Goal: Task Accomplishment & Management: Manage account settings

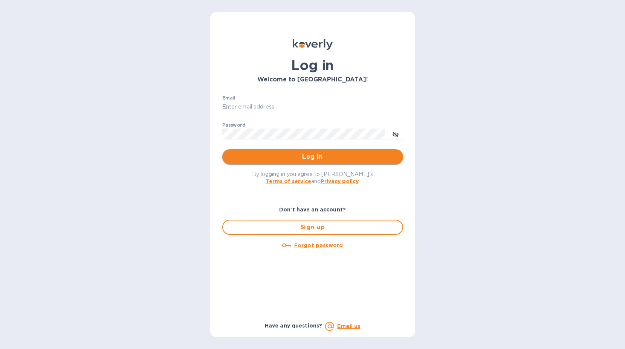
type input "[EMAIL_ADDRESS][DOMAIN_NAME]"
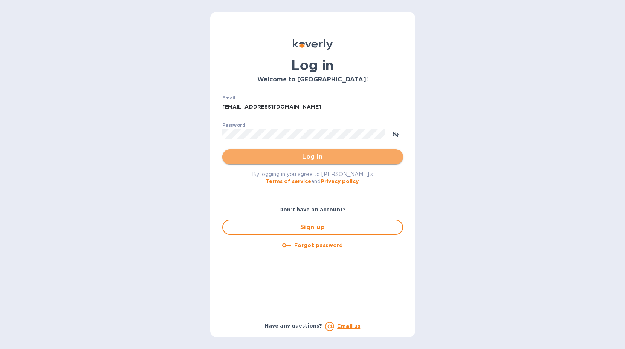
click at [293, 152] on span "Log in" at bounding box center [312, 156] width 169 height 9
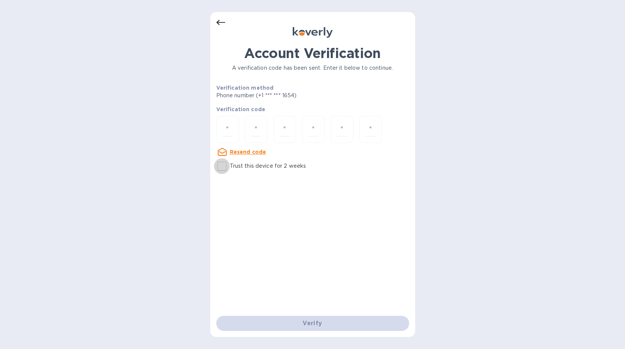
click at [229, 169] on input "Trust this device for 2 weeks" at bounding box center [222, 166] width 16 height 16
checkbox input "true"
click at [225, 131] on input "number" at bounding box center [228, 129] width 10 height 14
type input "1"
type input "4"
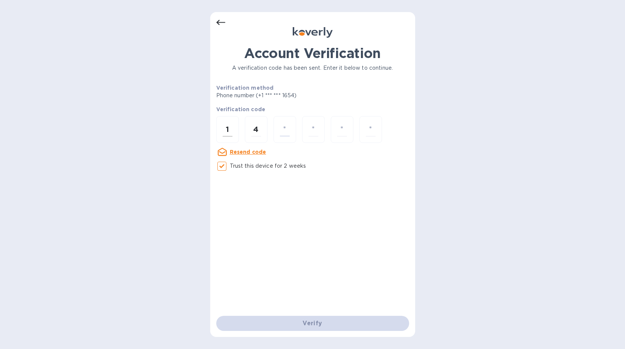
type input "3"
type input "4"
type input "7"
type input "4"
type input "6"
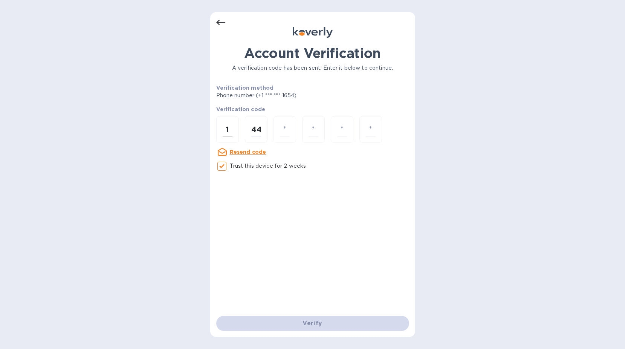
type input "4"
type input "3"
type input "7"
type input "4"
type input "6"
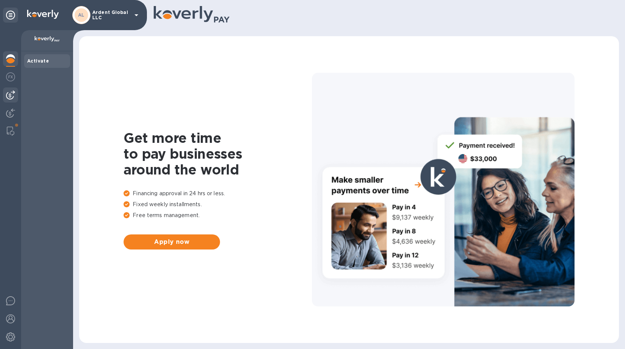
click at [12, 94] on img at bounding box center [10, 94] width 9 height 9
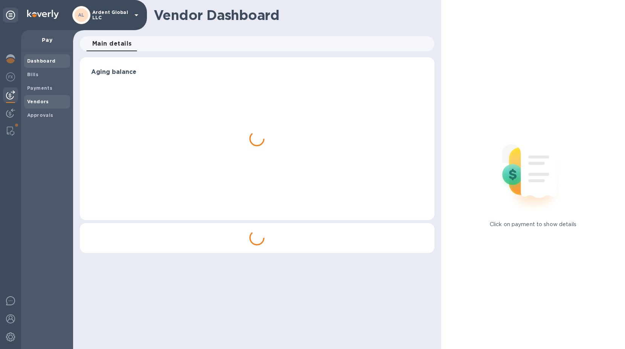
click at [42, 101] on b "Vendors" at bounding box center [38, 102] width 22 height 6
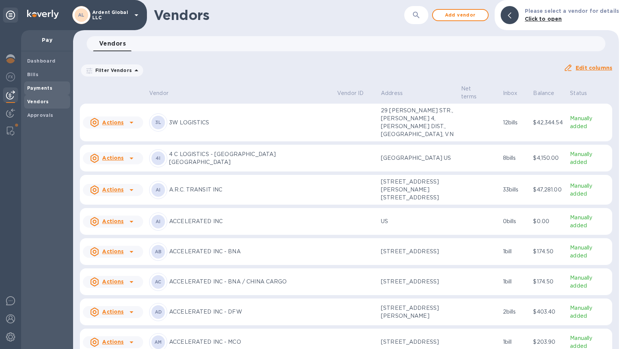
click at [50, 87] on b "Payments" at bounding box center [39, 88] width 25 height 6
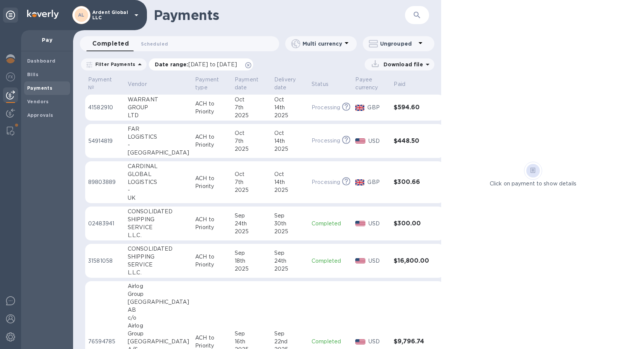
click at [251, 66] on icon at bounding box center [248, 65] width 6 height 6
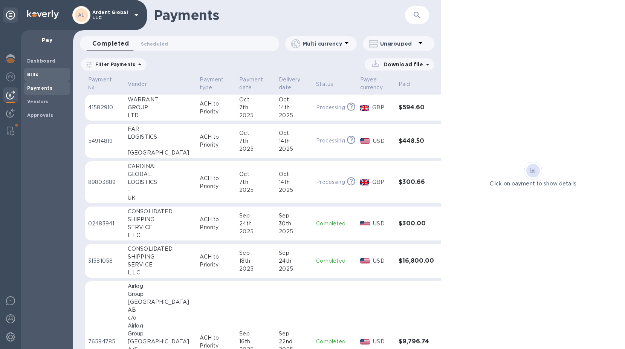
click at [47, 73] on span "Bills" at bounding box center [47, 75] width 40 height 8
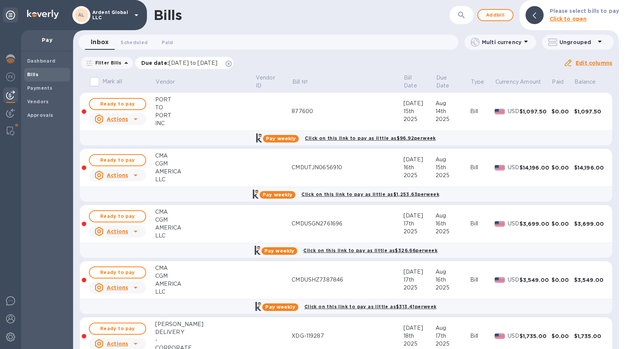
click at [234, 59] on div "Due date : [DATE] to [DATE]" at bounding box center [184, 63] width 99 height 12
click at [232, 64] on icon at bounding box center [229, 64] width 6 height 6
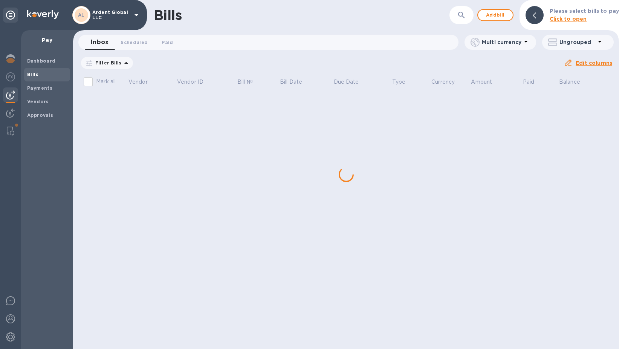
click at [463, 17] on icon "button" at bounding box center [461, 15] width 9 height 9
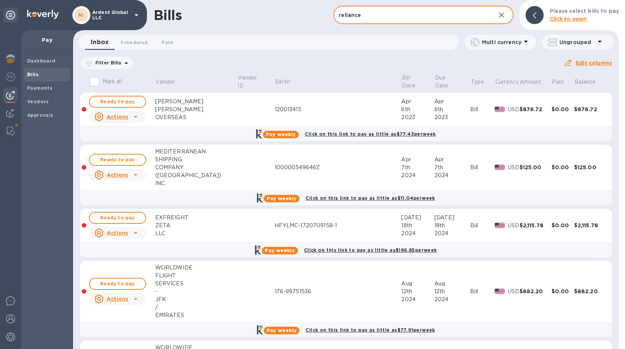
type input "reliance"
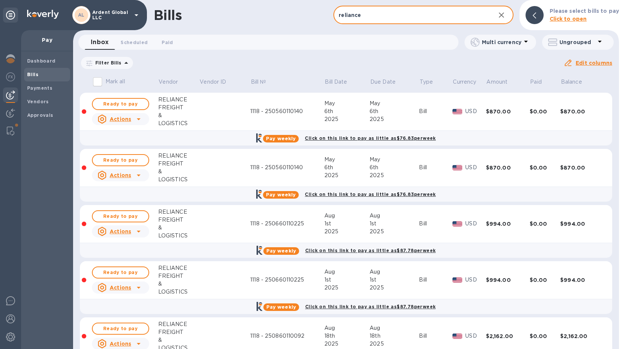
scroll to position [31, 0]
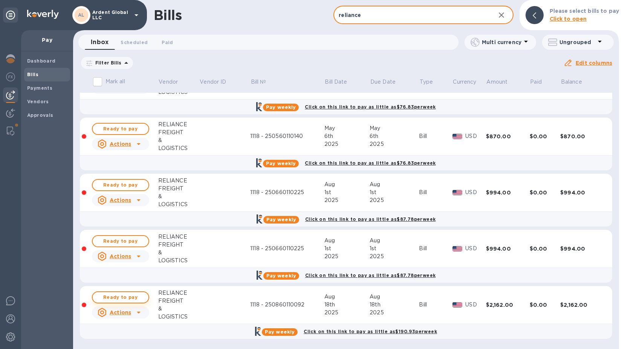
click at [122, 296] on span "Ready to pay" at bounding box center [121, 297] width 44 height 9
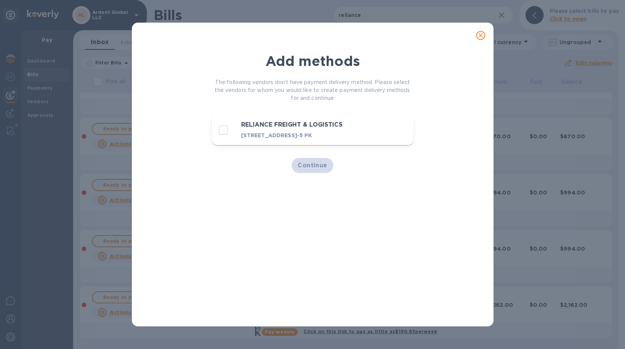
click at [346, 124] on h3 "RELIANCE FREIGHT & LOGISTICS" at bounding box center [300, 124] width 118 height 7
checkbox input "true"
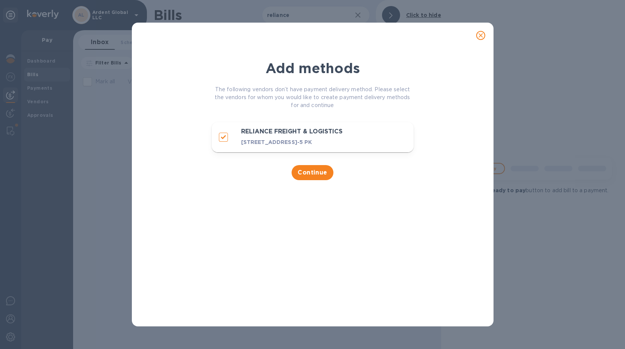
scroll to position [0, 0]
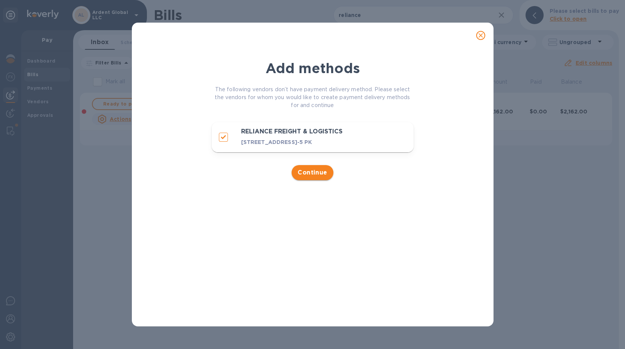
click at [298, 175] on span "Continue" at bounding box center [312, 172] width 30 height 9
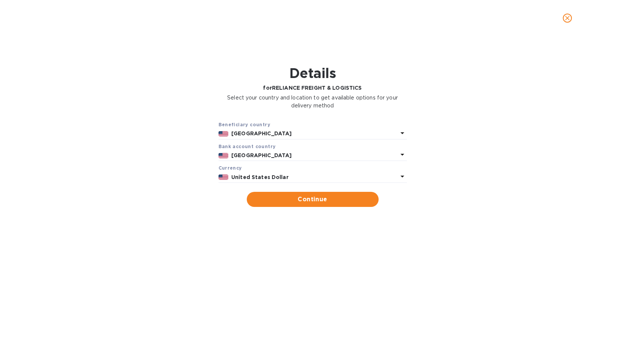
click at [256, 133] on b "[GEOGRAPHIC_DATA]" at bounding box center [261, 133] width 60 height 6
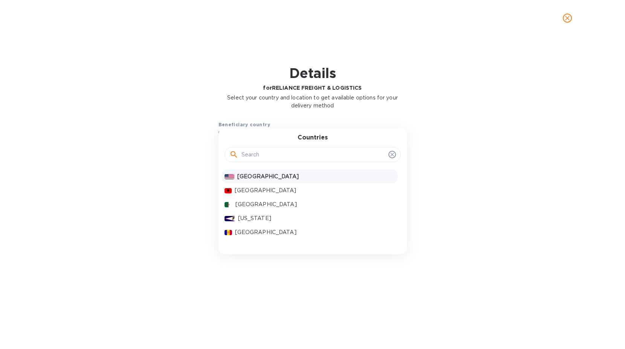
click at [256, 150] on input "text" at bounding box center [313, 154] width 144 height 11
type input "[GEOGRAPHIC_DATA]"
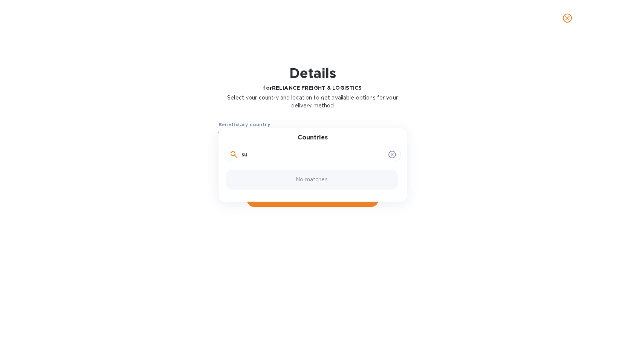
type input "s"
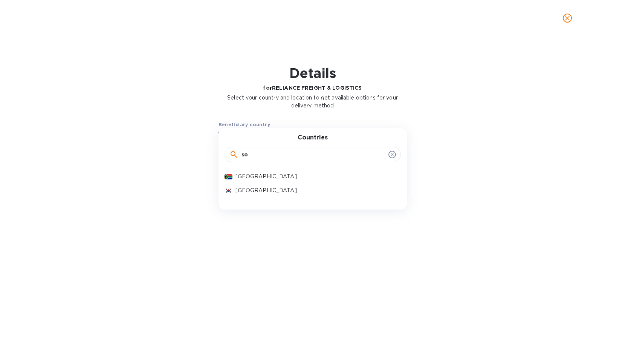
type input "s"
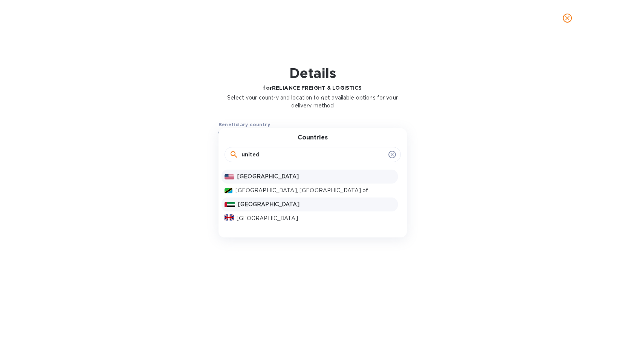
type input "united"
click at [274, 210] on div "[GEOGRAPHIC_DATA]" at bounding box center [309, 204] width 176 height 14
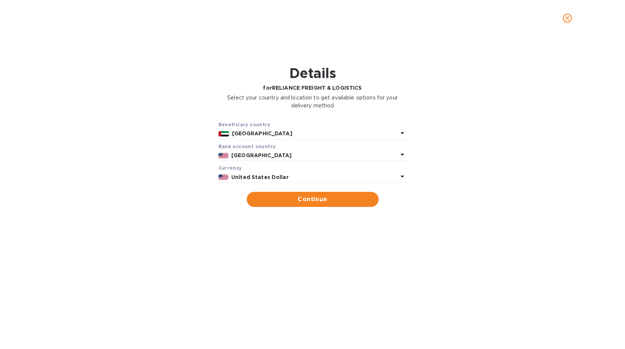
click at [254, 159] on div "[GEOGRAPHIC_DATA]" at bounding box center [314, 155] width 169 height 11
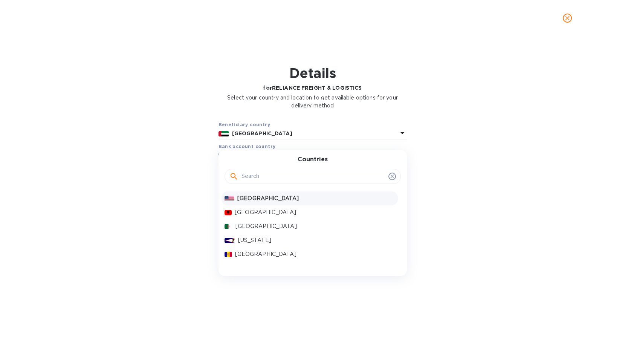
click at [259, 178] on input "text" at bounding box center [313, 176] width 144 height 11
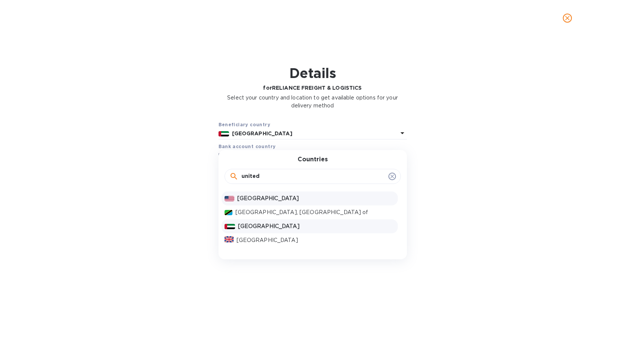
type input "united"
click at [270, 227] on p "[GEOGRAPHIC_DATA]" at bounding box center [316, 226] width 157 height 8
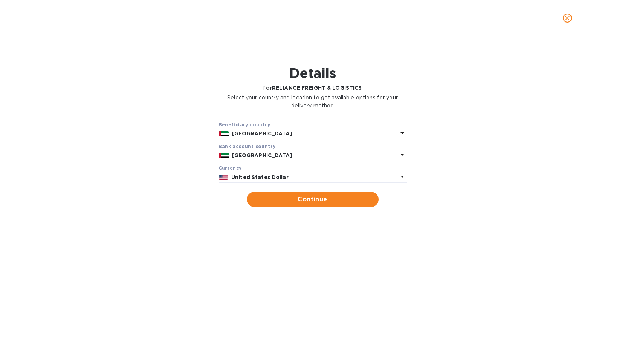
click at [269, 178] on b "United States Dollar" at bounding box center [259, 177] width 57 height 6
click at [144, 187] on div "Beneficiary country [GEOGRAPHIC_DATA] Bank account cоuntry [GEOGRAPHIC_DATA] Cu…" at bounding box center [312, 164] width 605 height 96
click at [327, 198] on span "Continue" at bounding box center [313, 199] width 120 height 9
type input "RELIANCE FREIGHT & LOGISTICS"
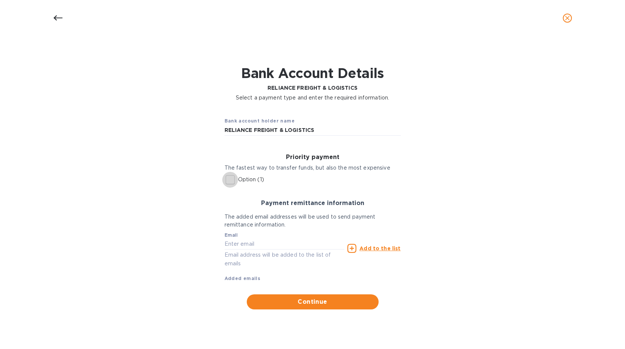
click at [235, 178] on input "Option (1)" at bounding box center [230, 180] width 16 height 16
checkbox input "true"
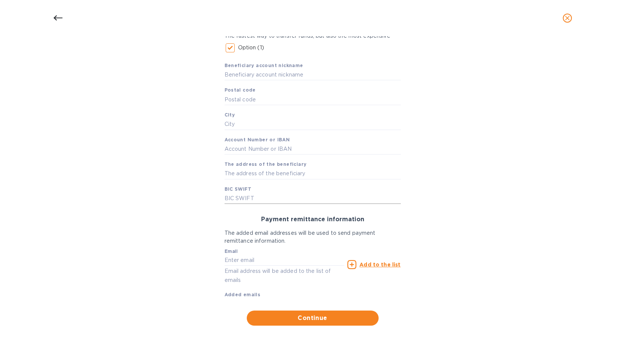
scroll to position [19, 0]
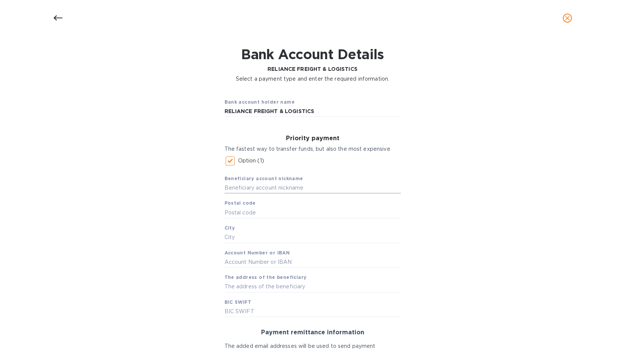
click at [267, 189] on input "text" at bounding box center [312, 187] width 176 height 11
paste input "RELIANCE PREMIER SHIPPING LLC"
type input "RELIANCE PREMIER SHIPPING LLC"
click at [330, 111] on input "RELIANCE FREIGHT & LOGISTICS" at bounding box center [312, 111] width 176 height 11
paste input "PREMIER SHIPPING LLC"
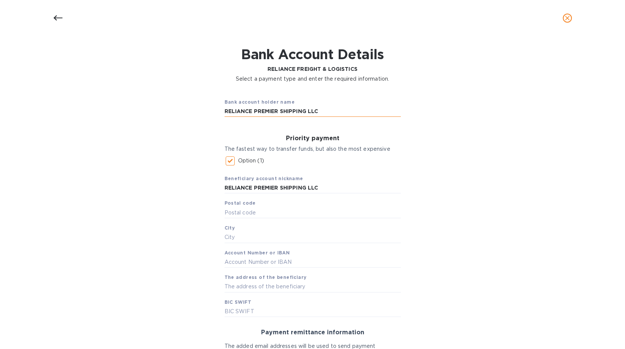
type input "RELIANCE PREMIER SHIPPING LLC"
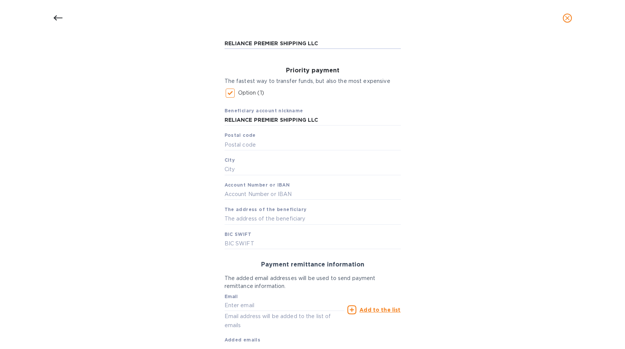
scroll to position [94, 0]
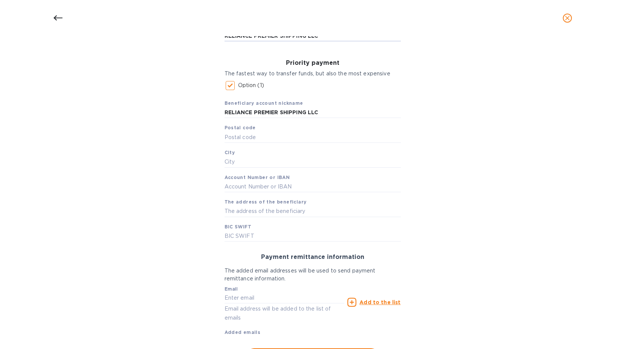
click at [249, 217] on div "Beneficiary account nickname RELIANCE PREMIER SHIPPING LLC Postal code City Acc…" at bounding box center [312, 167] width 176 height 148
click at [252, 212] on input "text" at bounding box center [312, 211] width 176 height 11
paste input "Office [STREET_ADDRESS][PERSON_NAME][PERSON_NAME]"
type input "Office [STREET_ADDRESS][PERSON_NAME][PERSON_NAME]"
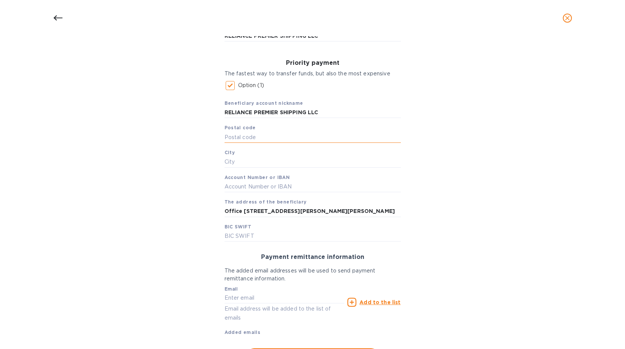
click at [282, 132] on input "text" at bounding box center [312, 136] width 176 height 11
click at [263, 198] on span "The address of the beneficiary" at bounding box center [265, 202] width 82 height 8
click at [262, 186] on input "text" at bounding box center [312, 186] width 176 height 11
paste input "[FINANCIAL_ID]"
type input "[FINANCIAL_ID]"
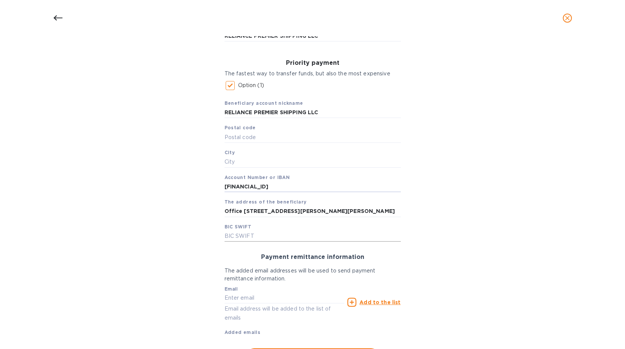
click at [246, 238] on input "text" at bounding box center [312, 235] width 176 height 11
paste input "[SWIFT_CODE]"
type input "[SWIFT_CODE]"
click at [309, 214] on input "Office [STREET_ADDRESS][PERSON_NAME][PERSON_NAME]" at bounding box center [312, 211] width 176 height 11
click at [255, 138] on input "text" at bounding box center [312, 136] width 176 height 11
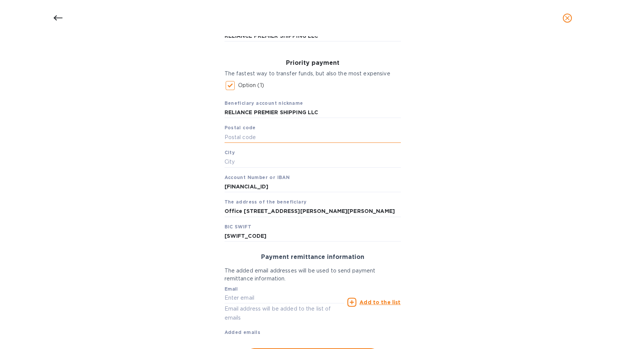
paste input "00000"
type input "00000"
click at [261, 156] on input "text" at bounding box center [312, 161] width 176 height 11
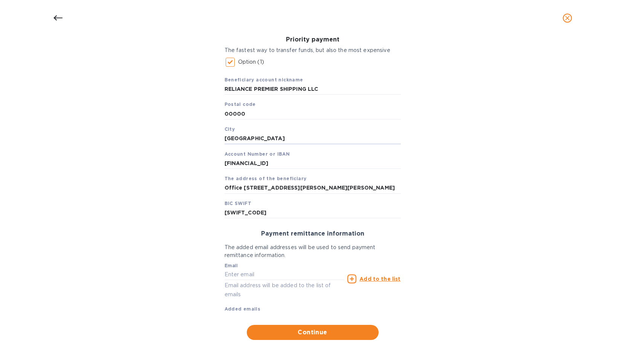
scroll to position [132, 0]
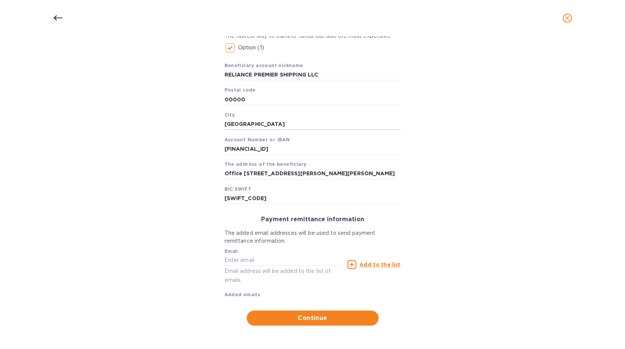
type input "[GEOGRAPHIC_DATA]"
click at [113, 188] on div "Bank account holder name RELIANCE PREMIER SHIPPING LLC Priority payment The fas…" at bounding box center [312, 151] width 605 height 355
click at [262, 261] on input "text" at bounding box center [284, 260] width 120 height 11
type input "[EMAIL_ADDRESS][DOMAIN_NAME]"
click at [376, 266] on u "Add to the list" at bounding box center [379, 264] width 41 height 6
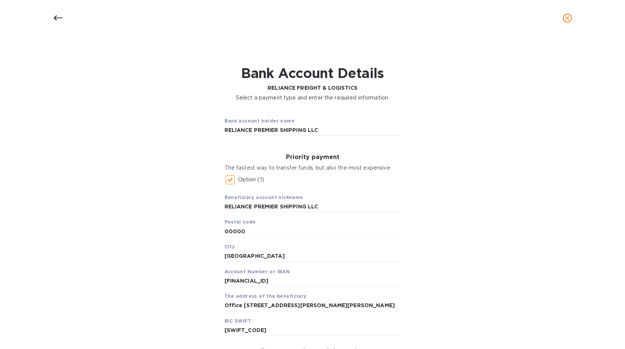
scroll to position [147, 0]
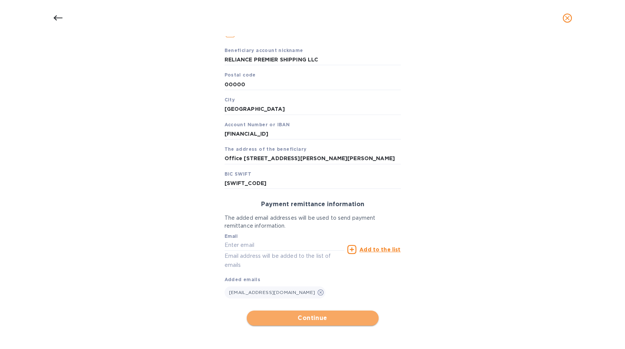
click at [315, 314] on span "Continue" at bounding box center [313, 317] width 120 height 9
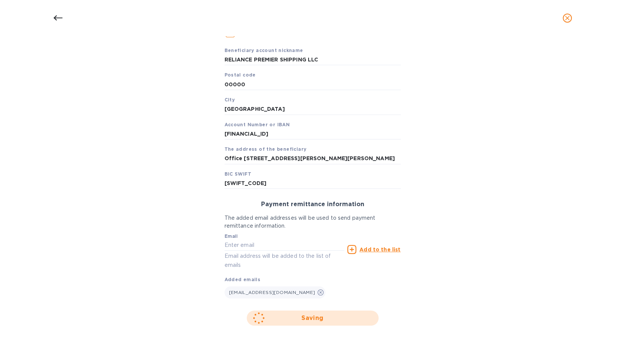
scroll to position [49, 0]
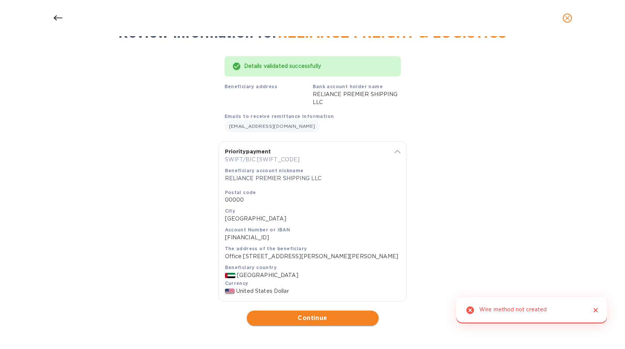
click at [328, 319] on span "Continue" at bounding box center [313, 317] width 120 height 9
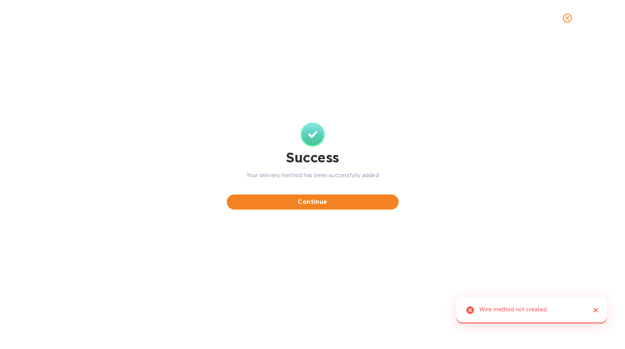
scroll to position [0, 0]
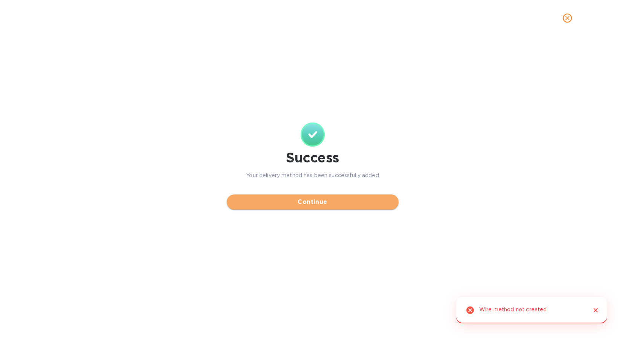
click at [337, 202] on span "Continue" at bounding box center [313, 201] width 160 height 9
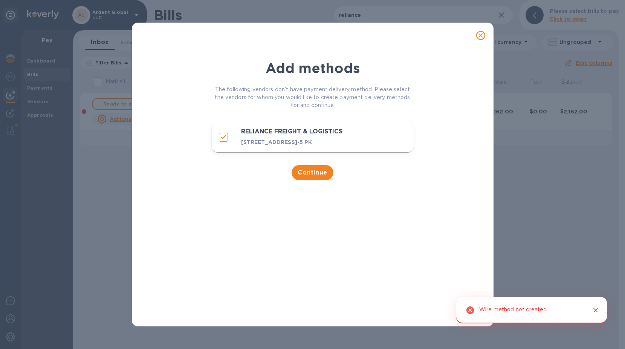
click at [291, 172] on div "Continue" at bounding box center [312, 172] width 211 height 24
click at [303, 177] on span "Continue" at bounding box center [312, 172] width 30 height 9
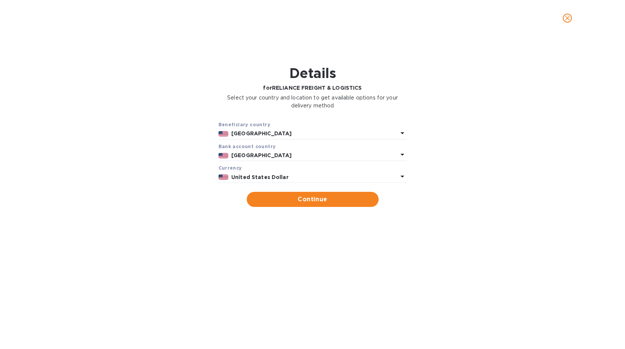
click at [570, 18] on icon "close" at bounding box center [567, 18] width 8 height 8
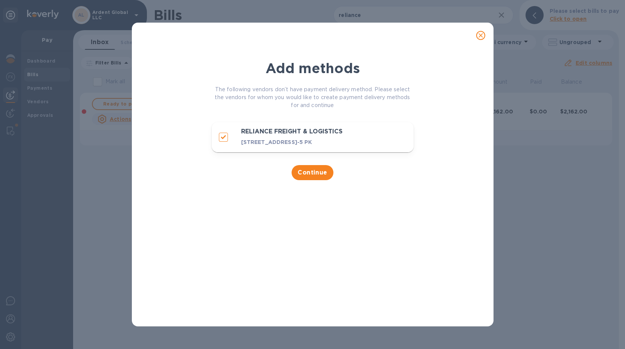
click at [481, 35] on icon "close" at bounding box center [481, 36] width 8 height 8
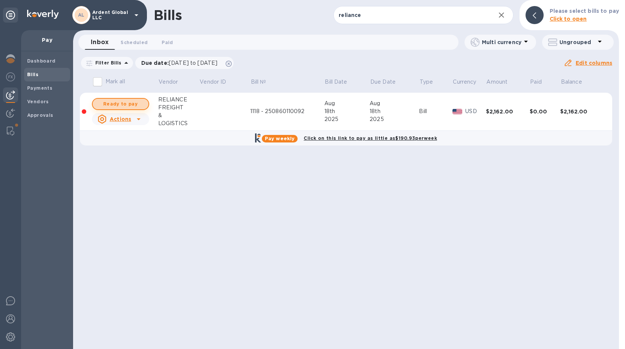
click at [133, 100] on span "Ready to pay" at bounding box center [121, 103] width 44 height 9
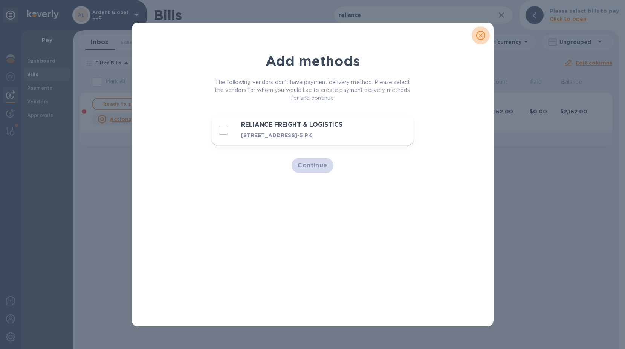
click at [480, 35] on icon "close" at bounding box center [481, 36] width 8 height 8
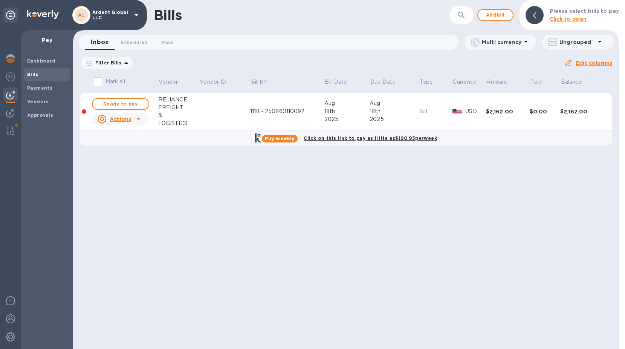
click at [0, 0] on icon at bounding box center [0, 0] width 0 height 0
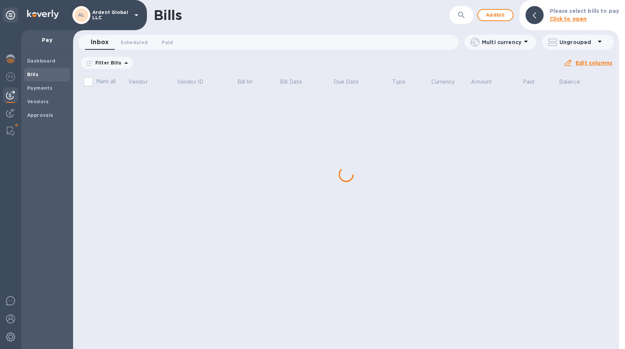
click at [469, 12] on button "button" at bounding box center [461, 15] width 18 height 18
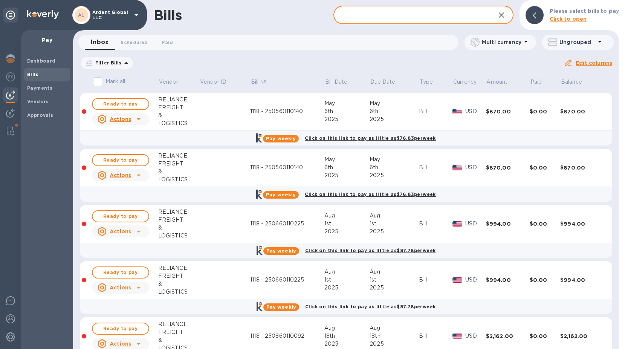
click at [410, 15] on input "text" at bounding box center [410, 15] width 155 height 18
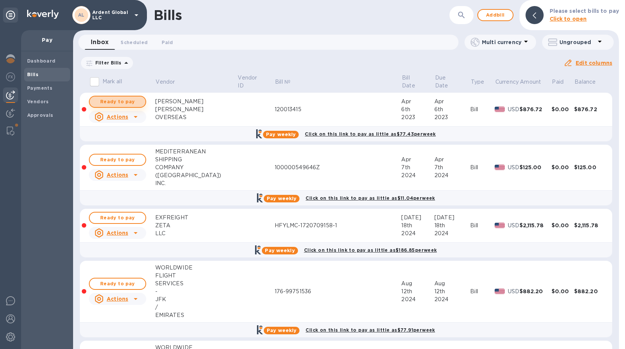
click at [138, 102] on span "Ready to pay" at bounding box center [118, 101] width 44 height 9
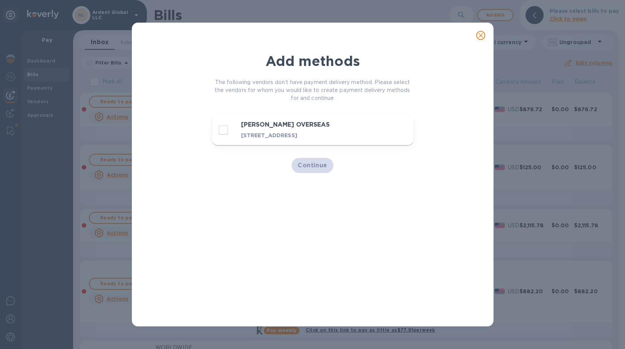
click at [479, 35] on icon "close" at bounding box center [481, 36] width 8 height 8
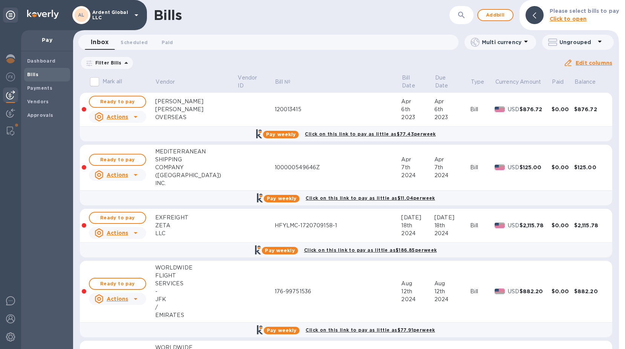
click at [453, 14] on div "​" at bounding box center [461, 15] width 24 height 18
click at [458, 18] on button "button" at bounding box center [461, 15] width 18 height 18
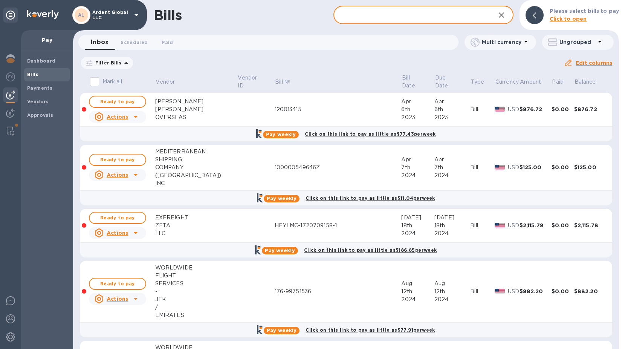
click at [361, 16] on input "text" at bounding box center [410, 15] width 155 height 18
type input "reliance"
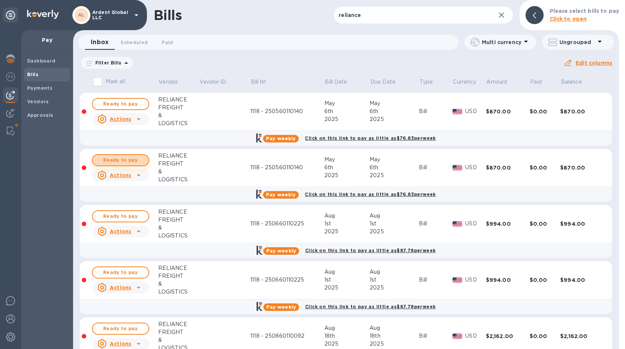
click at [119, 157] on span "Ready to pay" at bounding box center [121, 159] width 44 height 9
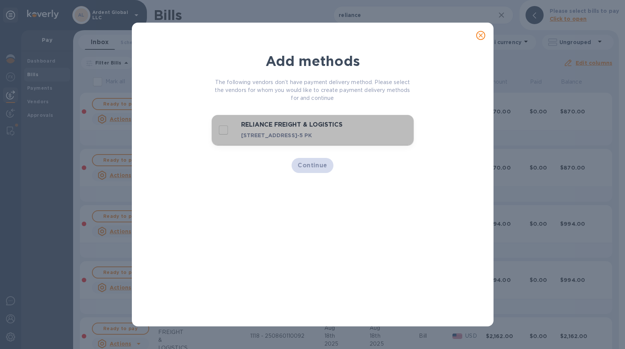
click at [241, 139] on p "128-B STREET 3 CAVALARY GROUND,, LAHORE CANTT, 4246428-5 PK" at bounding box center [300, 135] width 118 height 8
checkbox input "true"
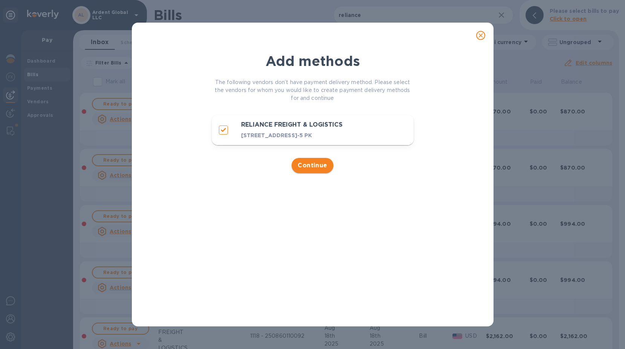
click at [325, 170] on span "Continue" at bounding box center [312, 165] width 30 height 9
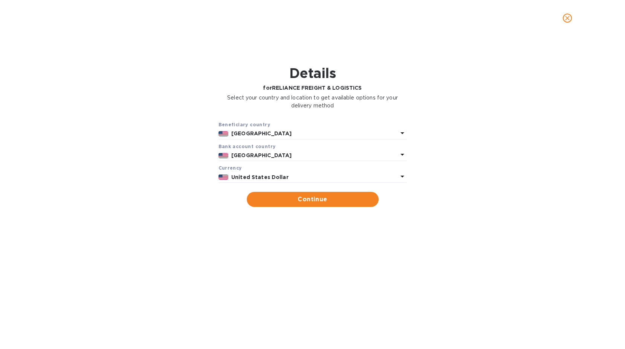
click at [273, 129] on div "[GEOGRAPHIC_DATA]" at bounding box center [314, 133] width 169 height 11
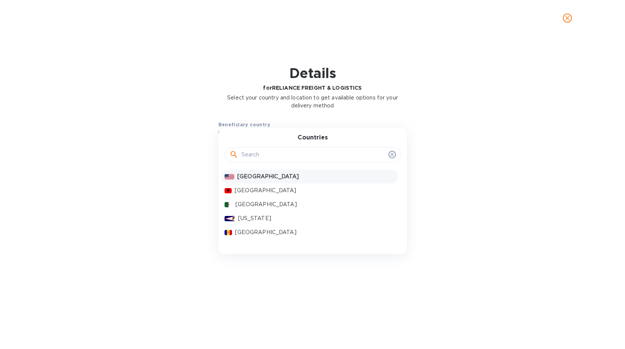
click at [264, 154] on input "text" at bounding box center [313, 154] width 144 height 11
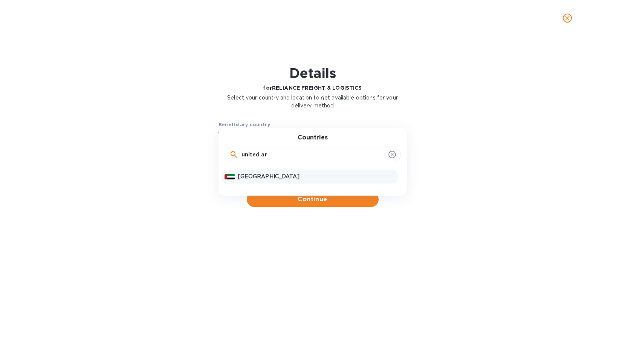
type input "united ar"
click at [255, 174] on p "[GEOGRAPHIC_DATA]" at bounding box center [316, 176] width 157 height 8
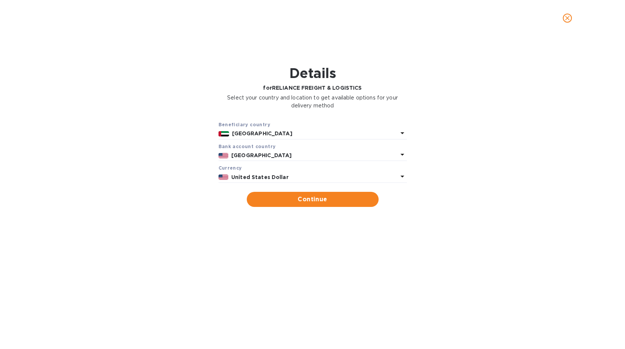
click at [259, 157] on b "[GEOGRAPHIC_DATA]" at bounding box center [261, 155] width 60 height 6
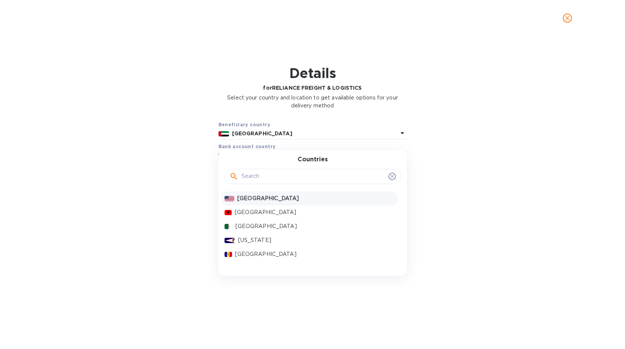
click at [257, 185] on div at bounding box center [312, 176] width 176 height 26
click at [257, 177] on input "text" at bounding box center [313, 176] width 144 height 11
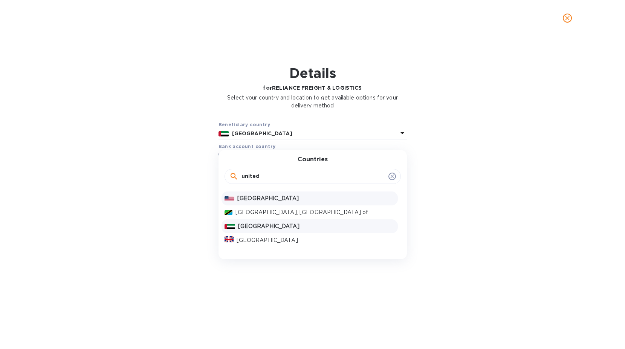
type input "united"
click at [266, 230] on div "[GEOGRAPHIC_DATA]" at bounding box center [316, 226] width 160 height 11
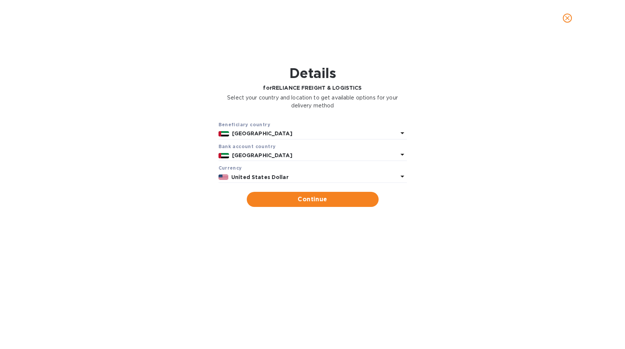
click at [275, 171] on div "Currency" at bounding box center [312, 168] width 188 height 8
click at [285, 195] on span "Continue" at bounding box center [313, 199] width 120 height 9
type input "RELIANCE FREIGHT & LOGISTICS"
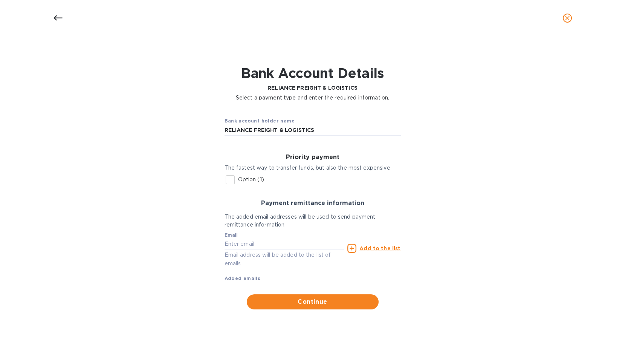
click at [244, 182] on p "Option (1)" at bounding box center [251, 179] width 26 height 8
click at [238, 182] on input "Option (1)" at bounding box center [230, 180] width 16 height 16
checkbox input "true"
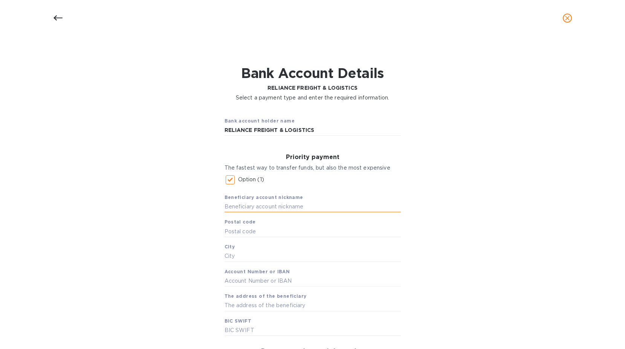
click at [252, 203] on input "text" at bounding box center [312, 206] width 176 height 11
type input "RELIANCE PREMIER SHIPPING LLC"
type input "00000"
type input "[GEOGRAPHIC_DATA]"
type input "[FINANCIAL_ID]"
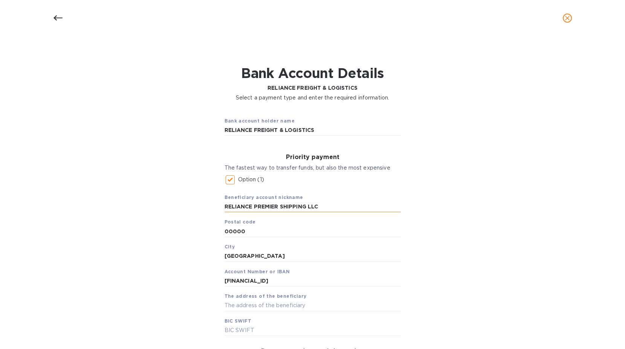
type input "Office [STREET_ADDRESS][PERSON_NAME][PERSON_NAME]"
type input "[SWIFT_CODE]"
type input "[EMAIL_ADDRESS][DOMAIN_NAME]"
click at [330, 134] on input "RELIANCE FREIGHT & LOGISTICS" at bounding box center [312, 130] width 176 height 11
drag, startPoint x: 332, startPoint y: 131, endPoint x: 118, endPoint y: 132, distance: 214.2
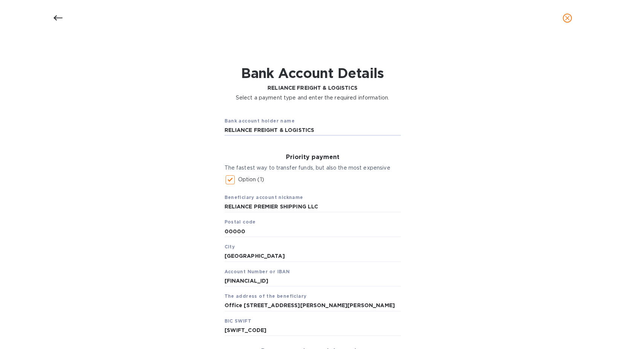
click at [118, 132] on div "Bank account holder name RELIANCE FREIGHT & LOGISTICS Priority payment The fast…" at bounding box center [312, 283] width 605 height 355
drag, startPoint x: 345, startPoint y: 209, endPoint x: 83, endPoint y: 201, distance: 262.2
click at [83, 201] on div "Bank account holder name RELIANCE FREIGHT & LOGISTICS Priority payment The fast…" at bounding box center [312, 283] width 605 height 355
click at [313, 131] on input "RELIANCE FREIGHT & LOGISTICS" at bounding box center [312, 130] width 176 height 11
paste input "PREMIER SHIPPING LLC"
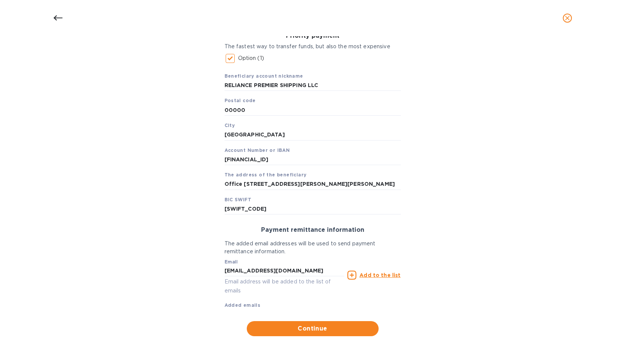
scroll to position [132, 0]
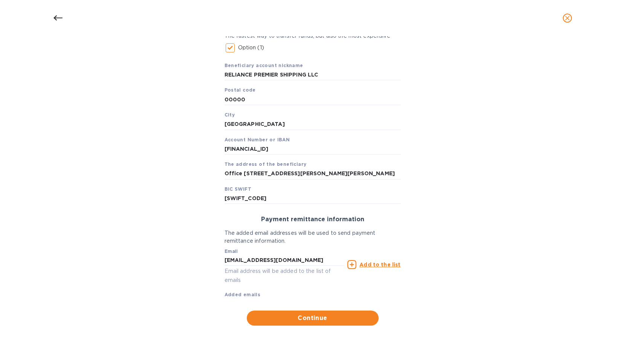
type input "RELIANCE PREMIER SHIPPING LLC"
click at [364, 264] on u "Add to the list" at bounding box center [379, 264] width 41 height 6
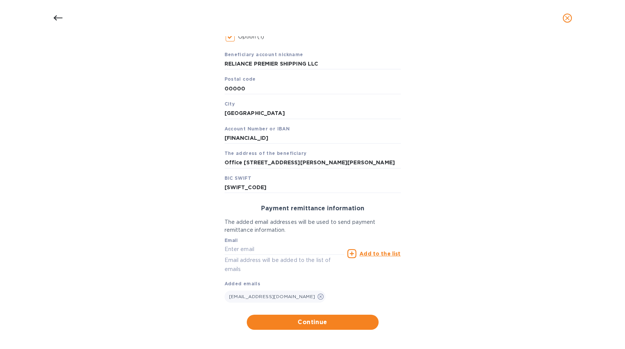
scroll to position [147, 0]
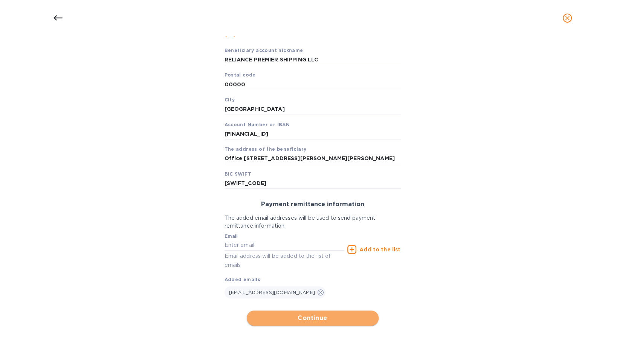
click at [304, 312] on button "Continue" at bounding box center [313, 317] width 132 height 15
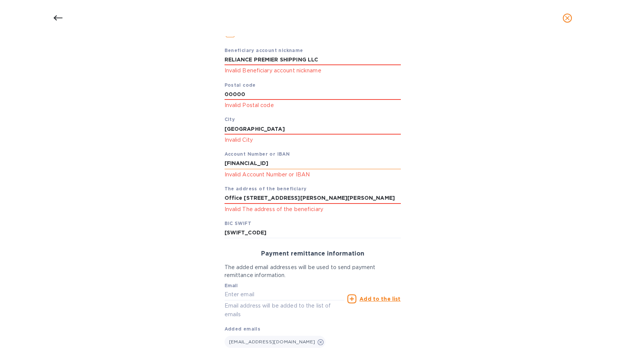
click at [321, 162] on input "[FINANCIAL_ID]" at bounding box center [312, 163] width 176 height 11
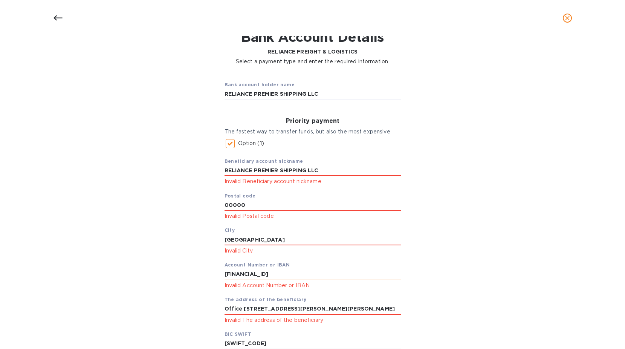
scroll to position [34, 0]
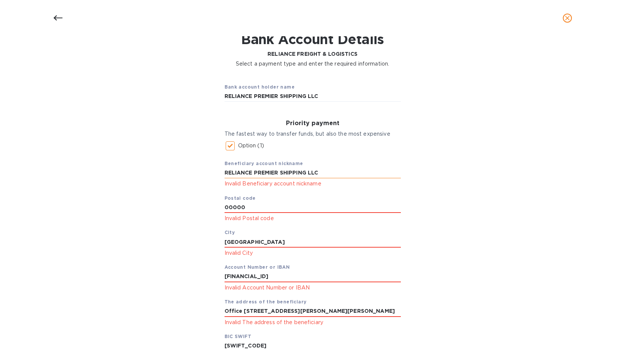
click at [324, 171] on input "RELIANCE PREMIER SHIPPING LLC" at bounding box center [312, 172] width 176 height 11
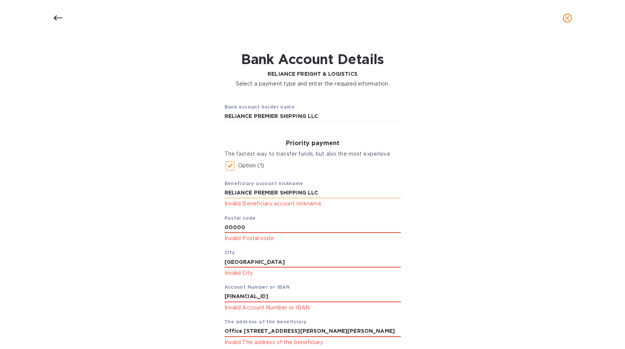
scroll to position [0, 0]
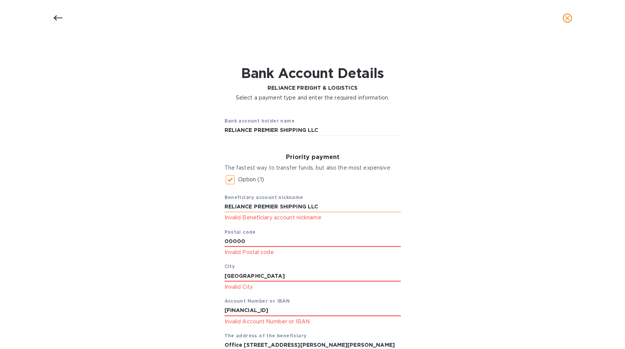
click at [346, 203] on input "RELIANCE PREMIER SHIPPING LLC" at bounding box center [312, 206] width 176 height 11
click at [240, 181] on p "Option (1)" at bounding box center [251, 179] width 26 height 8
click at [238, 181] on input "Option (1)" at bounding box center [230, 180] width 16 height 16
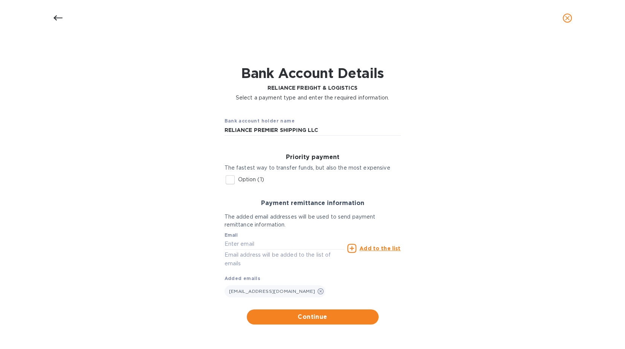
click at [240, 181] on p "Option (1)" at bounding box center [251, 179] width 26 height 8
click at [238, 181] on input "Option (1)" at bounding box center [230, 180] width 16 height 16
checkbox input "true"
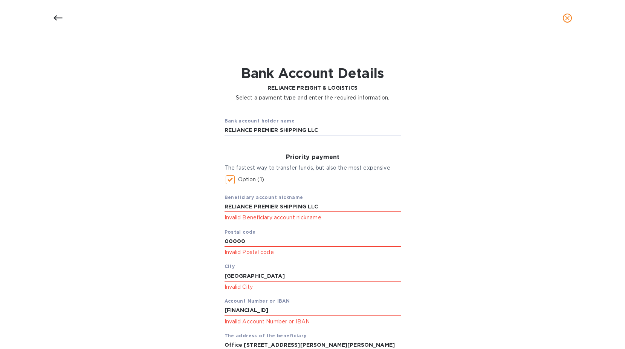
click at [339, 216] on p "Invalid Beneficiary account nickname" at bounding box center [312, 217] width 176 height 9
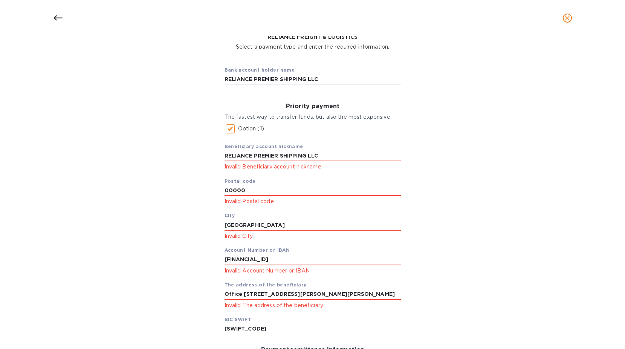
scroll to position [46, 0]
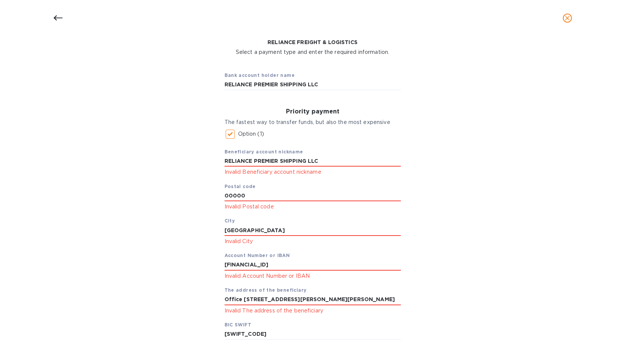
click at [256, 201] on div "00000 Invalid Postal code" at bounding box center [312, 200] width 176 height 21
click at [259, 196] on input "00000" at bounding box center [312, 195] width 176 height 11
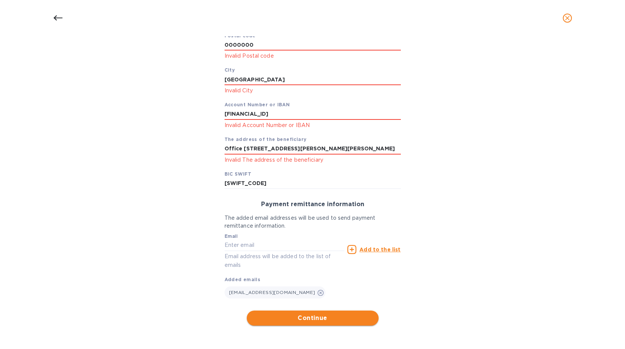
type input "0000000"
click at [297, 321] on span "Continue" at bounding box center [313, 317] width 120 height 9
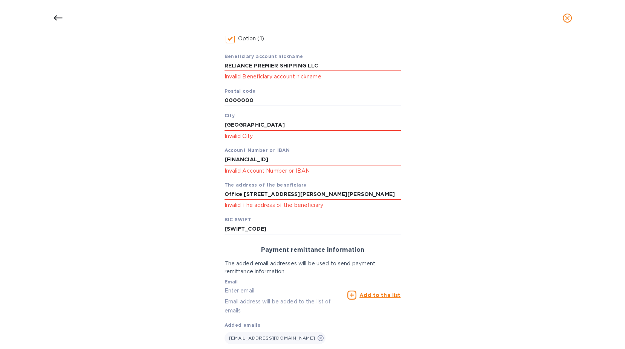
scroll to position [36, 0]
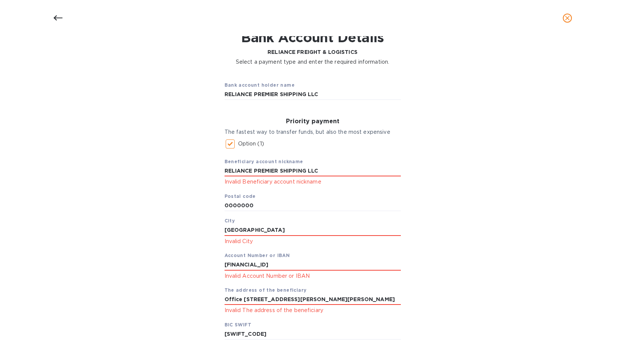
click at [294, 204] on input "0000000" at bounding box center [312, 205] width 176 height 11
click at [340, 169] on input "RELIANCE PREMIER SHIPPING LLC" at bounding box center [312, 170] width 176 height 11
drag, startPoint x: 320, startPoint y: 93, endPoint x: 114, endPoint y: 91, distance: 206.3
click at [114, 91] on div "Bank account holder name RELIANCE PREMIER SHIPPING LLC Priority payment The fas…" at bounding box center [312, 275] width 605 height 410
click at [335, 172] on input "RELIANCE PREMIER SHIPPING LLC" at bounding box center [312, 170] width 176 height 11
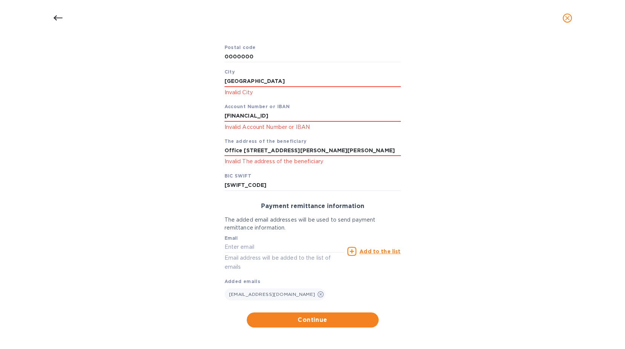
scroll to position [186, 0]
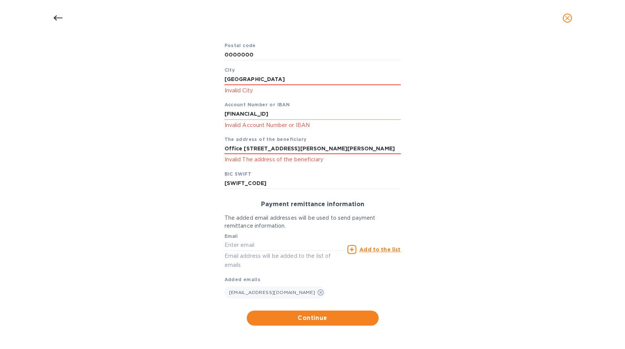
click at [317, 108] on input "[FINANCIAL_ID]" at bounding box center [312, 113] width 176 height 11
click at [326, 143] on input "Office [STREET_ADDRESS][PERSON_NAME][PERSON_NAME]" at bounding box center [312, 148] width 176 height 11
click at [296, 178] on input "[SWIFT_CODE]" at bounding box center [312, 182] width 176 height 11
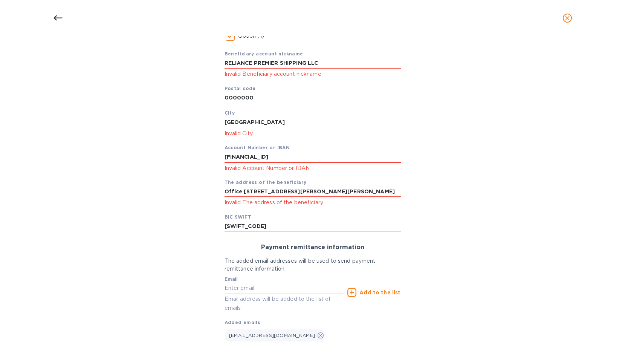
scroll to position [111, 0]
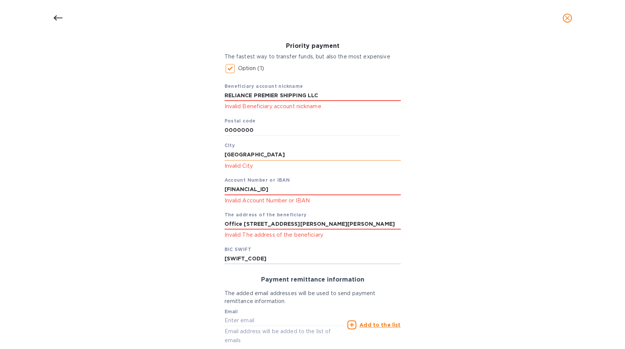
click at [264, 154] on input "[GEOGRAPHIC_DATA]" at bounding box center [312, 154] width 176 height 11
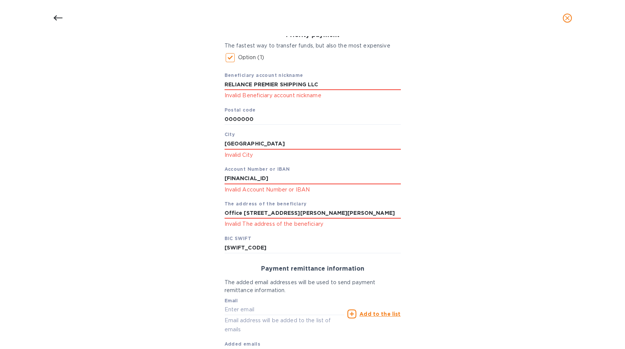
scroll to position [186, 0]
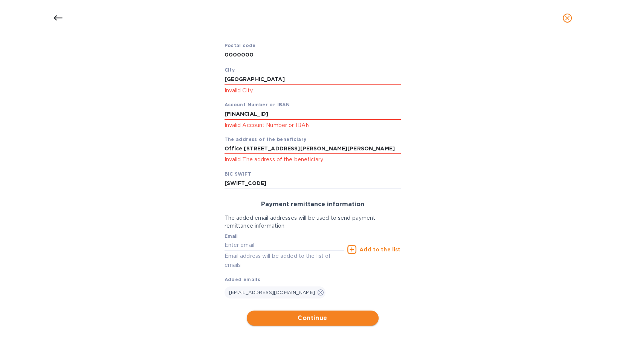
click at [323, 319] on span "Continue" at bounding box center [313, 317] width 120 height 9
click at [322, 319] on span "Continue" at bounding box center [313, 317] width 120 height 9
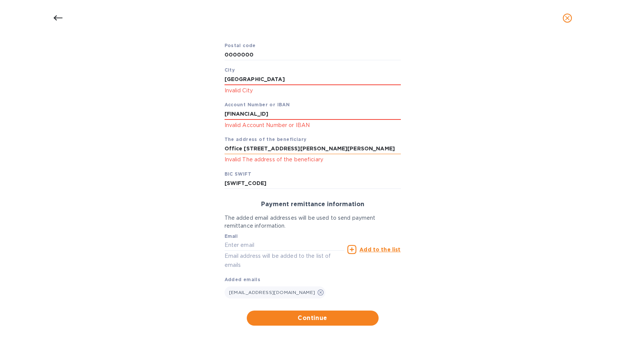
click at [316, 146] on input "Office [STREET_ADDRESS][PERSON_NAME][PERSON_NAME]" at bounding box center [312, 148] width 176 height 11
click at [309, 116] on input "[FINANCIAL_ID]" at bounding box center [312, 113] width 176 height 11
type input "[FINANCIAL_ID]"
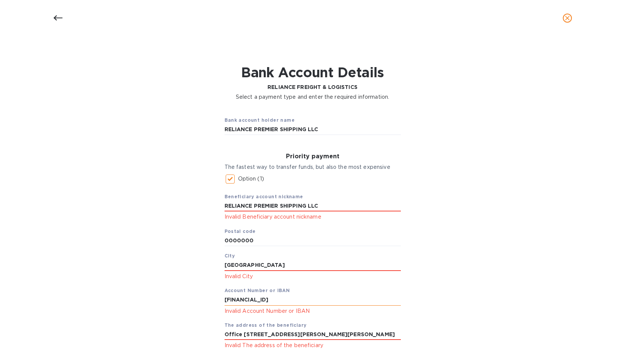
scroll to position [0, 0]
click at [264, 239] on input "0000000" at bounding box center [312, 241] width 176 height 11
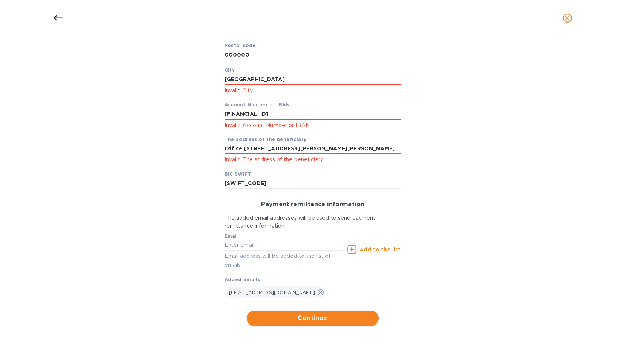
type input "000000"
click at [319, 319] on span "Continue" at bounding box center [313, 317] width 120 height 9
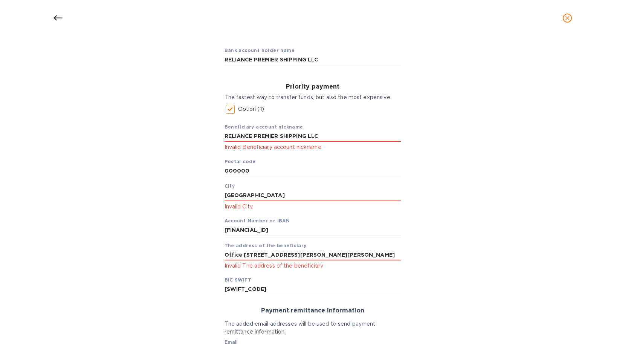
scroll to position [75, 0]
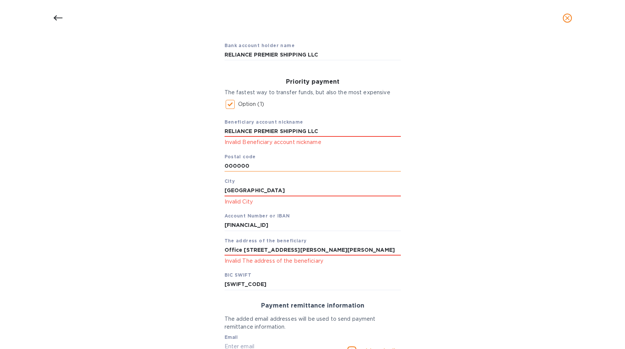
click at [238, 163] on input "000000" at bounding box center [312, 165] width 176 height 11
click at [268, 162] on input "000000" at bounding box center [312, 165] width 176 height 11
paste input "text"
type input "00000"
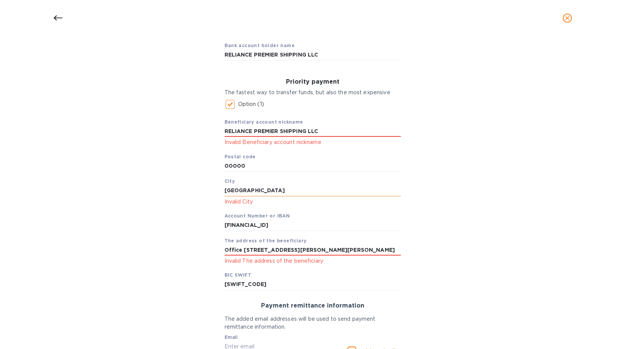
click at [264, 193] on input "[GEOGRAPHIC_DATA]" at bounding box center [312, 190] width 176 height 11
type input "DUBAI"
click at [316, 221] on input "[FINANCIAL_ID]" at bounding box center [312, 224] width 176 height 11
click at [341, 133] on input "RELIANCE PREMIER SHIPPING LLC" at bounding box center [312, 131] width 176 height 11
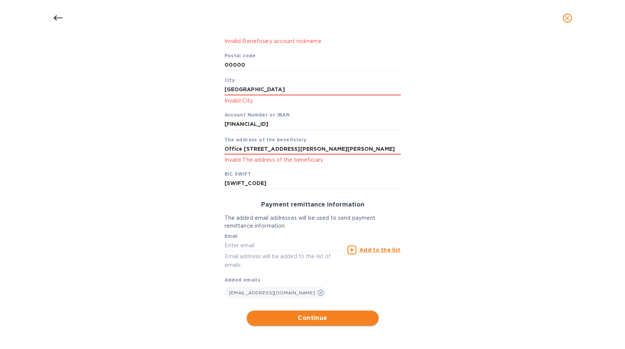
click at [326, 316] on span "Continue" at bounding box center [313, 317] width 120 height 9
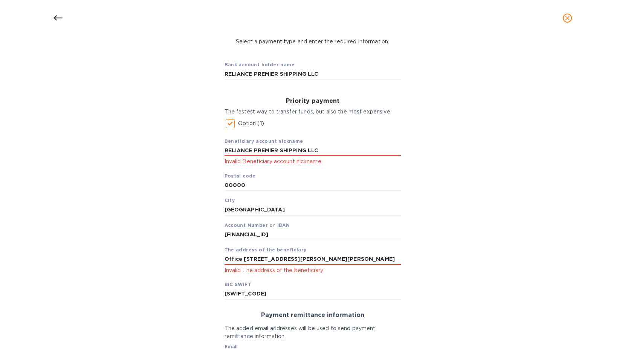
scroll to position [53, 0]
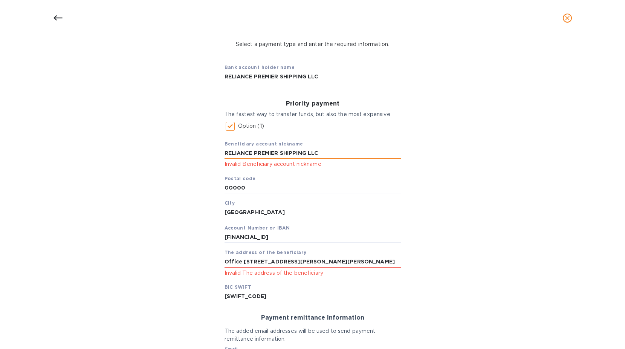
click at [338, 150] on input "RELIANCE PREMIER SHIPPING LLC" at bounding box center [312, 153] width 176 height 11
drag, startPoint x: 331, startPoint y: 76, endPoint x: 111, endPoint y: 76, distance: 219.9
click at [111, 76] on div "Bank account holder name RELIANCE PREMIER SHIPPING LLC Priority payment The fas…" at bounding box center [312, 248] width 605 height 390
click at [331, 157] on input "RELIANCE PREMIER SHIPPING LLC" at bounding box center [312, 153] width 176 height 11
paste input "LLC"
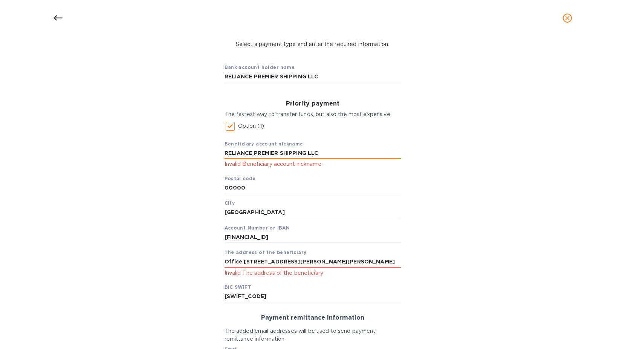
drag, startPoint x: 306, startPoint y: 152, endPoint x: 338, endPoint y: 152, distance: 32.0
click at [338, 152] on input "RELIANCE PREMIER SHIPPING LLC" at bounding box center [312, 153] width 176 height 11
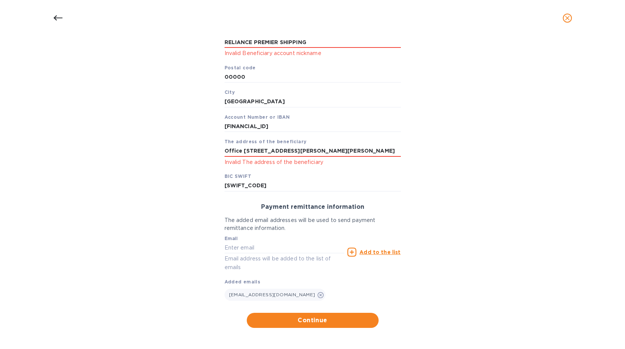
scroll to position [166, 0]
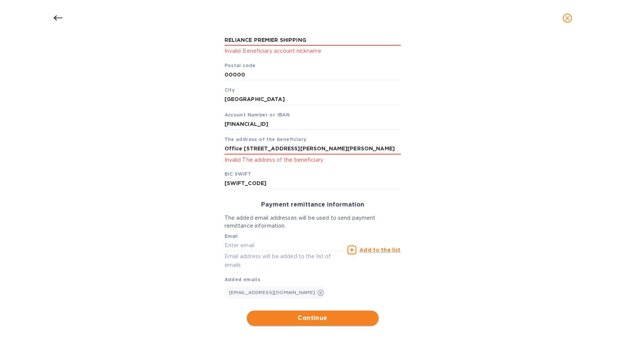
click at [296, 315] on span "Continue" at bounding box center [313, 317] width 120 height 9
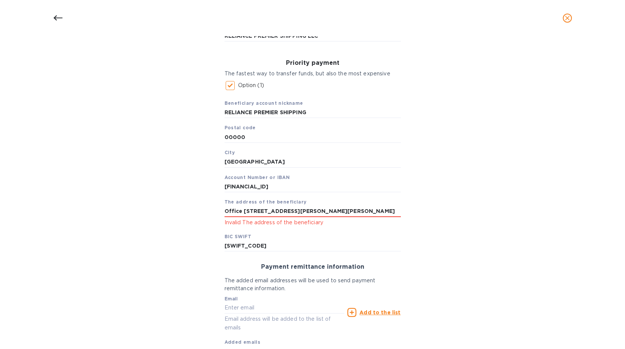
scroll to position [91, 0]
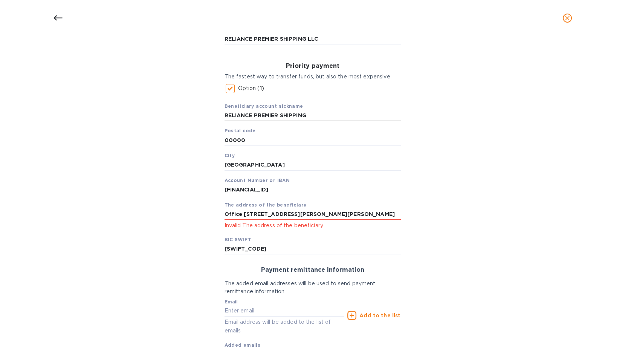
click at [317, 114] on input "RELIANCE PREMIER SHIPPING" at bounding box center [312, 115] width 176 height 11
type input "RELIANCE PREMIER SHIPPING LLC"
click at [320, 218] on input "Office [STREET_ADDRESS][PERSON_NAME][PERSON_NAME]" at bounding box center [312, 214] width 176 height 11
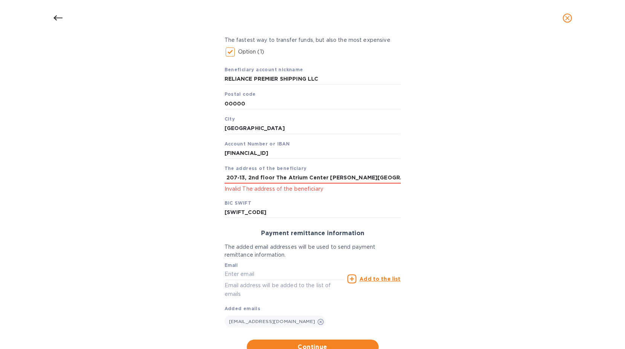
scroll to position [157, 0]
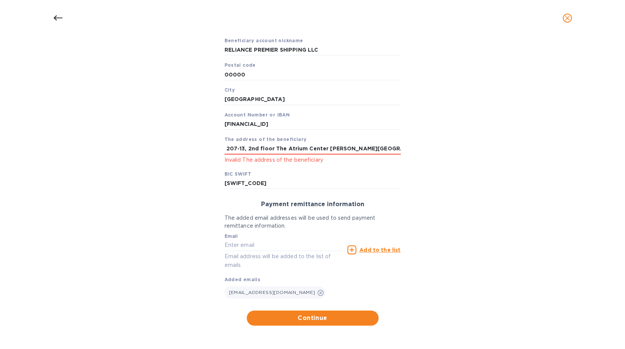
type input "Office # 207-13, 2nd floor The Atrium Center Khalid Bin Waleed Road Bur"
click at [331, 174] on div "Beneficiary account nickname RELIANCE PREMIER SHIPPING LLC Postal code 00000 Ci…" at bounding box center [312, 110] width 176 height 158
click at [327, 320] on span "Continue" at bounding box center [313, 317] width 120 height 9
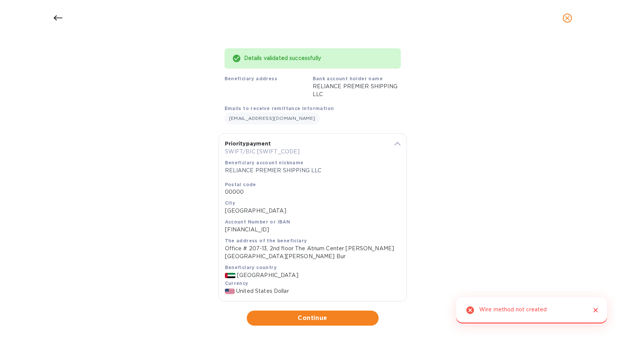
scroll to position [49, 0]
click at [283, 318] on span "Continue" at bounding box center [313, 317] width 120 height 9
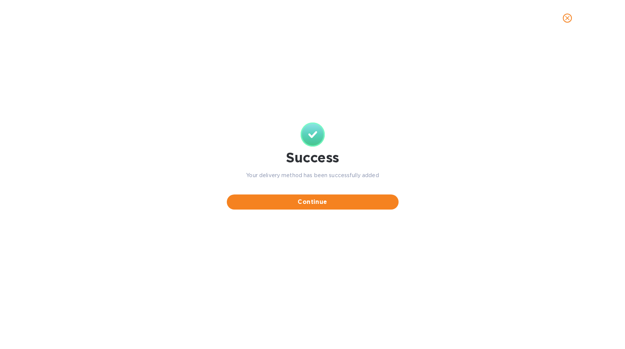
scroll to position [0, 0]
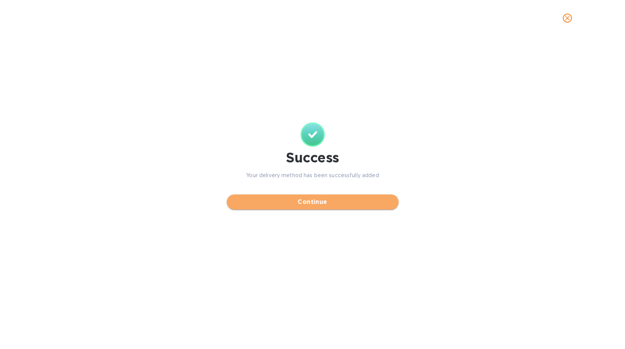
click at [329, 203] on span "Continue" at bounding box center [313, 201] width 160 height 9
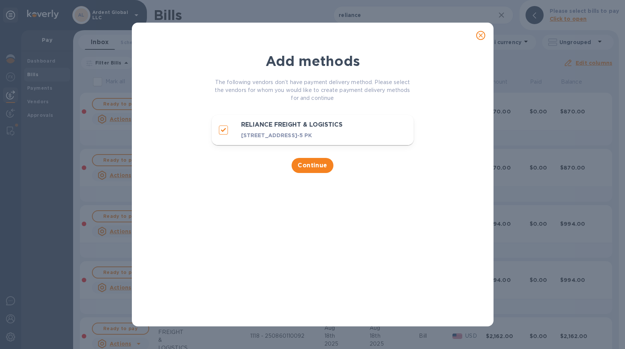
click at [483, 38] on icon "close" at bounding box center [481, 36] width 8 height 8
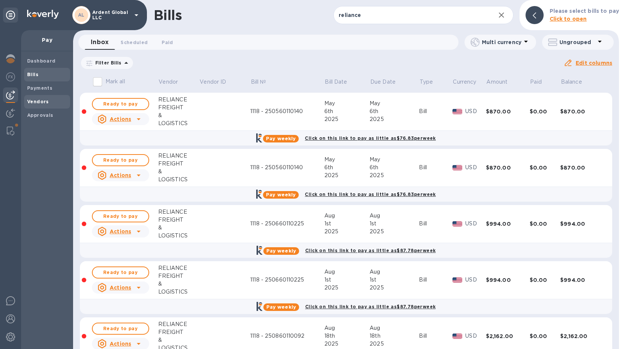
click at [45, 106] on div "Vendors" at bounding box center [47, 102] width 46 height 14
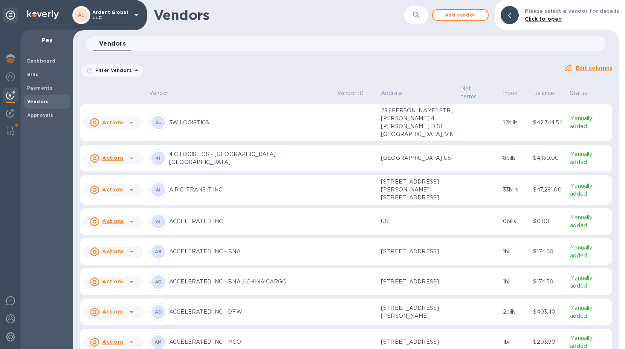
click at [413, 9] on button "button" at bounding box center [416, 15] width 18 height 18
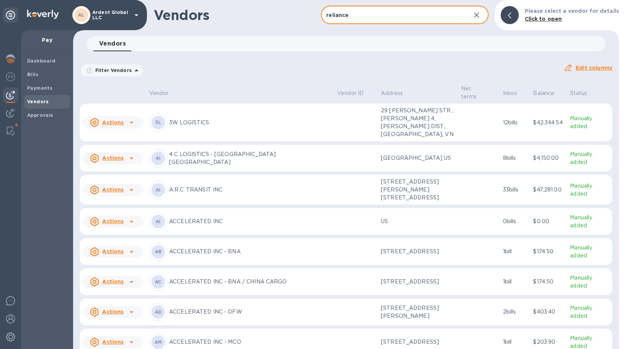
type input "reliance"
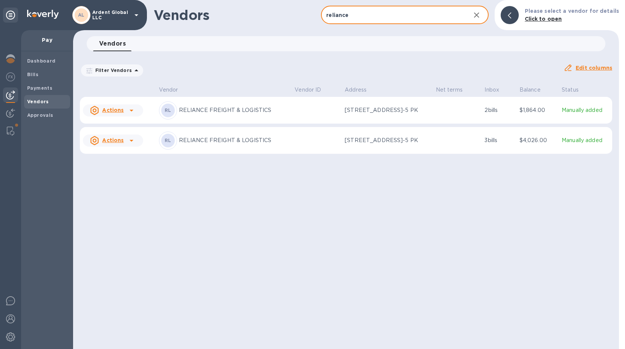
click at [119, 143] on u "Actions" at bounding box center [112, 140] width 21 height 6
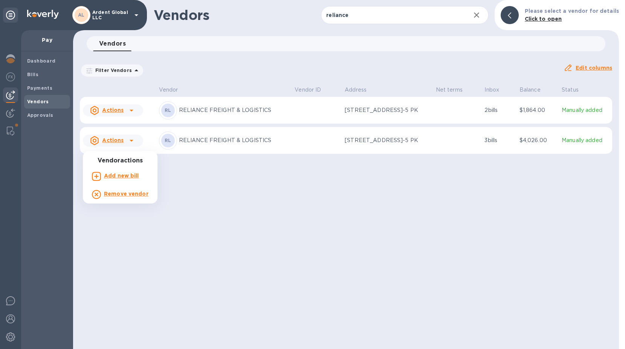
click at [290, 114] on div at bounding box center [312, 174] width 625 height 349
click at [597, 114] on p "Manually added" at bounding box center [584, 110] width 47 height 8
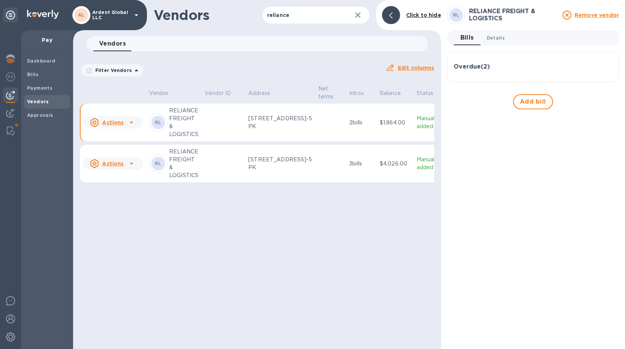
click at [506, 44] on button "Details 0" at bounding box center [495, 37] width 30 height 15
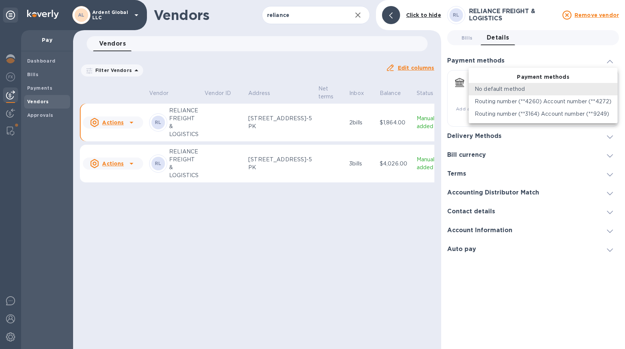
click at [501, 89] on body "AL Ardent Global LLC Pay Dashboard Bills Payments Vendors Approvals Vendors rel…" at bounding box center [312, 174] width 625 height 349
click at [505, 111] on p "Routing number (**3164) Account number (**9249)" at bounding box center [541, 114] width 134 height 8
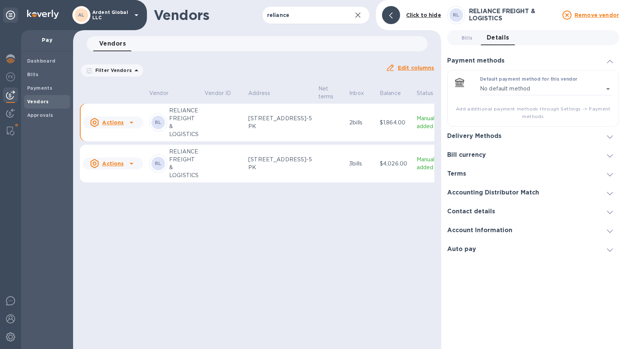
click at [502, 137] on div "Delivery Methods" at bounding box center [477, 136] width 60 height 7
type input "5595001518157936287143898161000016"
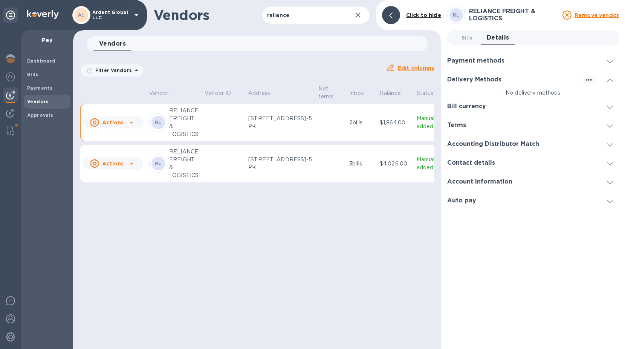
click at [482, 107] on h3 "Bill currency" at bounding box center [466, 106] width 39 height 7
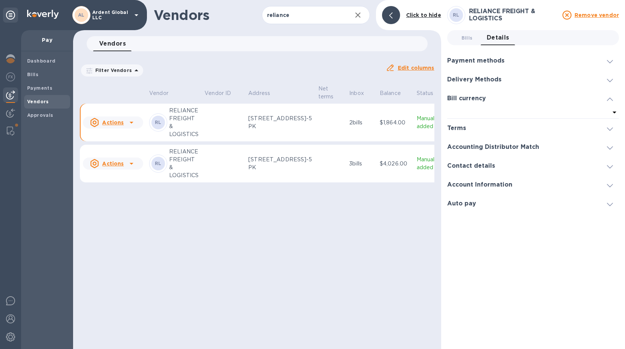
click at [191, 179] on p "RELIANCE FREIGHT & LOGISTICS" at bounding box center [183, 164] width 29 height 32
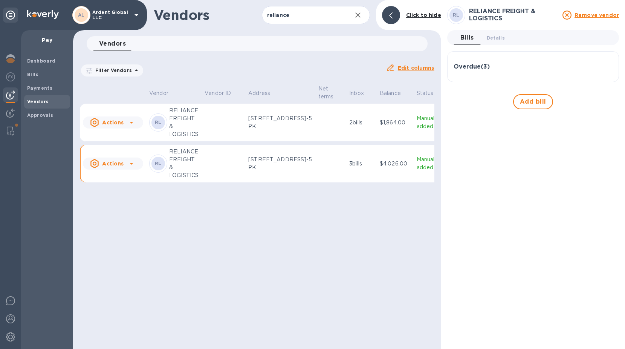
click at [507, 67] on div "Overdue ( 3 )" at bounding box center [532, 66] width 159 height 7
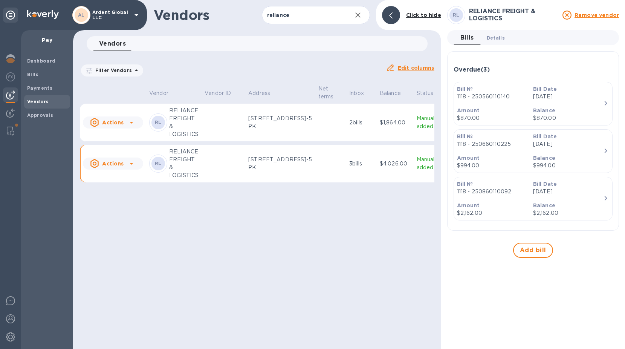
click at [493, 41] on span "Details 0" at bounding box center [495, 38] width 18 height 8
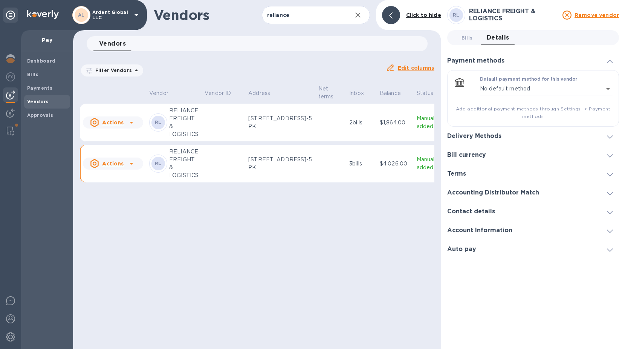
click at [514, 141] on div "Delivery Methods" at bounding box center [533, 136] width 172 height 19
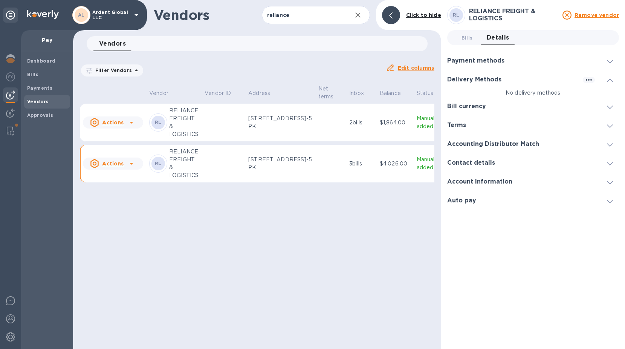
click at [465, 110] on h3 "Bill currency" at bounding box center [466, 106] width 39 height 7
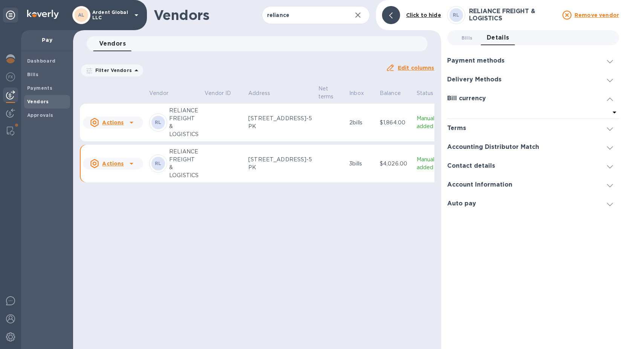
click at [503, 83] on div "Delivery Methods" at bounding box center [477, 79] width 60 height 7
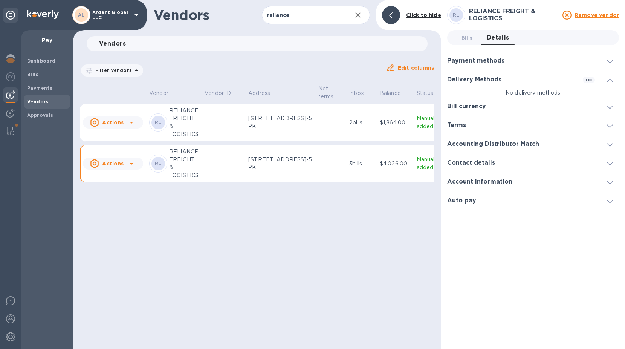
click at [581, 77] on div "Delivery Methods" at bounding box center [533, 79] width 172 height 19
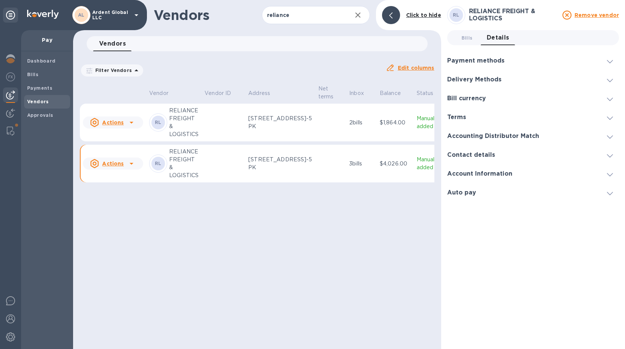
click at [587, 80] on div "Delivery Methods" at bounding box center [533, 79] width 172 height 19
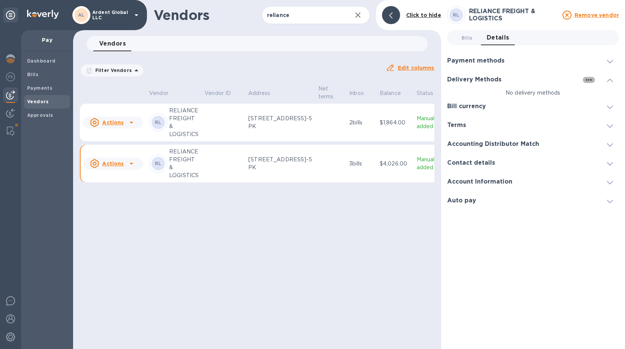
click at [587, 80] on icon "button" at bounding box center [588, 80] width 6 height 2
click at [587, 90] on li "Add new" at bounding box center [597, 95] width 43 height 24
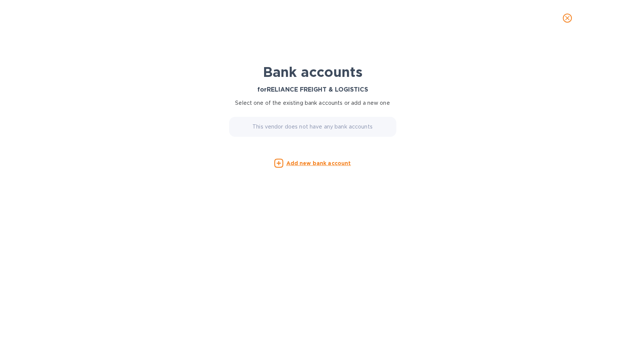
click at [341, 163] on u "Add new bank account" at bounding box center [318, 163] width 65 height 6
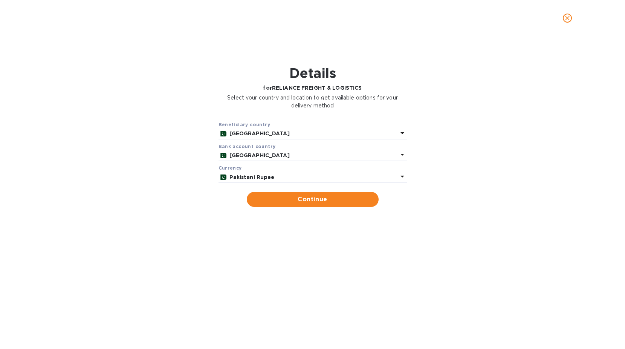
click at [286, 134] on p "[GEOGRAPHIC_DATA]" at bounding box center [313, 134] width 168 height 8
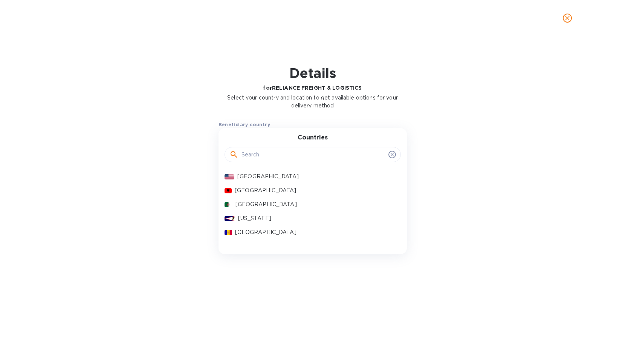
click at [272, 150] on input "text" at bounding box center [313, 154] width 144 height 11
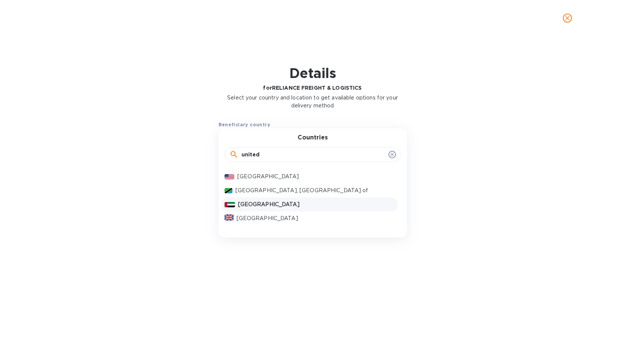
type input "united"
click at [270, 205] on p "[GEOGRAPHIC_DATA]" at bounding box center [316, 204] width 157 height 8
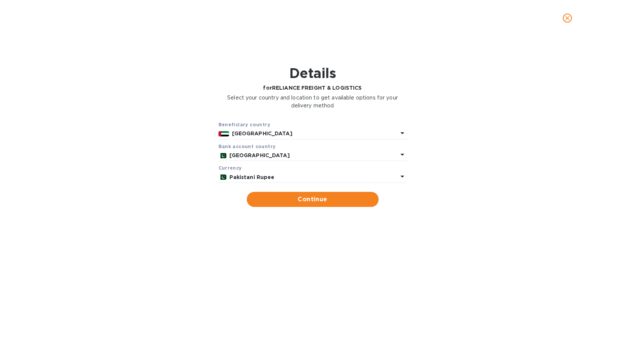
click at [270, 158] on p "[GEOGRAPHIC_DATA]" at bounding box center [313, 155] width 168 height 8
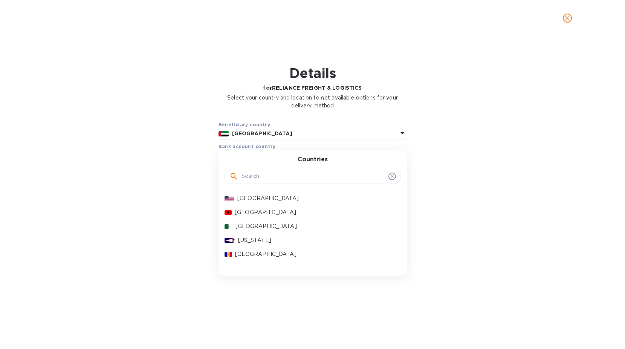
click at [266, 176] on input "text" at bounding box center [313, 176] width 144 height 11
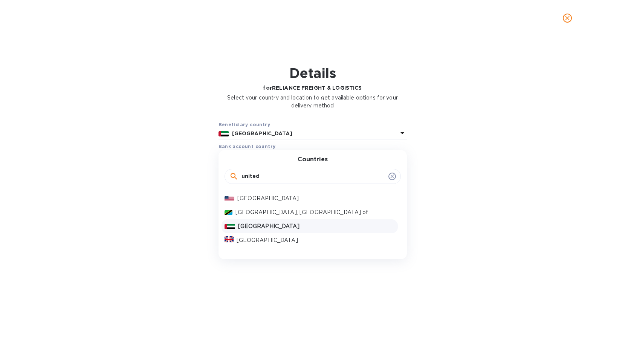
type input "united"
click at [280, 228] on p "[GEOGRAPHIC_DATA]" at bounding box center [316, 226] width 157 height 8
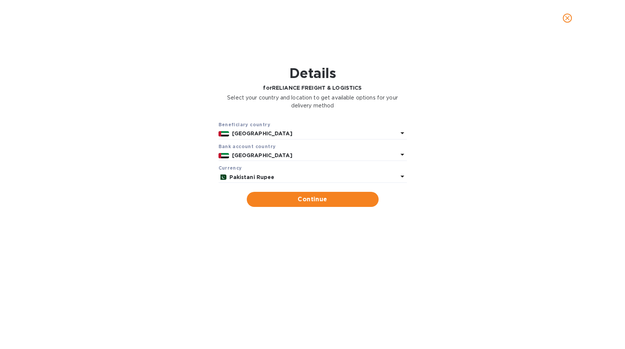
click at [257, 171] on div "Currency" at bounding box center [312, 168] width 188 height 8
click at [261, 180] on b "Pakistani Rupee" at bounding box center [251, 177] width 45 height 6
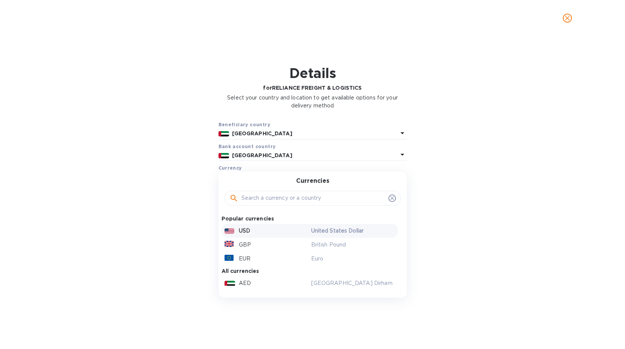
click at [255, 225] on div "USD" at bounding box center [266, 230] width 87 height 11
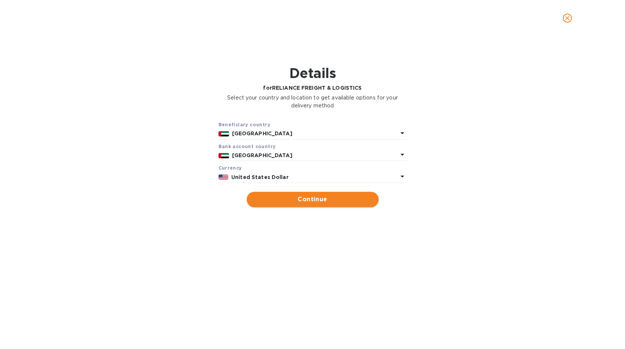
click at [320, 192] on button "Continue" at bounding box center [313, 199] width 132 height 15
type input "RELIANCE FREIGHT & LOGISTICS"
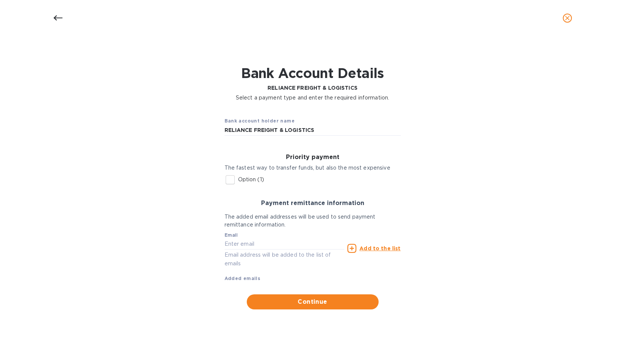
click at [238, 177] on p "Option (1)" at bounding box center [251, 179] width 26 height 8
click at [238, 177] on input "Option (1)" at bounding box center [230, 180] width 16 height 16
checkbox input "true"
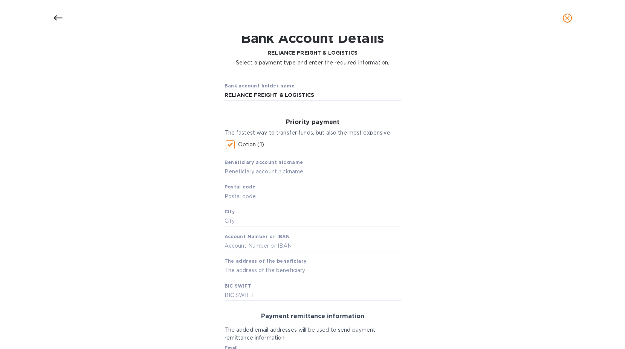
scroll to position [75, 0]
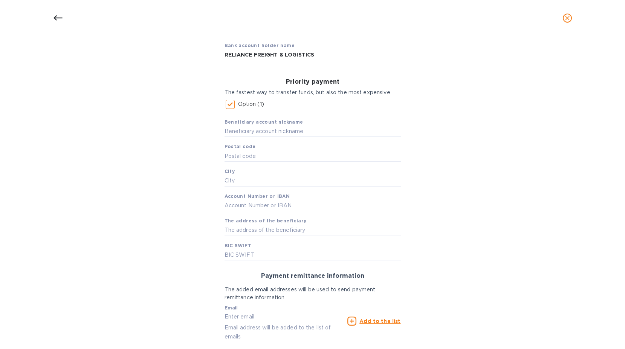
click at [258, 140] on div "Beneficiary account nickname Postal code City Account Number or IBAN The addres…" at bounding box center [312, 186] width 176 height 148
click at [269, 132] on input "text" at bounding box center [312, 131] width 176 height 11
type input "RELIANCE PREMIER SHIPPING LLC"
type input "00000"
type input "DUBAI"
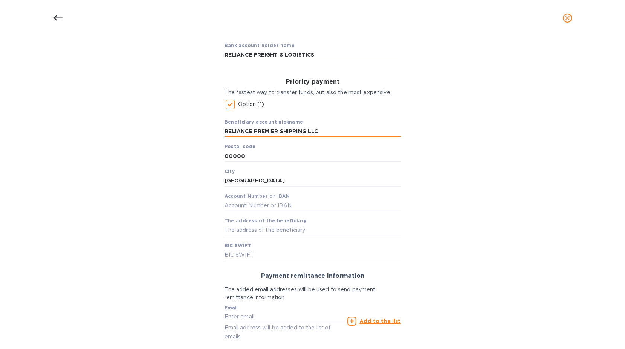
type input "[FINANCIAL_ID]"
type input "Office # 207-13, 2nd floor The Atrium Center Khalid Bin Waleed Road Bur"
type input "[SWIFT_CODE]"
drag, startPoint x: 339, startPoint y: 131, endPoint x: 92, endPoint y: 122, distance: 246.8
click at [92, 122] on div "Bank account holder name RELIANCE FREIGHT & LOGISTICS Priority payment The fast…" at bounding box center [312, 208] width 605 height 355
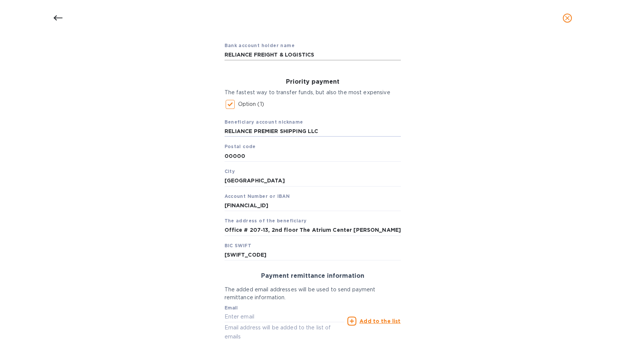
click at [334, 56] on input "RELIANCE FREIGHT & LOGISTICS" at bounding box center [312, 54] width 176 height 11
paste input "PREMIER SHIPPING LLC"
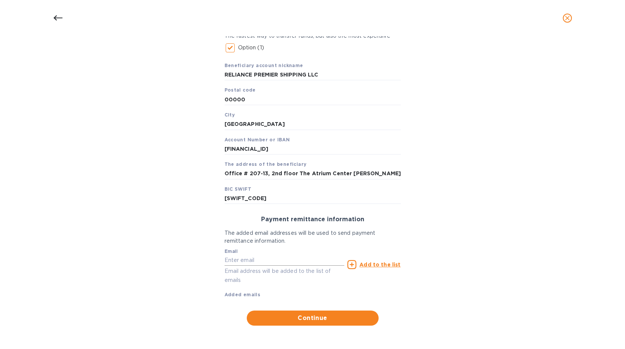
type input "RELIANCE PREMIER SHIPPING LLC"
click at [272, 259] on input "text" at bounding box center [284, 260] width 120 height 11
type input "[EMAIL_ADDRESS][DOMAIN_NAME]"
click at [359, 260] on div "Add to the list" at bounding box center [373, 264] width 53 height 9
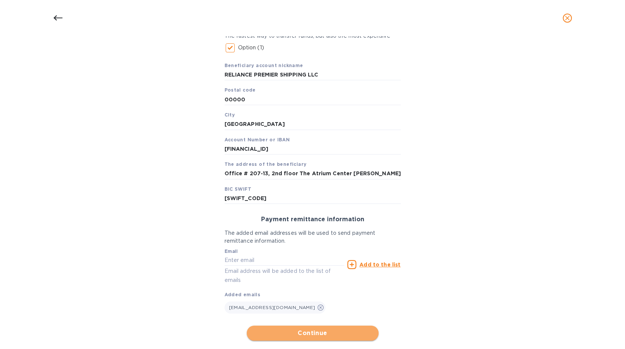
click at [300, 332] on span "Continue" at bounding box center [313, 332] width 120 height 9
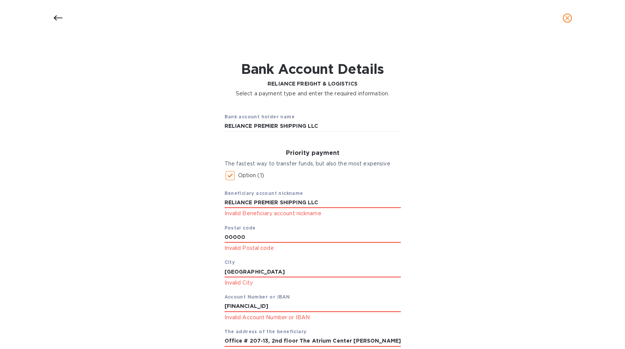
scroll to position [0, 0]
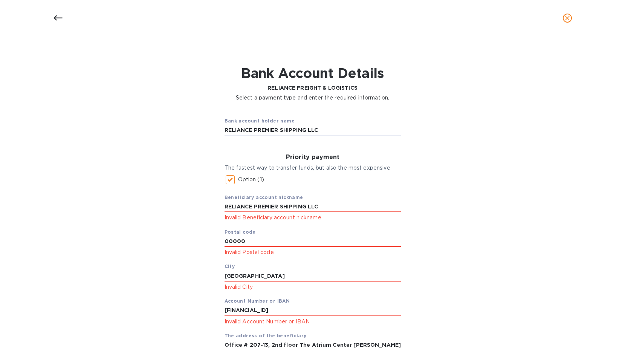
click at [332, 198] on div "Beneficiary account nickname RELIANCE PREMIER SHIPPING LLC Invalid Beneficiary …" at bounding box center [312, 285] width 176 height 197
click at [332, 208] on input "RELIANCE PREMIER SHIPPING LLC" at bounding box center [312, 206] width 176 height 11
type input "RELIANCE PREMIER SHIPPING"
click at [441, 195] on div "Bank account holder name RELIANCE PREMIER SHIPPING LLC Priority payment The fas…" at bounding box center [312, 316] width 605 height 420
click at [304, 239] on input "00000" at bounding box center [312, 241] width 176 height 11
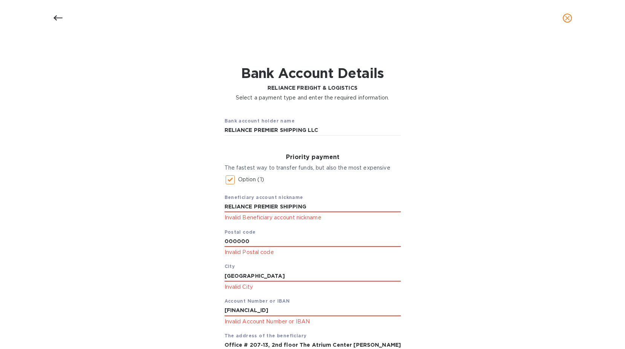
type input "00000"
click at [248, 273] on input "DUBAI" at bounding box center [312, 275] width 176 height 11
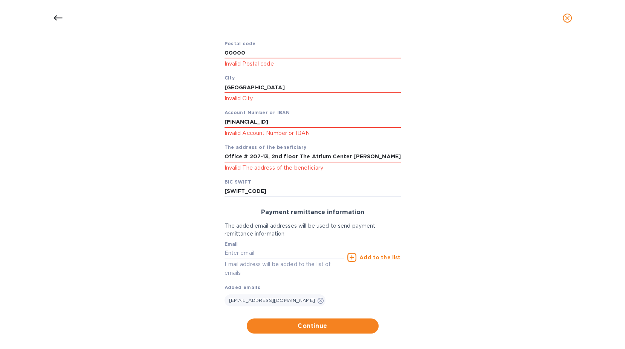
scroll to position [196, 0]
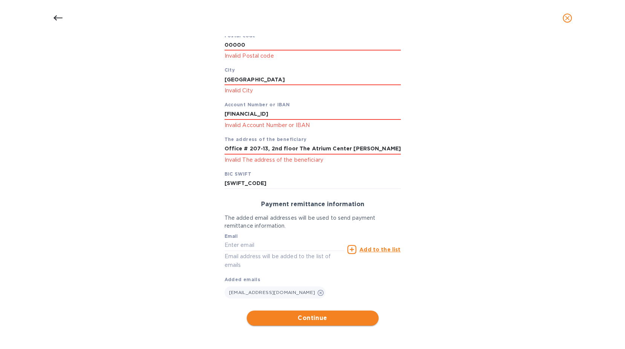
click at [363, 319] on span "Continue" at bounding box center [313, 317] width 120 height 9
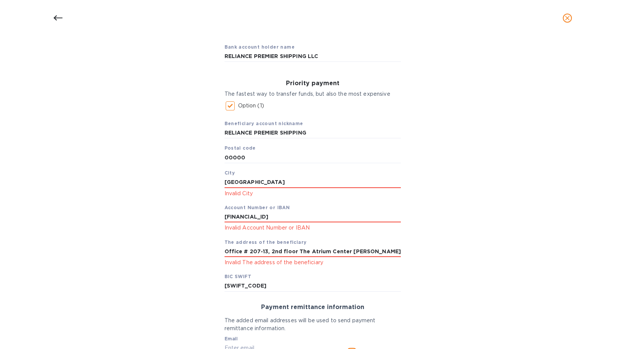
scroll to position [0, 0]
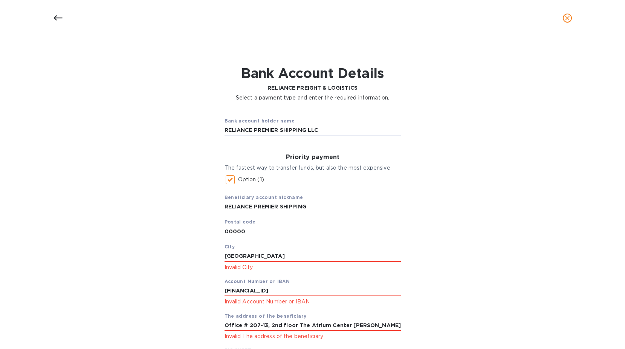
click at [332, 207] on input "RELIANCE PREMIER SHIPPING" at bounding box center [312, 206] width 176 height 11
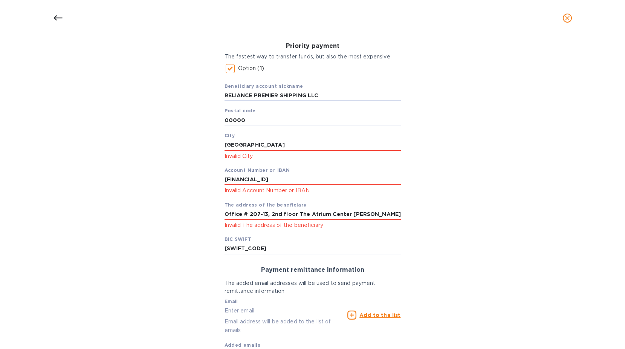
scroll to position [113, 0]
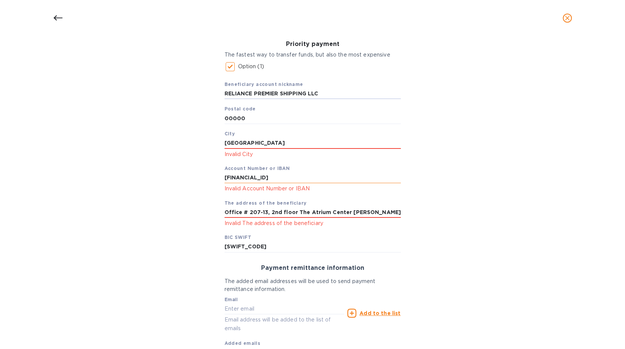
type input "RELIANCE PREMIER SHIPPING LLC"
click at [324, 176] on input "[FINANCIAL_ID]" at bounding box center [312, 177] width 176 height 11
click at [332, 212] on input "Office # 207-13, 2nd floor The Atrium Center Khalid Bin Waleed Road Bur" at bounding box center [312, 211] width 176 height 11
click at [321, 173] on input "[FINANCIAL_ID]" at bounding box center [312, 177] width 176 height 11
type input "[FINANCIAL_ID]"
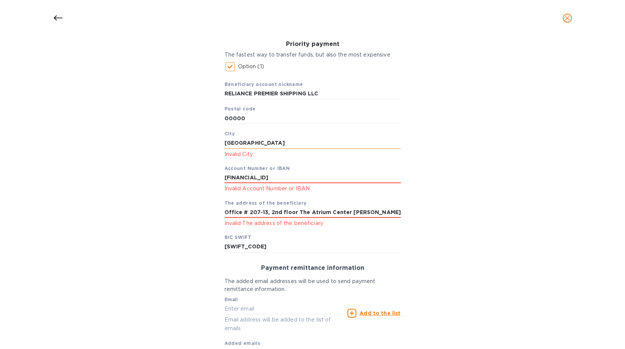
click at [286, 139] on input "DUBAI" at bounding box center [312, 142] width 176 height 11
click at [369, 209] on input "Office # 207-13, 2nd floor The Atrium Center Khalid Bin Waleed Road Bur" at bounding box center [312, 211] width 176 height 11
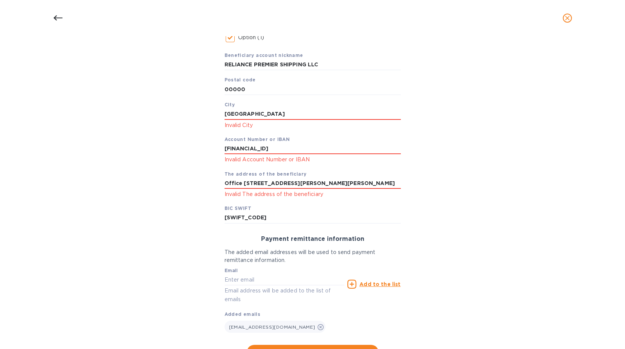
scroll to position [176, 0]
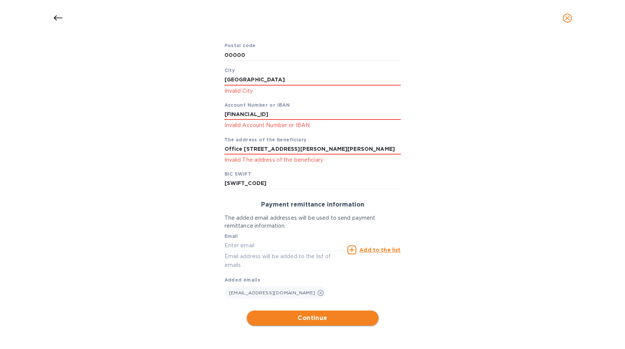
type input "Office [STREET_ADDRESS][PERSON_NAME][PERSON_NAME]"
click at [309, 325] on button "Continue" at bounding box center [313, 317] width 132 height 15
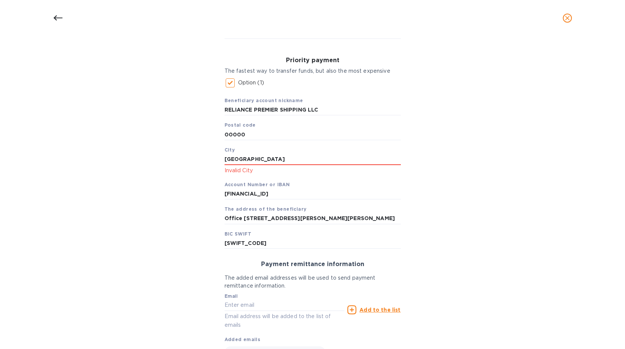
scroll to position [81, 0]
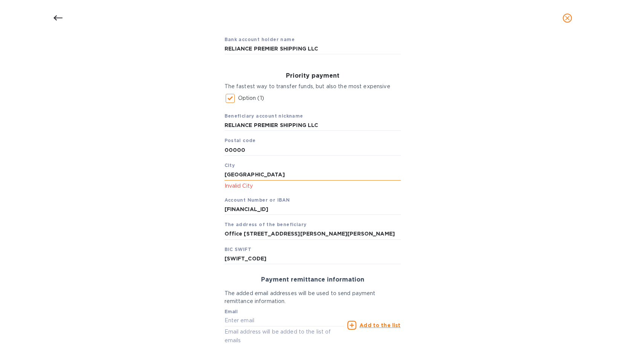
click at [268, 174] on input "DUBAI" at bounding box center [312, 174] width 176 height 11
drag, startPoint x: 268, startPoint y: 174, endPoint x: 192, endPoint y: 171, distance: 75.7
click at [192, 171] on div "Bank account holder name RELIANCE PREMIER SHIPPING LLC Priority payment The fas…" at bounding box center [312, 215] width 605 height 380
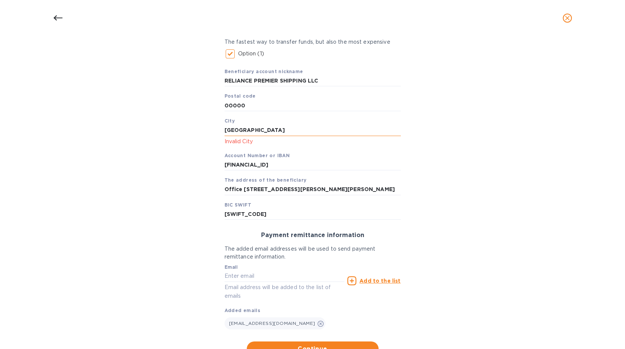
scroll to position [157, 0]
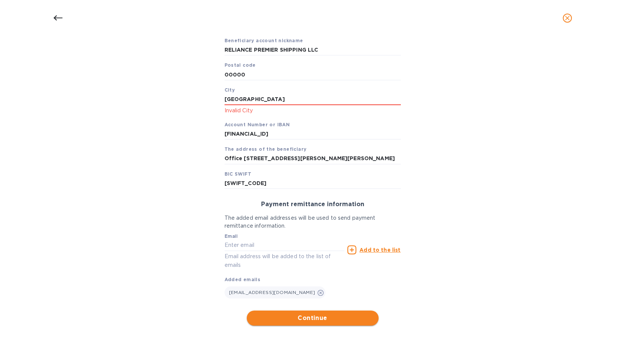
type input "[GEOGRAPHIC_DATA]"
click at [316, 311] on button "Continue" at bounding box center [313, 317] width 132 height 15
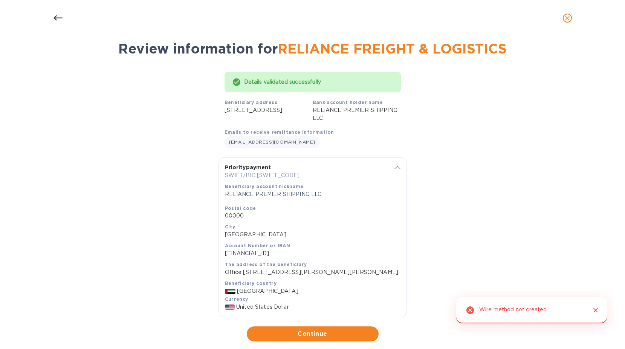
scroll to position [56, 0]
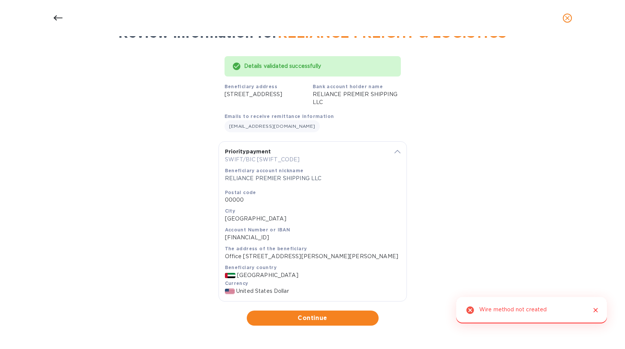
click at [354, 188] on div "Postal code 00000" at bounding box center [312, 196] width 175 height 16
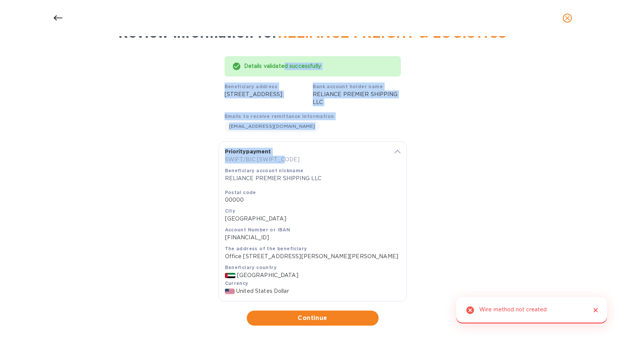
drag, startPoint x: 310, startPoint y: 143, endPoint x: 312, endPoint y: 154, distance: 11.8
click at [312, 154] on div "Details validated successfully Beneficiary address 128-B STREET-3, CAVALRY GROU…" at bounding box center [312, 187] width 188 height 275
click at [312, 155] on p "SWIFT/BIC [SWIFT_CODE]" at bounding box center [305, 159] width 161 height 8
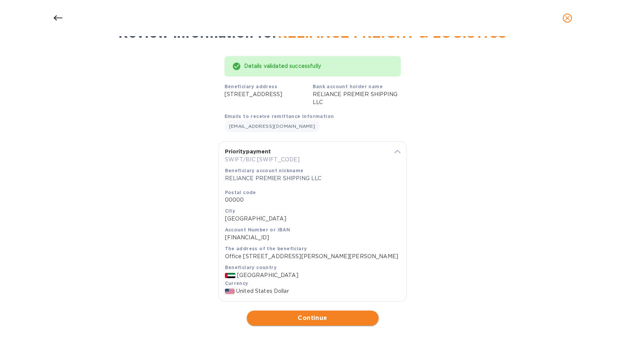
click at [320, 316] on span "Continue" at bounding box center [313, 317] width 120 height 9
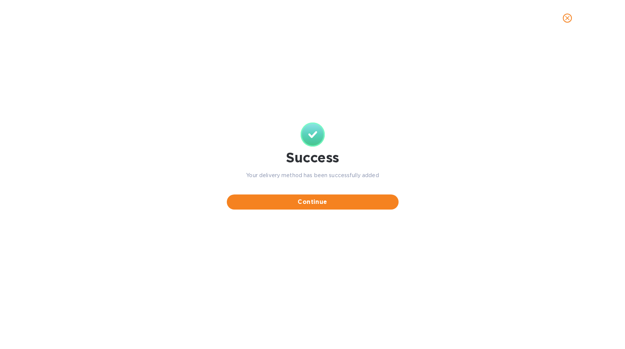
scroll to position [0, 0]
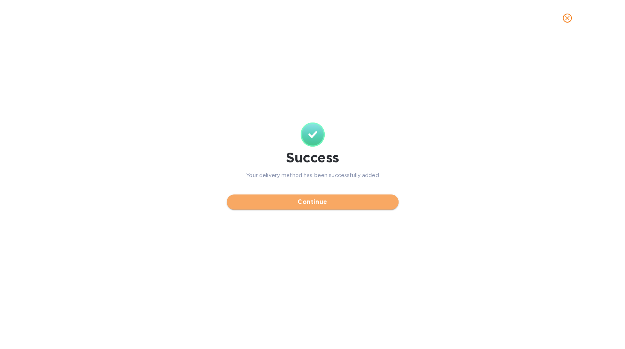
click at [339, 208] on button "Continue" at bounding box center [313, 201] width 172 height 15
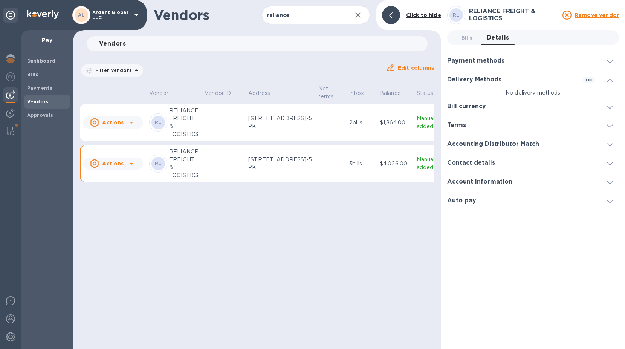
click at [479, 84] on div "Delivery Methods" at bounding box center [533, 79] width 172 height 19
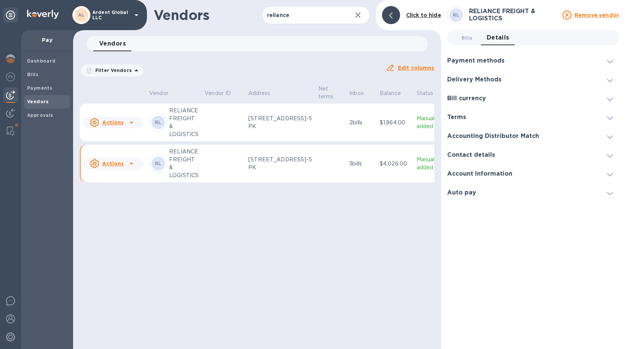
click at [266, 171] on p "[STREET_ADDRESS]-5 PK" at bounding box center [280, 163] width 64 height 16
click at [346, 107] on td "2 bills" at bounding box center [361, 123] width 30 height 38
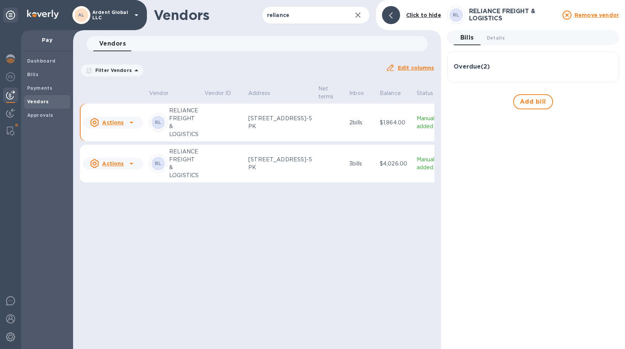
click at [201, 172] on td "RL RELIANCE FREIGHT & LOGISTICS" at bounding box center [173, 164] width 55 height 38
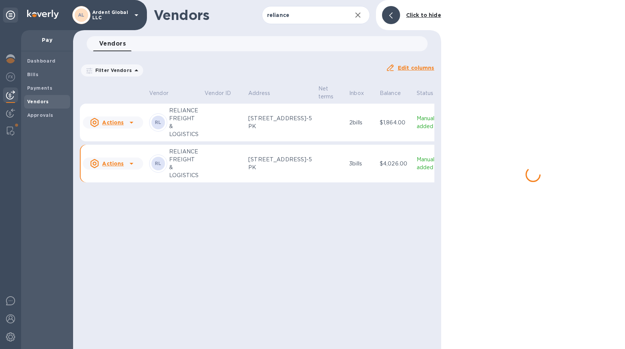
click at [224, 186] on table "Vendor Vendor ID Address Net terms Inbox Balance Status Actions RL RELIANCE FRE…" at bounding box center [261, 135] width 362 height 102
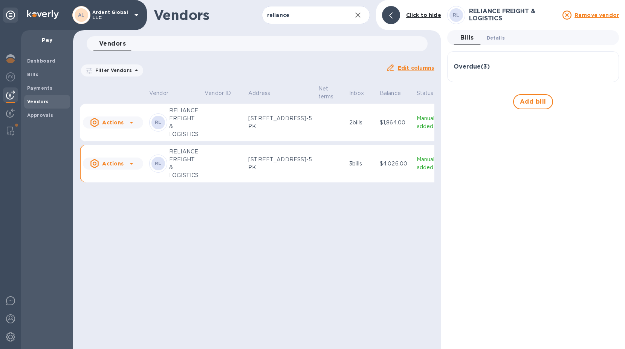
click at [498, 38] on span "Details 0" at bounding box center [495, 38] width 18 height 8
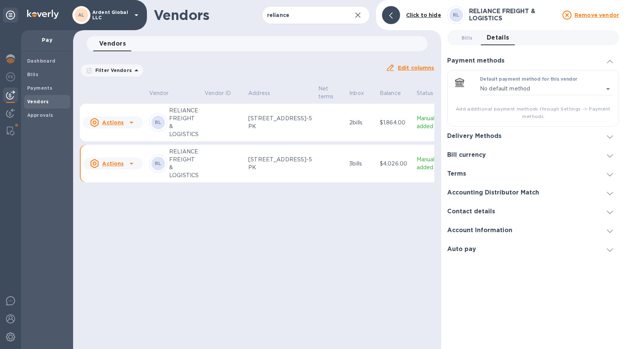
click at [486, 141] on div "Delivery Methods" at bounding box center [533, 136] width 172 height 19
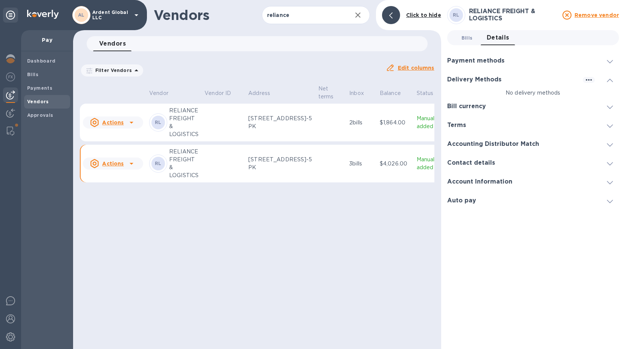
click at [466, 37] on span "Bills 0" at bounding box center [466, 38] width 11 height 8
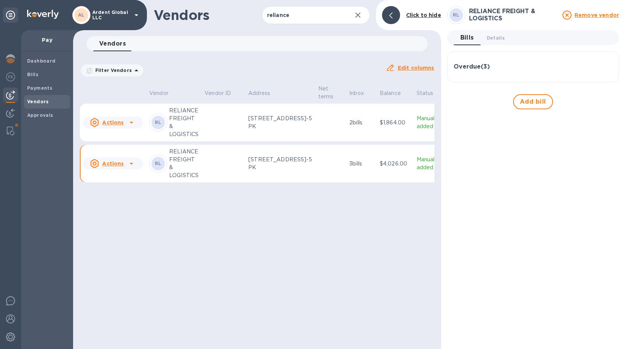
click at [297, 171] on p "[STREET_ADDRESS]-5 PK" at bounding box center [280, 163] width 64 height 16
click at [496, 41] on span "Details 0" at bounding box center [495, 38] width 18 height 8
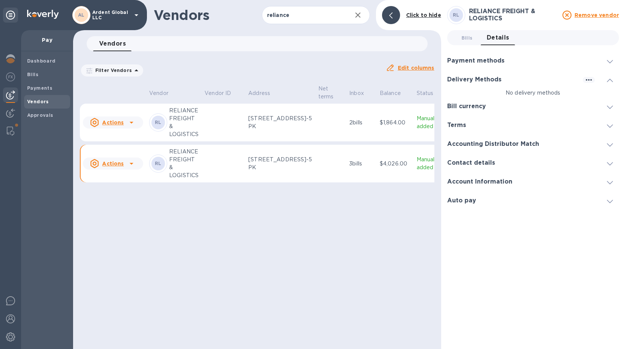
click at [488, 170] on div "Contact details" at bounding box center [533, 162] width 172 height 19
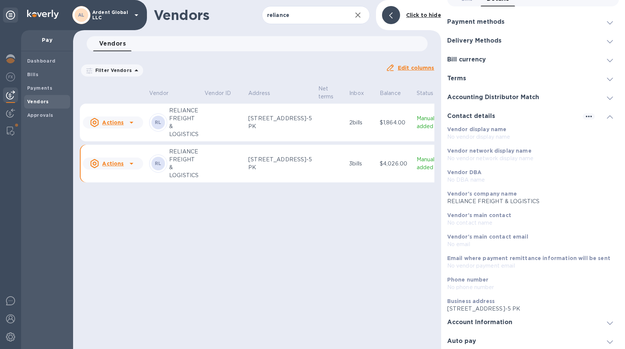
scroll to position [48, 0]
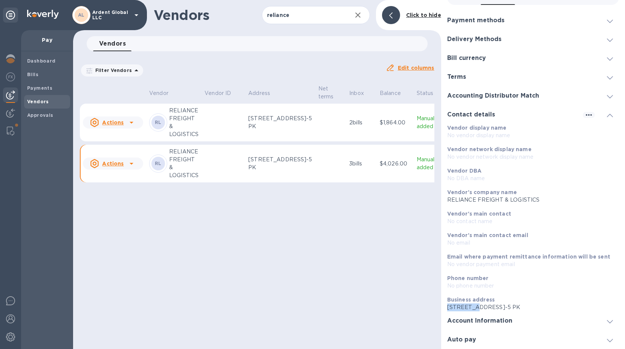
drag, startPoint x: 475, startPoint y: 300, endPoint x: 502, endPoint y: 294, distance: 27.3
click at [502, 296] on div "Business address 128-B STREET-3, CAVALRY GROUND, LAHORE CANTT, 4246428-5 PK" at bounding box center [530, 303] width 166 height 15
click at [588, 110] on icon "button" at bounding box center [588, 114] width 9 height 9
click at [587, 116] on li "Edit" at bounding box center [594, 122] width 30 height 24
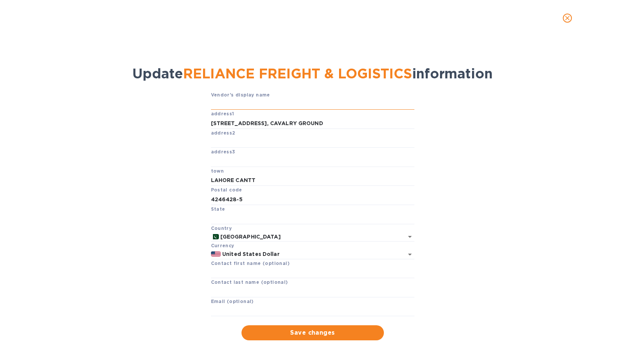
click at [293, 104] on input "text" at bounding box center [312, 104] width 203 height 11
paste input "RELIANCE PREMIER SHIPPING LLC"
type input "RELIANCE PREMIER SHIPPING LLC"
click at [346, 123] on input "128-B STREET-3, CAVALRY GROUND" at bounding box center [312, 122] width 203 height 11
paste input "Office [STREET_ADDRESS][PERSON_NAME][PERSON_NAME]"
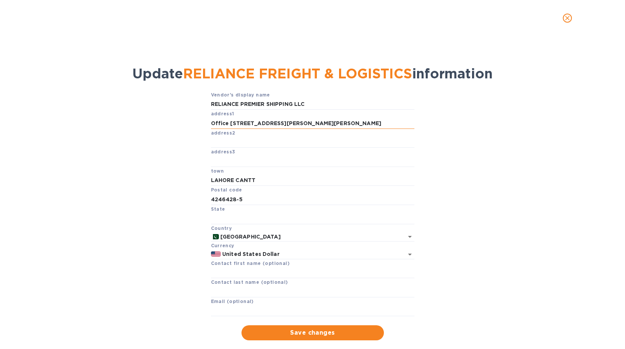
scroll to position [0, 14]
type input "Office [STREET_ADDRESS][PERSON_NAME][PERSON_NAME]"
click at [277, 183] on input "LAHORE CANTT" at bounding box center [312, 180] width 203 height 11
drag, startPoint x: 279, startPoint y: 180, endPoint x: 204, endPoint y: 178, distance: 75.0
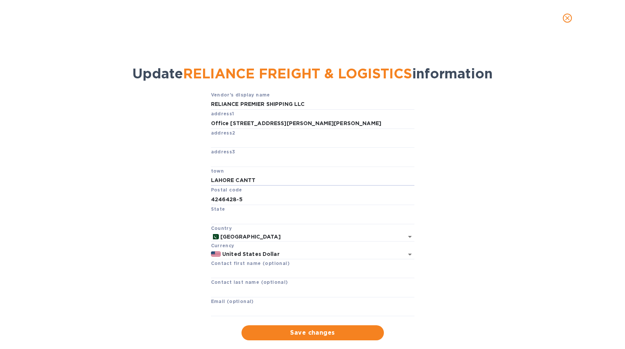
click at [204, 178] on div "Vendor's display name RELIANCE PREMIER SHIPPING LLC address1 Office # 207-13, 2…" at bounding box center [312, 215] width 596 height 249
type input "[GEOGRAPHIC_DATA]"
type input "00000"
click at [265, 238] on input "[GEOGRAPHIC_DATA]" at bounding box center [306, 236] width 174 height 9
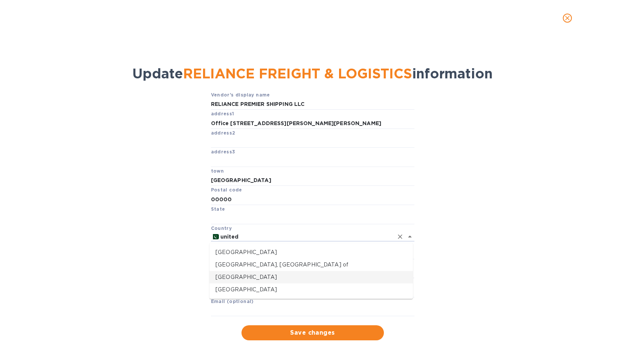
click at [256, 275] on p "[GEOGRAPHIC_DATA]" at bounding box center [310, 277] width 191 height 8
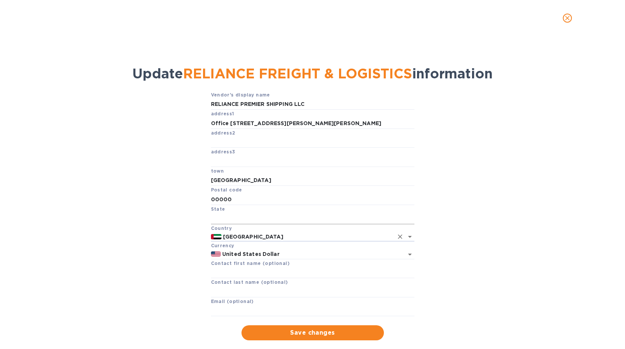
type input "[GEOGRAPHIC_DATA]"
click at [242, 223] on input "text" at bounding box center [312, 218] width 203 height 11
type input "[GEOGRAPHIC_DATA]"
click at [287, 331] on span "Save changes" at bounding box center [312, 332] width 130 height 9
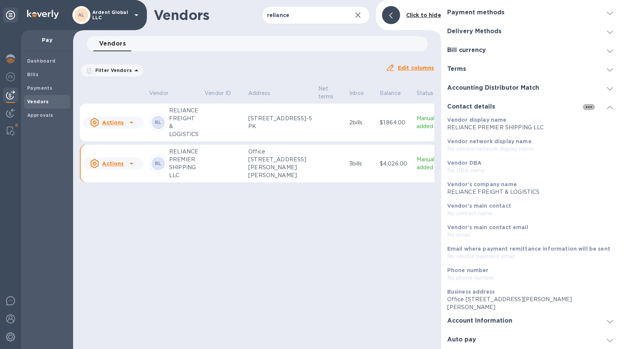
click at [586, 107] on icon "button" at bounding box center [588, 107] width 6 height 2
click at [588, 123] on li "Edit" at bounding box center [594, 122] width 30 height 24
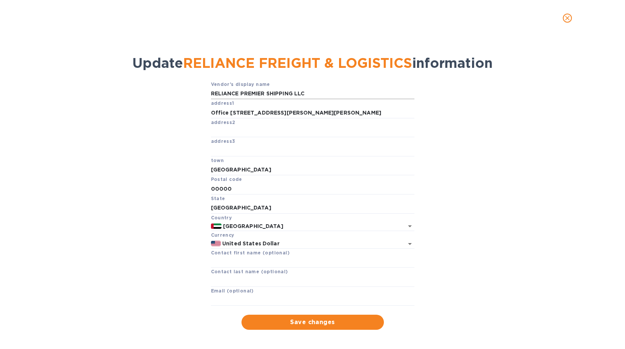
scroll to position [15, 0]
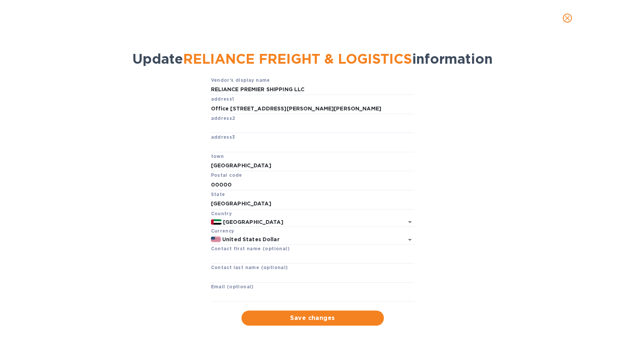
click at [569, 18] on icon "close" at bounding box center [567, 18] width 8 height 8
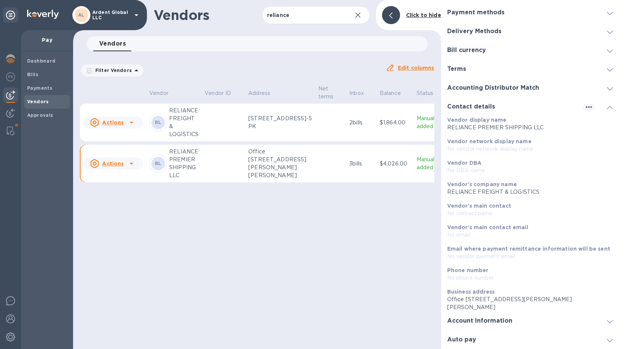
scroll to position [0, 0]
drag, startPoint x: 475, startPoint y: 193, endPoint x: 533, endPoint y: 191, distance: 58.8
click at [533, 191] on p "RELIANCE FREIGHT & LOGISTICS" at bounding box center [530, 192] width 166 height 8
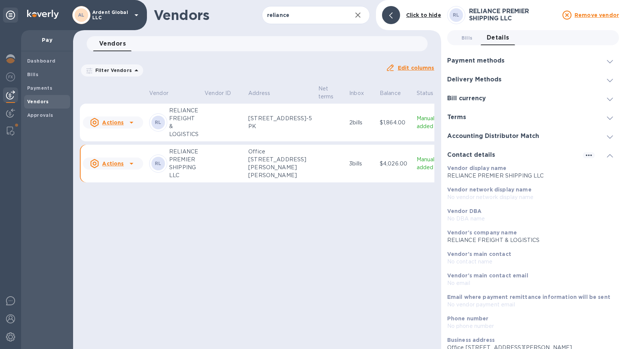
click at [494, 81] on h3 "Delivery Methods" at bounding box center [474, 79] width 54 height 7
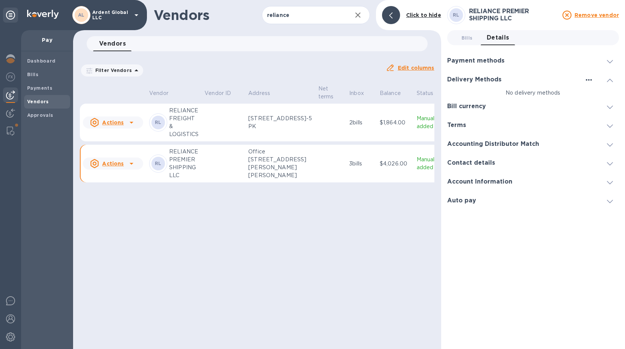
click at [589, 81] on icon "button" at bounding box center [588, 79] width 9 height 9
click at [589, 94] on p "Add new" at bounding box center [597, 95] width 25 height 8
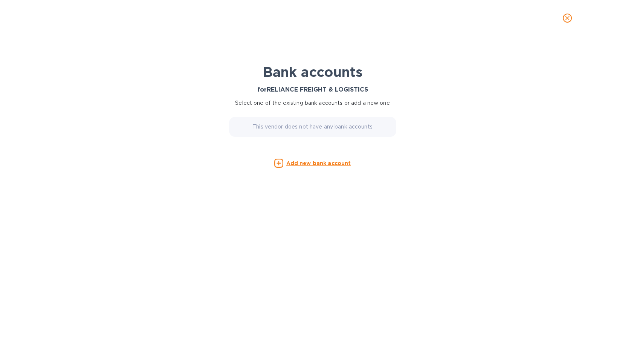
click at [311, 172] on div "Bank accounts for RELIANCE FREIGHT & LOGISTICS Select one of the existing bank …" at bounding box center [312, 186] width 188 height 287
click at [312, 165] on u "Add new bank account" at bounding box center [318, 163] width 65 height 6
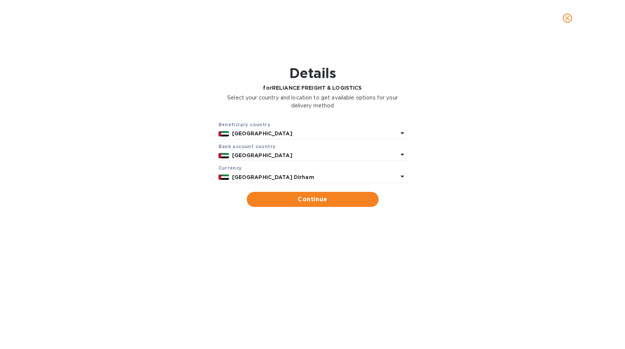
click at [302, 180] on p "[GEOGRAPHIC_DATA] Dirham" at bounding box center [315, 177] width 166 height 8
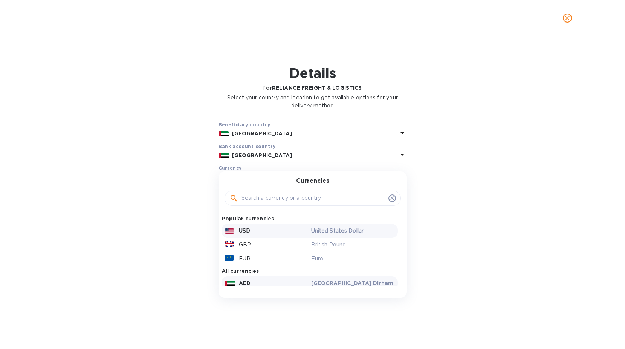
click at [279, 229] on div "USD" at bounding box center [266, 230] width 87 height 11
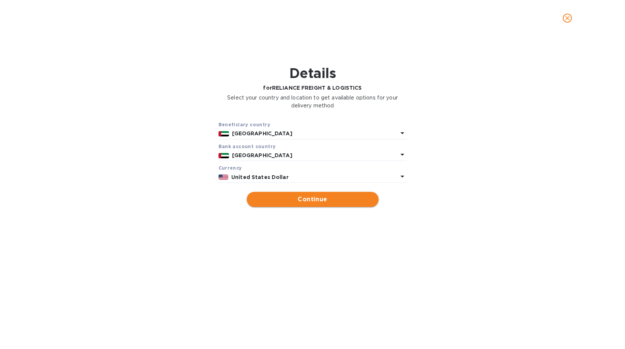
click at [327, 200] on span "Continue" at bounding box center [313, 199] width 120 height 9
type input "RELIANCE FREIGHT & LOGISTICS"
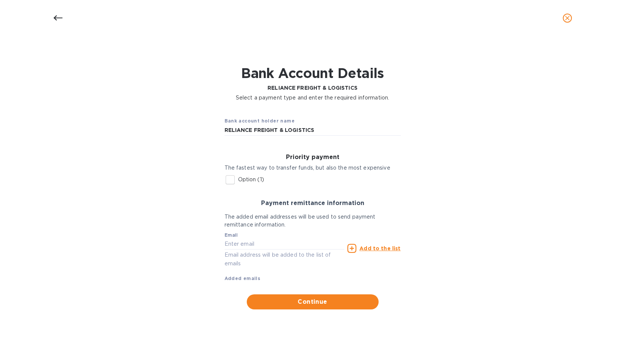
click at [253, 182] on p "Option (1)" at bounding box center [251, 179] width 26 height 8
click at [238, 182] on input "Option (1)" at bounding box center [230, 180] width 16 height 16
checkbox input "true"
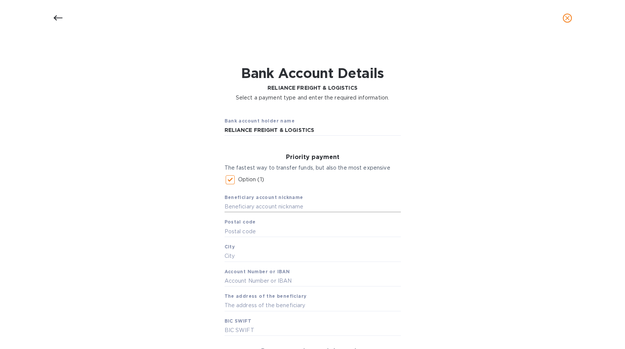
click at [260, 206] on input "text" at bounding box center [312, 206] width 176 height 11
type input "RELIANCE PREMIER SHIPPING LLC"
type input "00000"
type input "[GEOGRAPHIC_DATA]"
type input "[FINANCIAL_ID]"
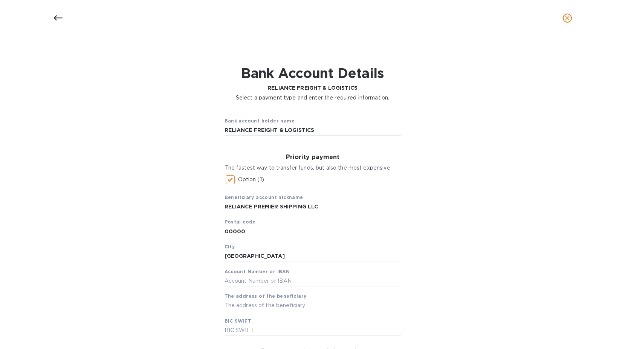
type input "Office [STREET_ADDRESS][PERSON_NAME][PERSON_NAME]"
type input "[SWIFT_CODE]"
drag, startPoint x: 332, startPoint y: 206, endPoint x: 180, endPoint y: 200, distance: 153.0
click at [180, 200] on div "Bank account holder name RELIANCE FREIGHT & LOGISTICS Priority payment The fast…" at bounding box center [312, 283] width 605 height 355
click at [327, 127] on input "RELIANCE FREIGHT & LOGISTICS" at bounding box center [312, 130] width 176 height 11
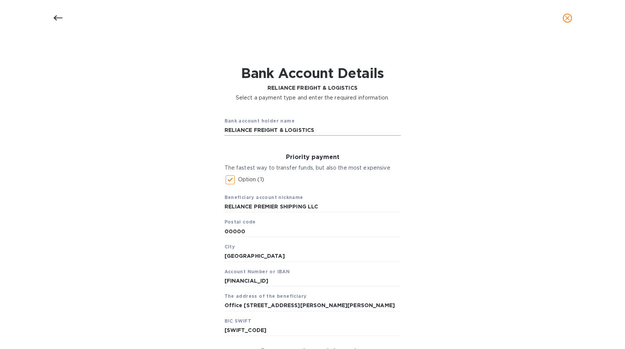
paste input "PREMIER SHIPPING LLC"
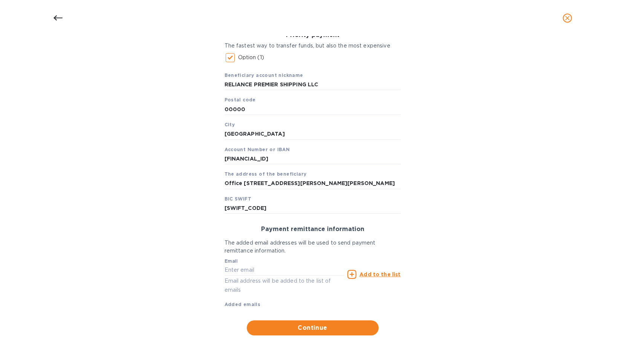
scroll to position [132, 0]
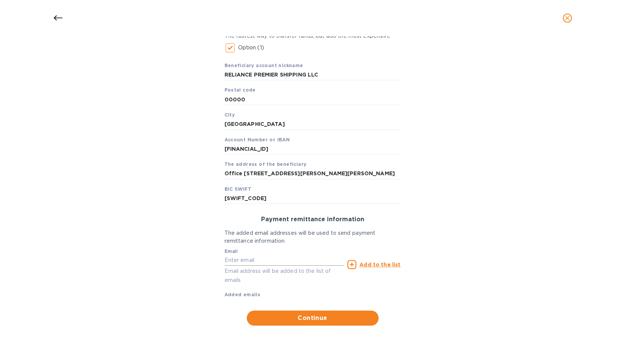
type input "RELIANCE PREMIER SHIPPING LLC"
click at [298, 255] on input "text" at bounding box center [284, 260] width 120 height 11
type input "[EMAIL_ADDRESS][DOMAIN_NAME]"
click at [382, 265] on u "Add to the list" at bounding box center [379, 264] width 41 height 6
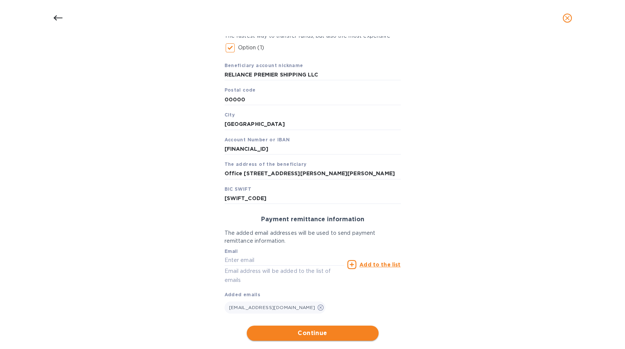
click at [314, 331] on span "Continue" at bounding box center [313, 332] width 120 height 9
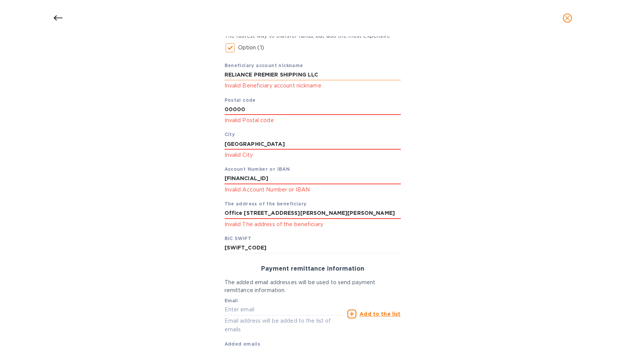
click at [338, 73] on input "RELIANCE PREMIER SHIPPING LLC" at bounding box center [312, 74] width 176 height 11
type input "RELIANCE PREMIER SHIPPING LLC"
click at [263, 110] on input "00000" at bounding box center [312, 109] width 176 height 11
type input "00000"
click at [273, 144] on input "[GEOGRAPHIC_DATA]" at bounding box center [312, 143] width 176 height 11
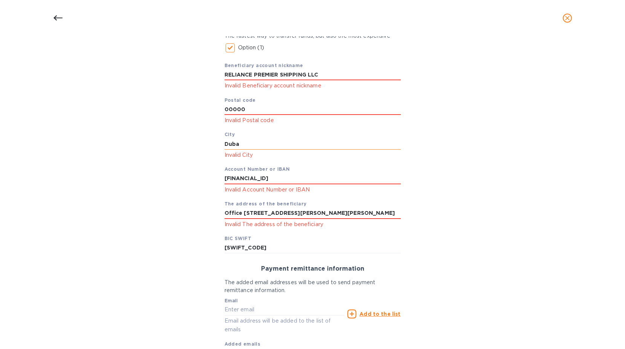
type input "[GEOGRAPHIC_DATA]"
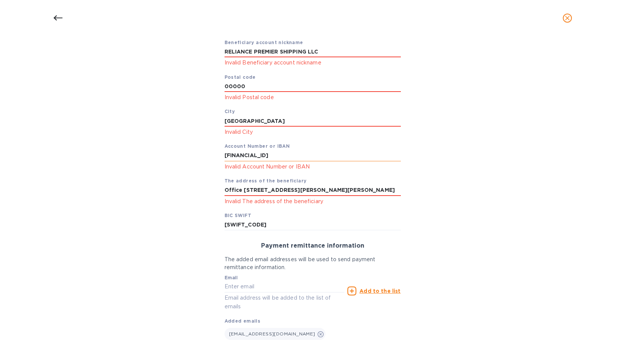
scroll to position [169, 0]
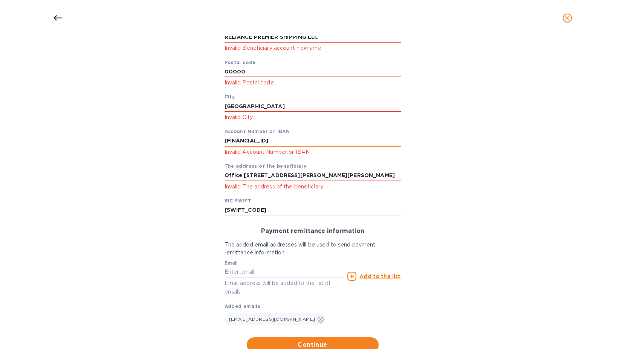
click at [335, 145] on input "[FINANCIAL_ID]" at bounding box center [312, 140] width 176 height 11
type input "[FINANCIAL_ID]"
click at [318, 172] on input "Office [STREET_ADDRESS][PERSON_NAME][PERSON_NAME]" at bounding box center [312, 175] width 176 height 11
type input "Office [STREET_ADDRESS][PERSON_NAME][PERSON_NAME]"
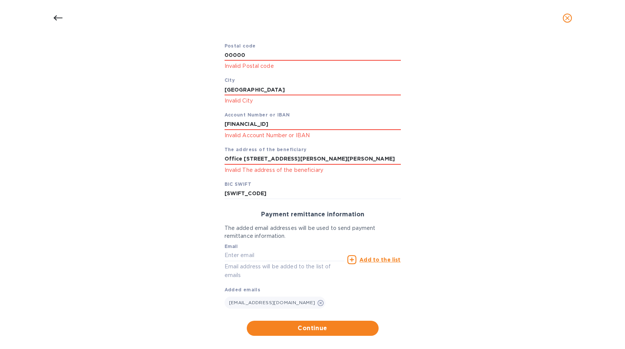
scroll to position [196, 0]
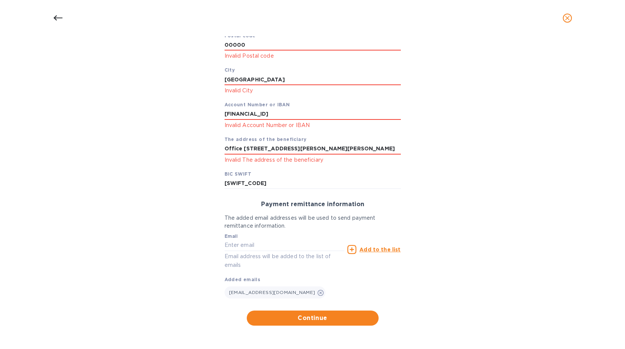
click at [314, 328] on div "Bank account holder name RELIANCE PREMIER SHIPPING LLC Priority payment The fas…" at bounding box center [312, 120] width 605 height 420
click at [314, 321] on span "Continue" at bounding box center [313, 317] width 120 height 9
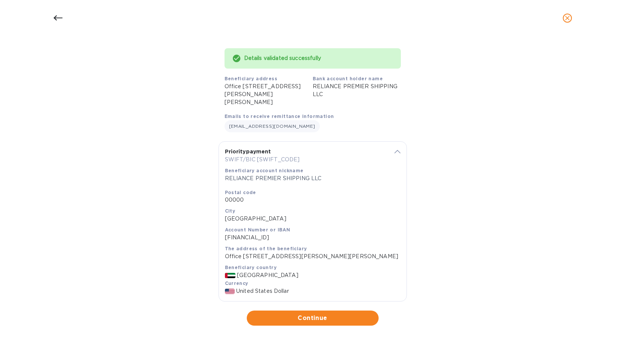
scroll to position [64, 0]
click at [324, 312] on button "Continue" at bounding box center [313, 317] width 132 height 15
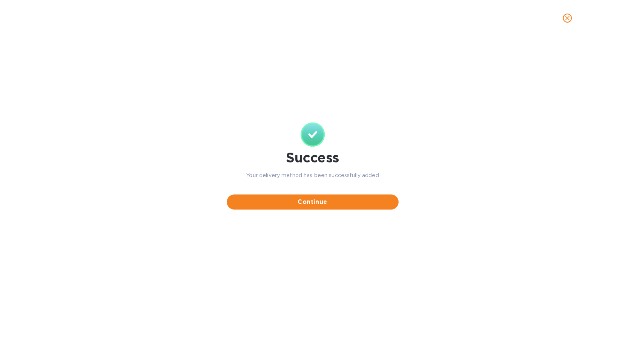
scroll to position [0, 0]
click at [564, 17] on icon "close" at bounding box center [567, 18] width 8 height 8
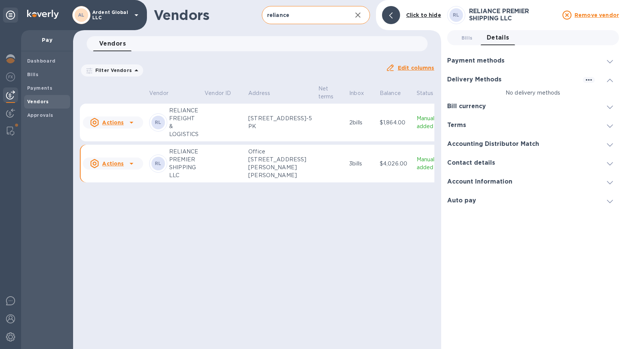
click at [357, 19] on icon "button" at bounding box center [357, 15] width 9 height 9
click at [357, 19] on span "Add vendor" at bounding box center [341, 15] width 43 height 9
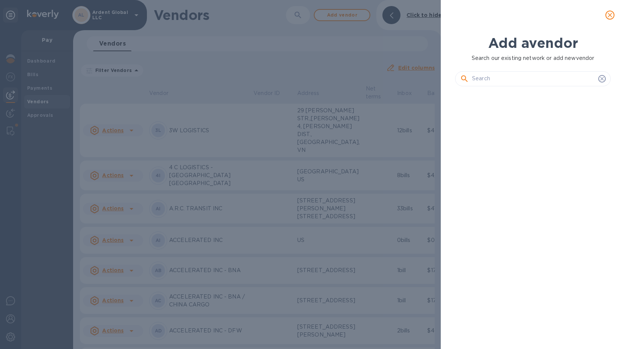
scroll to position [231, 159]
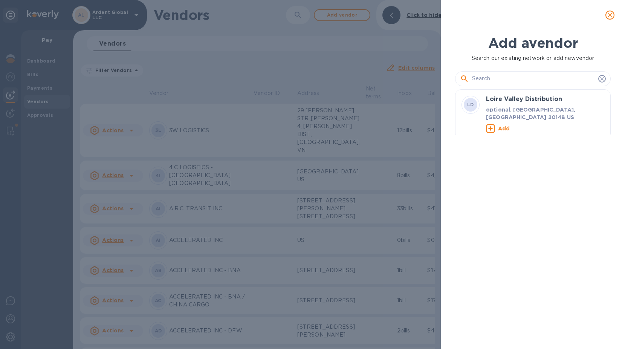
click at [482, 77] on input "text" at bounding box center [533, 78] width 123 height 11
click at [500, 79] on input "text" at bounding box center [533, 78] width 123 height 11
paste input "RELIANCE PREMIER SHIPPING LLC"
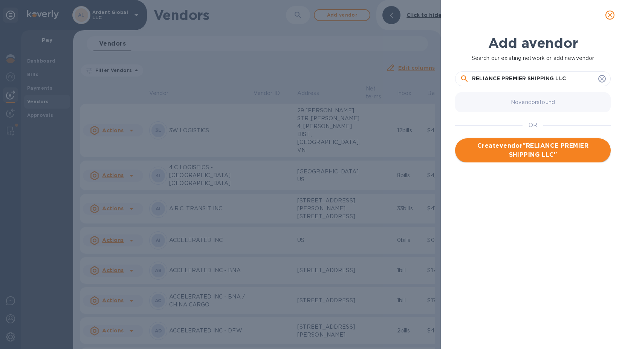
type input "RELIANCE PREMIER SHIPPING LLC"
click at [526, 151] on span "Create vendor " RELIANCE PREMIER SHIPPING LLC "" at bounding box center [532, 150] width 143 height 18
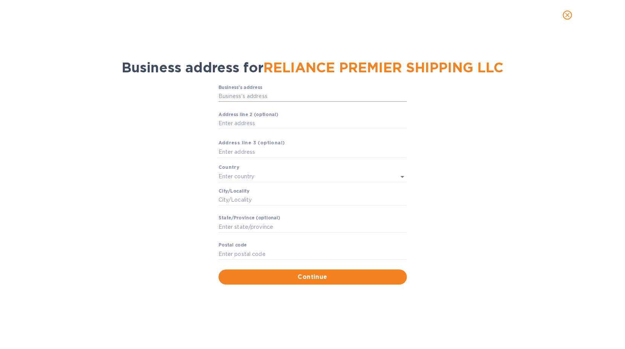
click at [253, 101] on input "Business’s аddress" at bounding box center [312, 96] width 188 height 11
paste input "Office [STREET_ADDRESS][PERSON_NAME][PERSON_NAME]"
type input "Office [STREET_ADDRESS][PERSON_NAME][PERSON_NAME]"
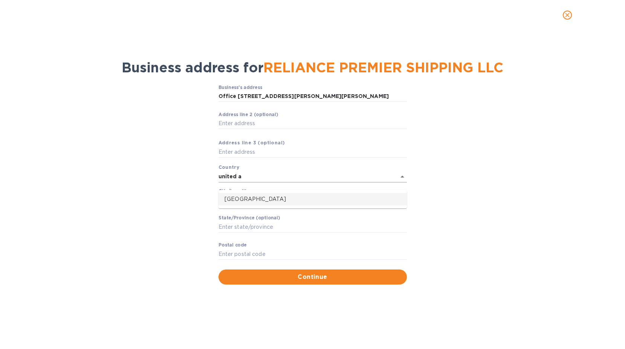
type input "united a"
click at [247, 177] on input "text" at bounding box center [301, 176] width 167 height 11
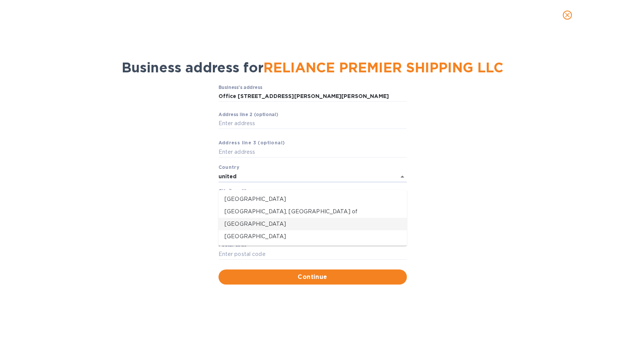
click at [254, 223] on p "[GEOGRAPHIC_DATA]" at bounding box center [312, 224] width 176 height 8
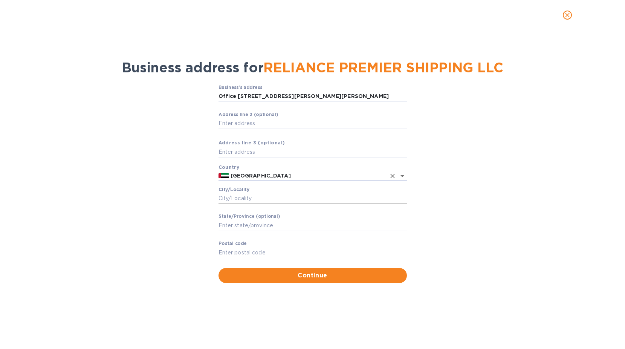
type input "[GEOGRAPHIC_DATA]"
click at [244, 204] on input "Сity/Locаlity" at bounding box center [312, 198] width 188 height 11
type input "[GEOGRAPHIC_DATA]"
type input "00000"
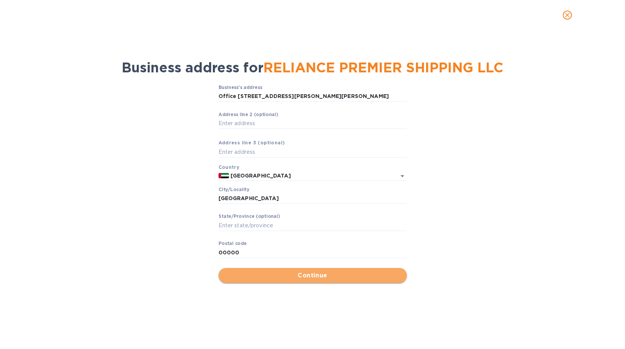
click at [302, 283] on button "Continue" at bounding box center [312, 275] width 188 height 15
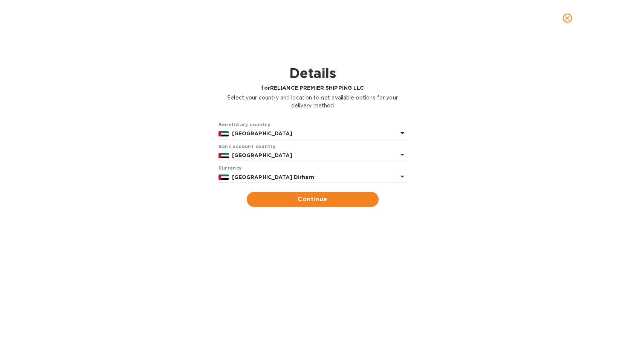
click at [255, 181] on p "[GEOGRAPHIC_DATA] Dirham" at bounding box center [315, 177] width 166 height 8
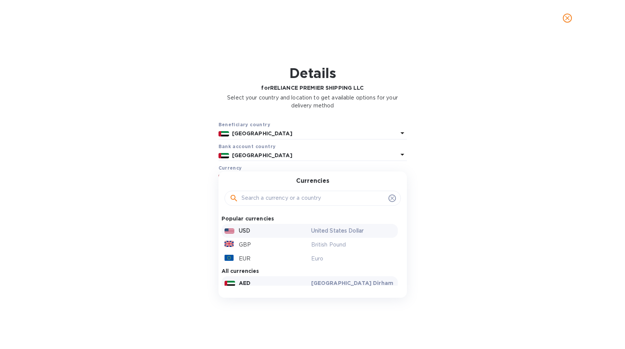
click at [249, 230] on p "USD" at bounding box center [244, 231] width 11 height 8
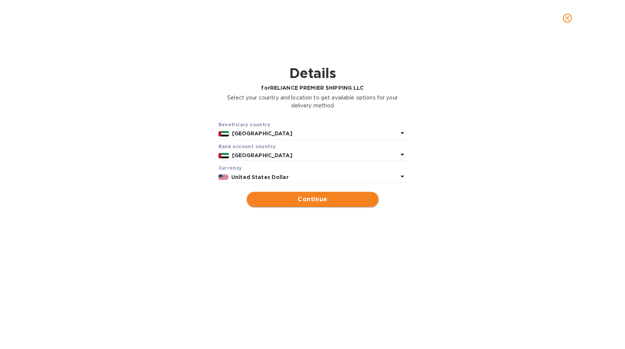
click at [311, 205] on button "Continue" at bounding box center [313, 199] width 132 height 15
type input "RELIANCE PREMIER SHIPPING LLC"
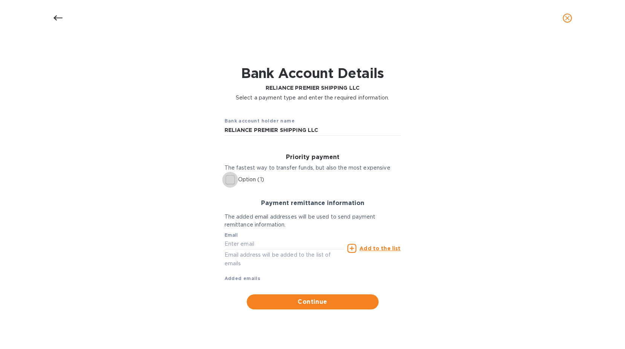
click at [227, 178] on input "Option (1)" at bounding box center [230, 180] width 16 height 16
checkbox input "true"
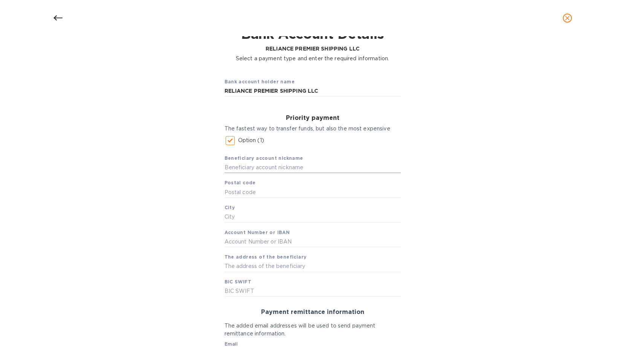
scroll to position [113, 0]
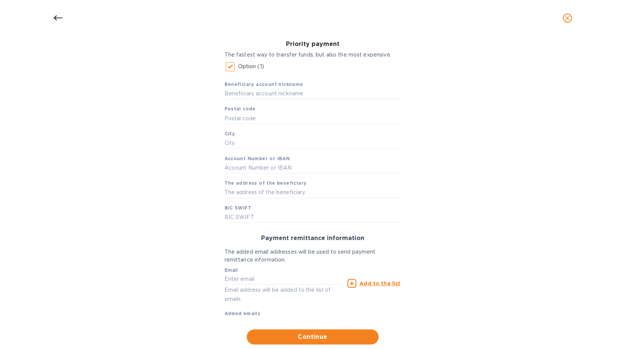
click at [269, 85] on b "Beneficiary account nickname" at bounding box center [263, 84] width 79 height 6
click at [268, 91] on input "text" at bounding box center [312, 93] width 176 height 11
type input "RELIANCE PREMIER SHIPPING LLC"
type input "00000"
type input "[GEOGRAPHIC_DATA]"
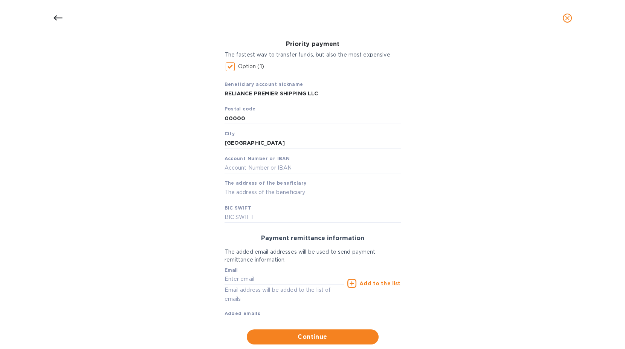
type input "[FINANCIAL_ID]"
type input "Office [STREET_ADDRESS][PERSON_NAME][PERSON_NAME]"
type input "[SWIFT_CODE]"
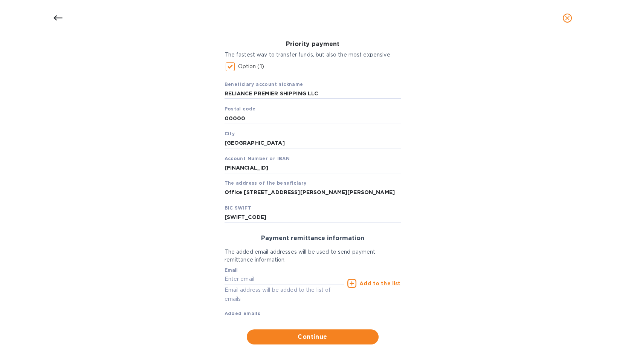
scroll to position [132, 0]
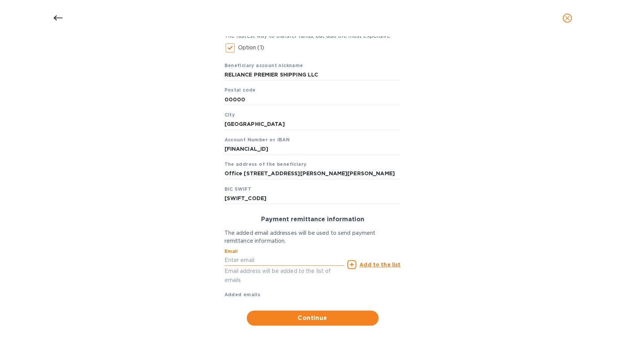
click at [285, 262] on input "text" at bounding box center [284, 260] width 120 height 11
type input "[EMAIL_ADDRESS][DOMAIN_NAME]"
click at [359, 264] on div "Add to the list" at bounding box center [373, 264] width 53 height 9
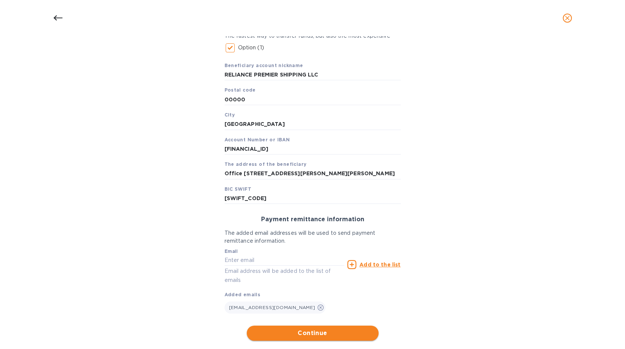
click at [315, 328] on button "Continue" at bounding box center [313, 332] width 132 height 15
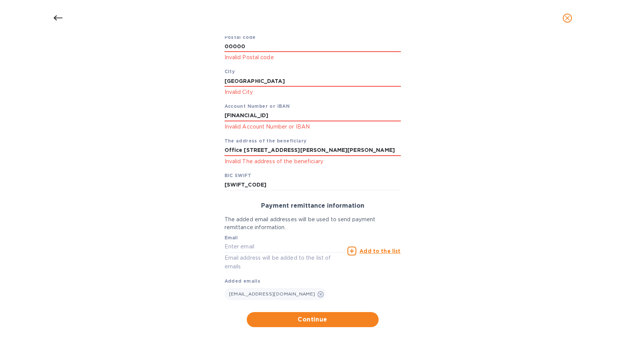
scroll to position [196, 0]
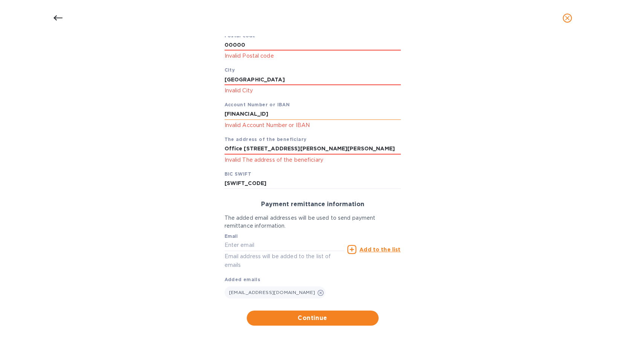
click at [318, 111] on input "[FINANCIAL_ID]" at bounding box center [312, 113] width 176 height 11
type input "[FINANCIAL_ID]"
click at [281, 79] on input "[GEOGRAPHIC_DATA]" at bounding box center [312, 79] width 176 height 11
type input "[GEOGRAPHIC_DATA]"
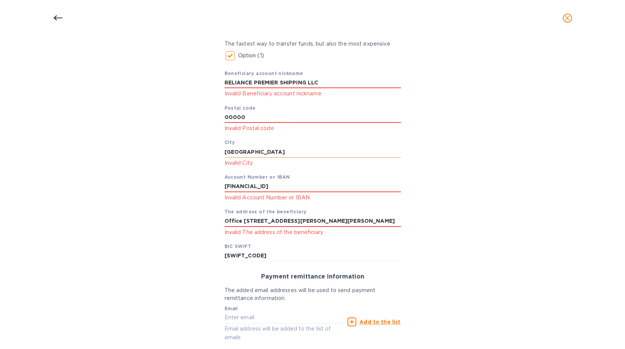
scroll to position [121, 0]
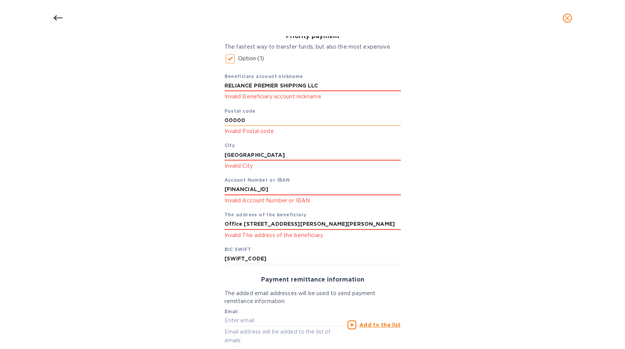
click at [229, 125] on input "00000" at bounding box center [312, 120] width 176 height 11
click at [259, 122] on input "00000" at bounding box center [312, 120] width 176 height 11
type input "00000"
click at [328, 89] on input "RELIANCE PREMIER SHIPPING LLC" at bounding box center [312, 85] width 176 height 11
type input "RELIANCE PREMIER SHIPPING LLC"
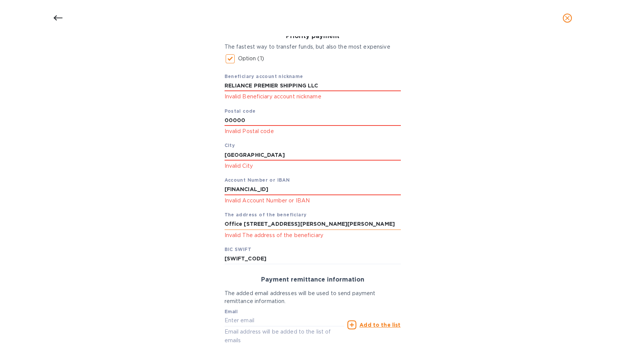
click at [374, 220] on input "Office [STREET_ADDRESS][PERSON_NAME][PERSON_NAME]" at bounding box center [312, 223] width 176 height 11
type input "Office [STREET_ADDRESS][PERSON_NAME][PERSON_NAME]"
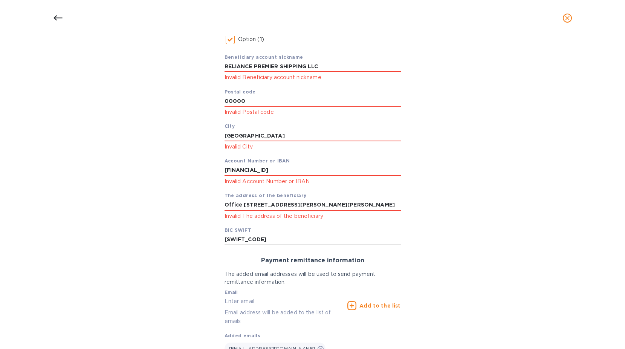
scroll to position [196, 0]
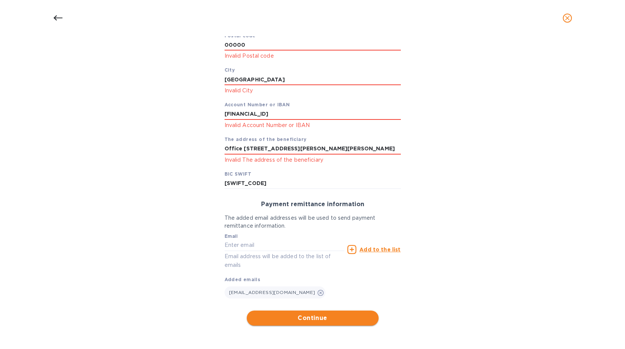
click at [316, 320] on span "Continue" at bounding box center [313, 317] width 120 height 9
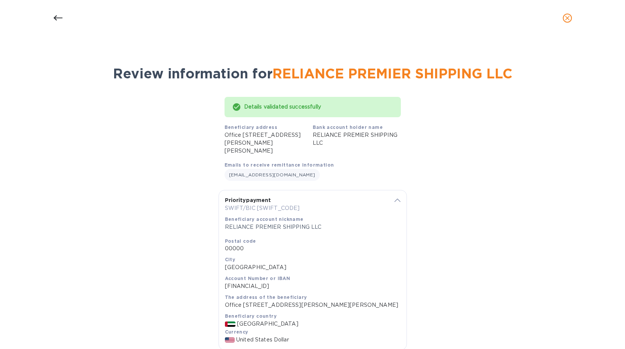
scroll to position [64, 0]
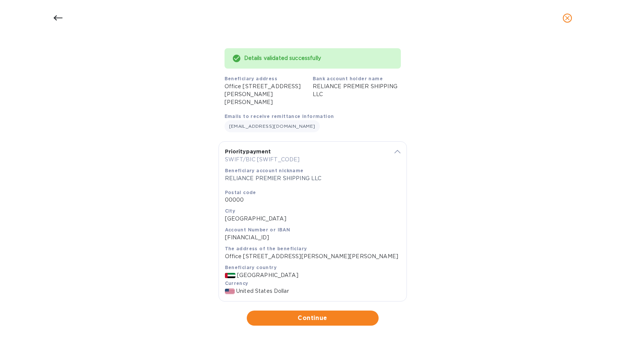
click at [549, 16] on div at bounding box center [312, 18] width 527 height 18
click at [565, 19] on icon "close" at bounding box center [567, 18] width 8 height 8
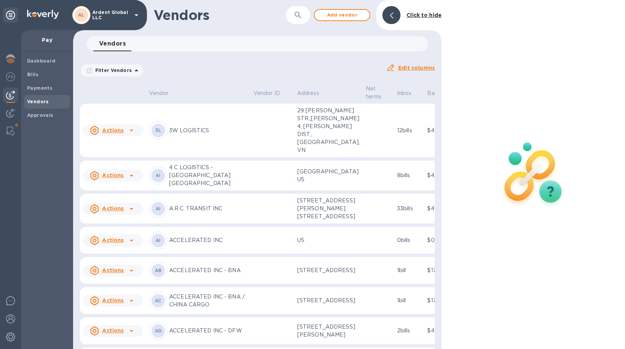
scroll to position [0, 0]
click at [296, 14] on icon "button" at bounding box center [297, 15] width 9 height 9
type input "reliance"
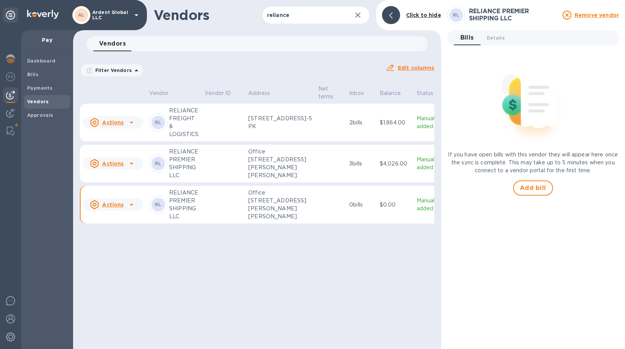
click at [201, 224] on td "RL RELIANCE PREMIER SHIPPING LLC" at bounding box center [173, 205] width 55 height 38
click at [124, 210] on div "Actions" at bounding box center [106, 204] width 37 height 12
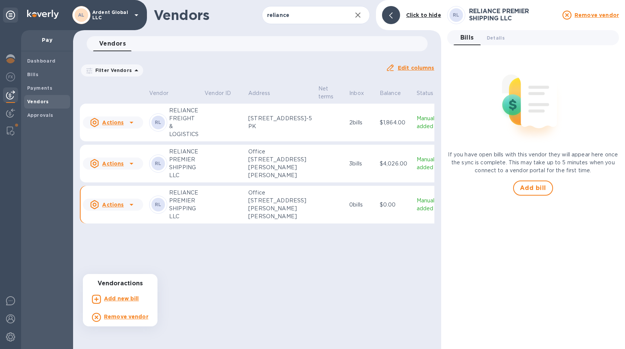
click at [493, 42] on div at bounding box center [312, 174] width 625 height 349
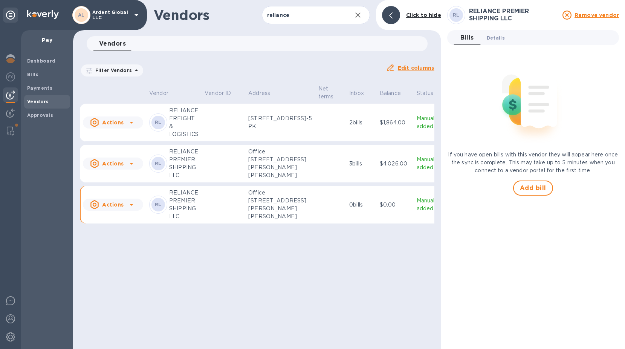
click at [499, 38] on span "Details 0" at bounding box center [495, 38] width 18 height 8
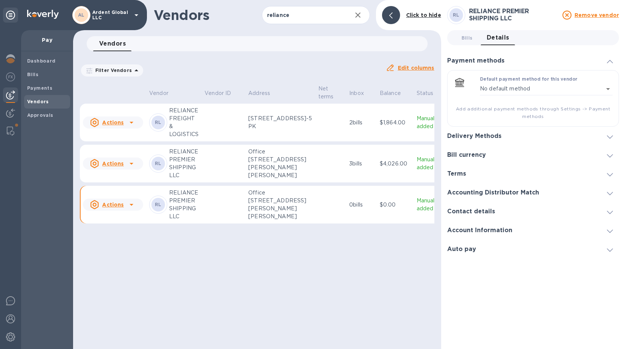
click at [459, 131] on div "Delivery Methods" at bounding box center [533, 136] width 172 height 19
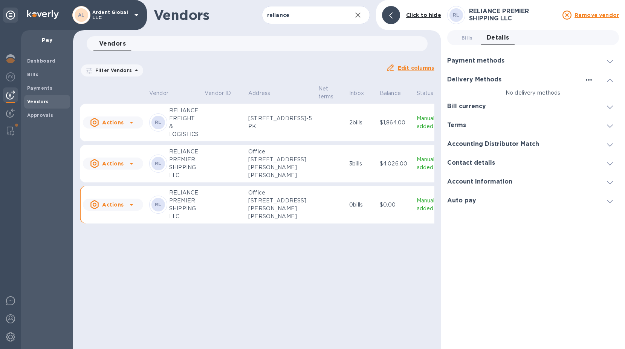
click at [587, 79] on icon "button" at bounding box center [588, 79] width 9 height 9
click at [590, 93] on p "Add new" at bounding box center [597, 95] width 25 height 8
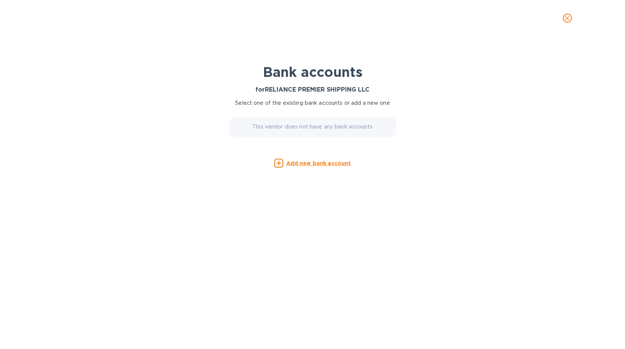
click at [320, 132] on div "This vendor does not have any bank accounts" at bounding box center [312, 127] width 167 height 20
click at [318, 166] on u "Add new bank account" at bounding box center [318, 163] width 65 height 6
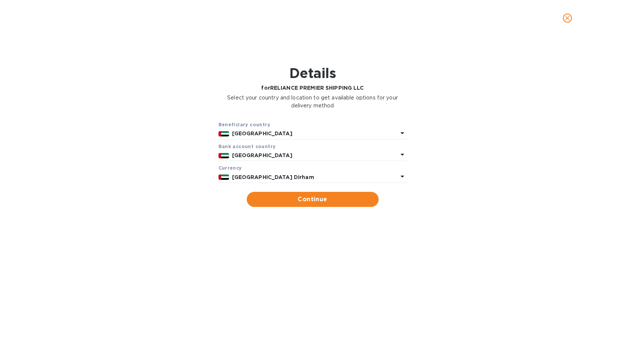
click at [293, 181] on div "[GEOGRAPHIC_DATA] Dirham" at bounding box center [314, 177] width 169 height 11
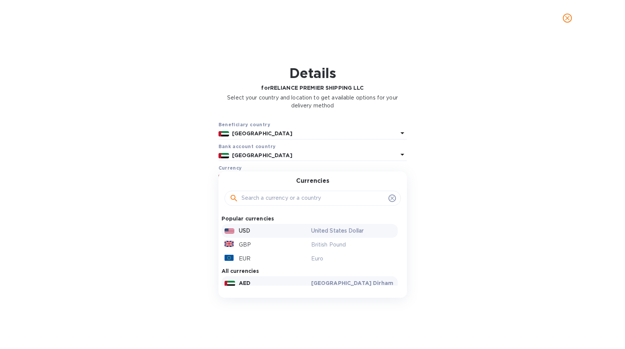
click at [255, 227] on div "USD" at bounding box center [266, 230] width 87 height 11
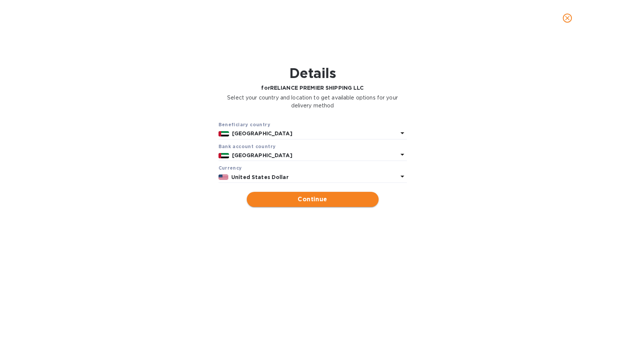
click at [305, 201] on span "Continue" at bounding box center [313, 199] width 120 height 9
type input "RELIANCE PREMIER SHIPPING LLC"
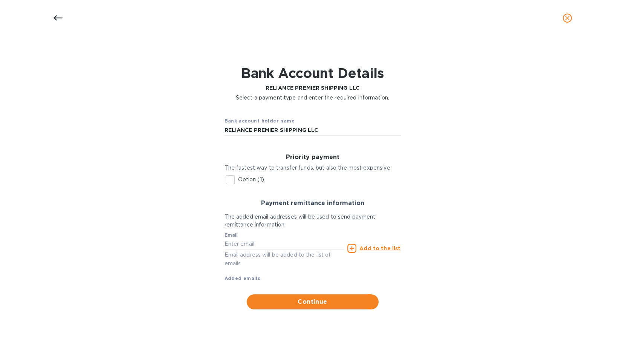
click at [267, 172] on div "Priority payment The fastest way to transfer funds, but also the most expensive…" at bounding box center [312, 171] width 188 height 46
click at [254, 177] on p "Option (1)" at bounding box center [251, 179] width 26 height 8
click at [238, 177] on input "Option (1)" at bounding box center [230, 180] width 16 height 16
checkbox input "true"
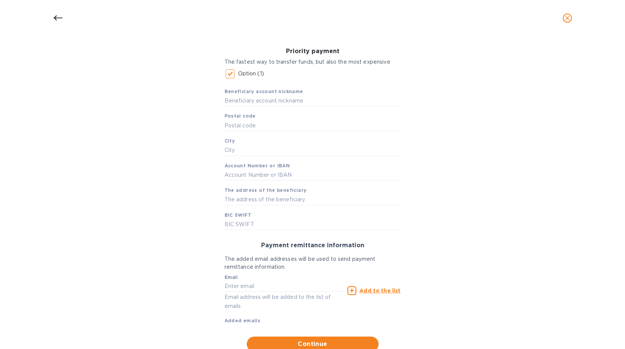
scroll to position [113, 0]
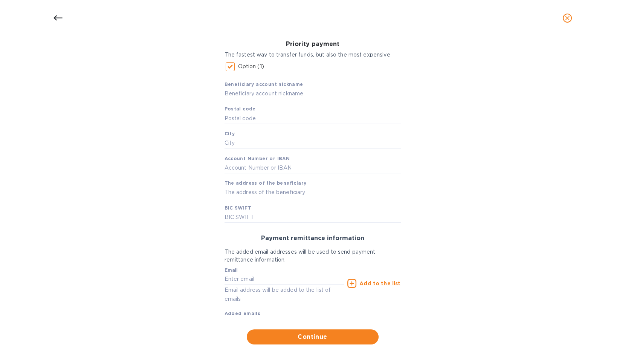
click at [290, 91] on input "text" at bounding box center [312, 93] width 176 height 11
type input "RELIANCE PREMIER SHIPPING LLC"
type input "00000"
type input "[GEOGRAPHIC_DATA]"
type input "[FINANCIAL_ID]"
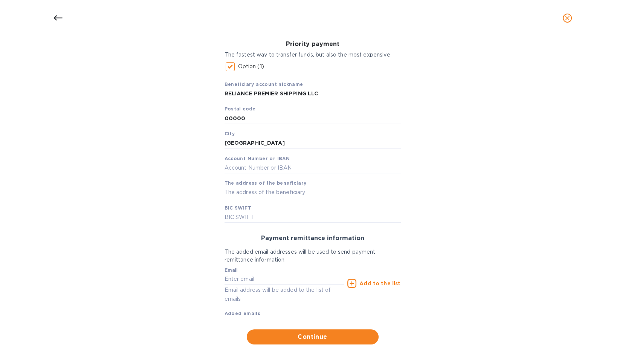
type input "Office [STREET_ADDRESS][PERSON_NAME][PERSON_NAME]"
type input "[SWIFT_CODE]"
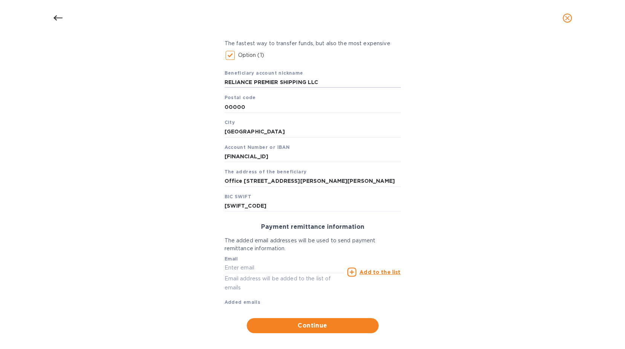
scroll to position [132, 0]
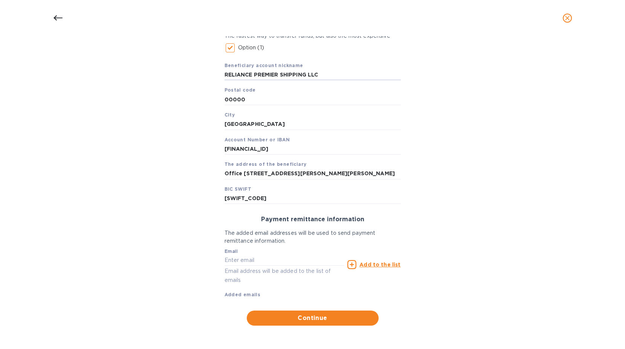
click at [371, 265] on u "Add to the list" at bounding box center [379, 264] width 41 height 6
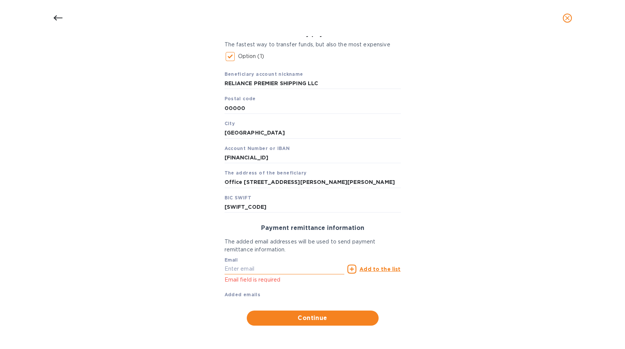
click at [286, 265] on input "text" at bounding box center [284, 268] width 120 height 11
type input "[EMAIL_ADDRESS][DOMAIN_NAME]"
click at [344, 319] on span "Continue" at bounding box center [313, 317] width 120 height 9
click at [394, 269] on u "Add to the list" at bounding box center [379, 269] width 41 height 6
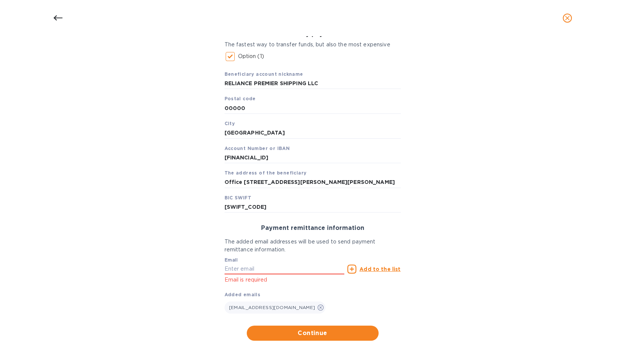
click at [303, 324] on div "Priority payment The fastest way to transfer funds, but also the most expensive…" at bounding box center [312, 179] width 188 height 322
click at [317, 329] on span "Continue" at bounding box center [313, 332] width 120 height 9
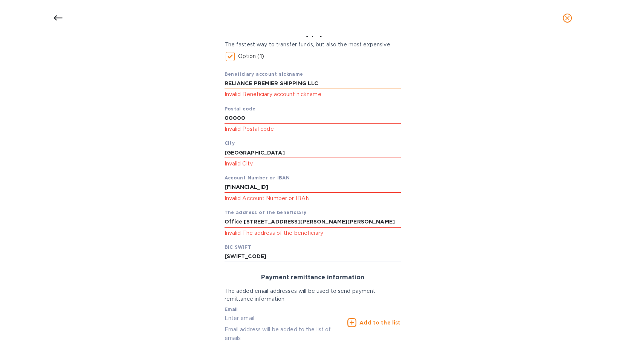
click at [343, 86] on input "RELIANCE PREMIER SHIPPING LLC" at bounding box center [312, 83] width 176 height 11
type input "RELIANCE PREMIER SHIPPING LLC"
type input "00000"
type input "[GEOGRAPHIC_DATA]"
type input "[FINANCIAL_ID]"
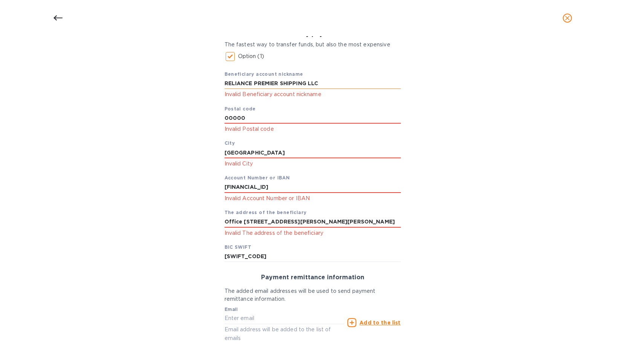
type input "Office [STREET_ADDRESS][PERSON_NAME][PERSON_NAME]"
type input "[SWIFT_CODE]"
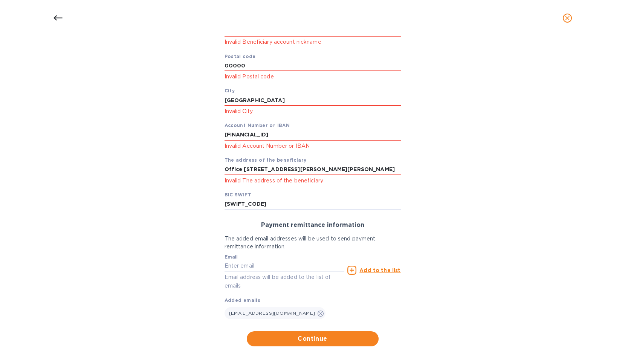
scroll to position [196, 0]
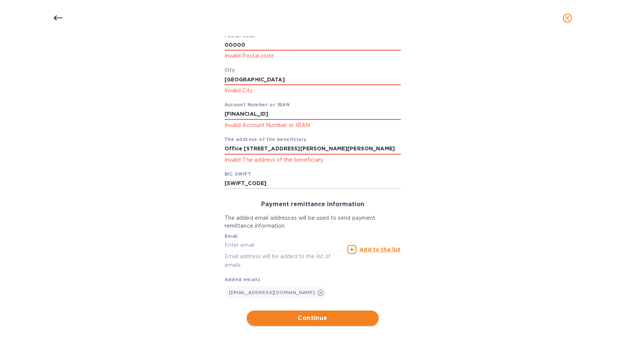
click at [308, 322] on span "Continue" at bounding box center [313, 317] width 120 height 9
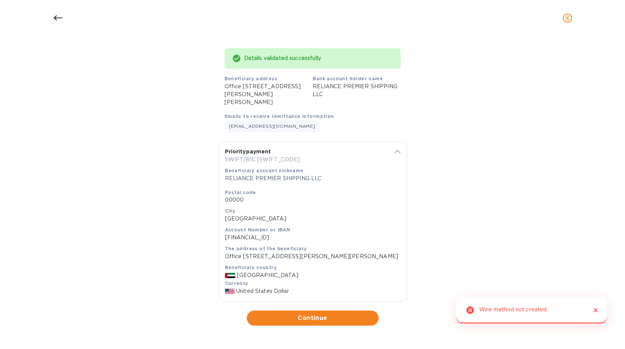
scroll to position [64, 0]
